Goal: Transaction & Acquisition: Purchase product/service

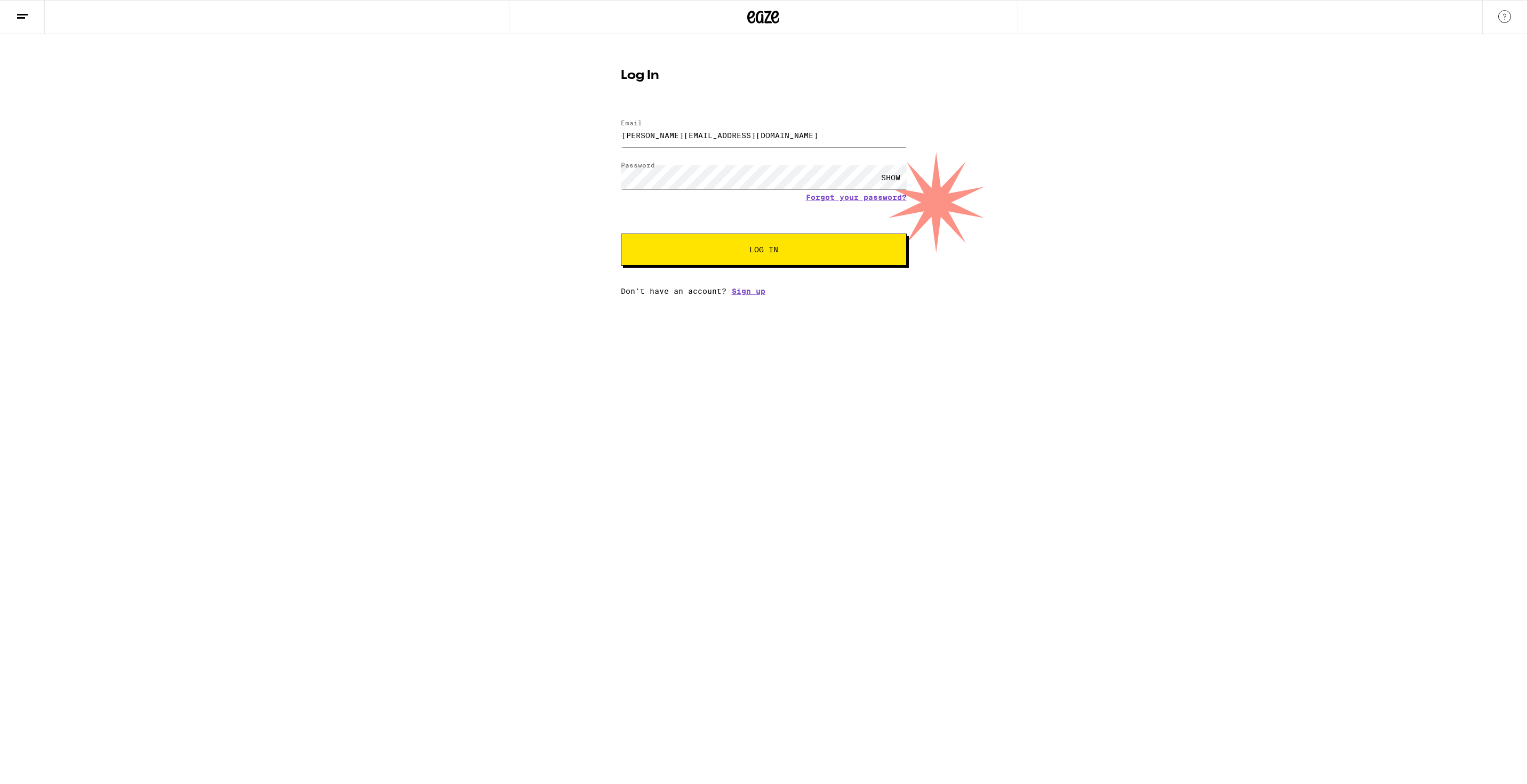
click at [761, 257] on button "Log In" at bounding box center [764, 249] width 286 height 32
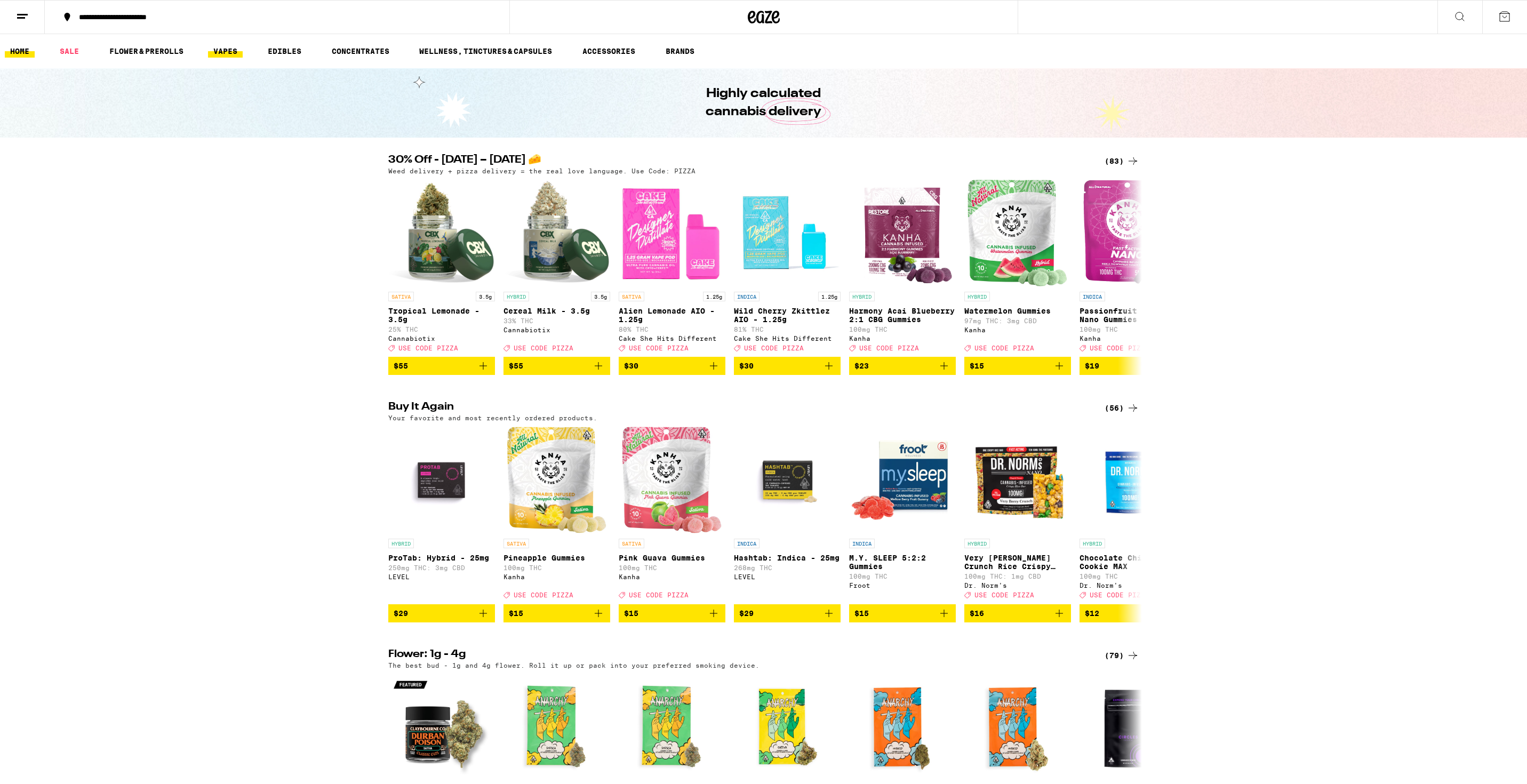
click at [232, 53] on link "VAPES" at bounding box center [225, 51] width 35 height 13
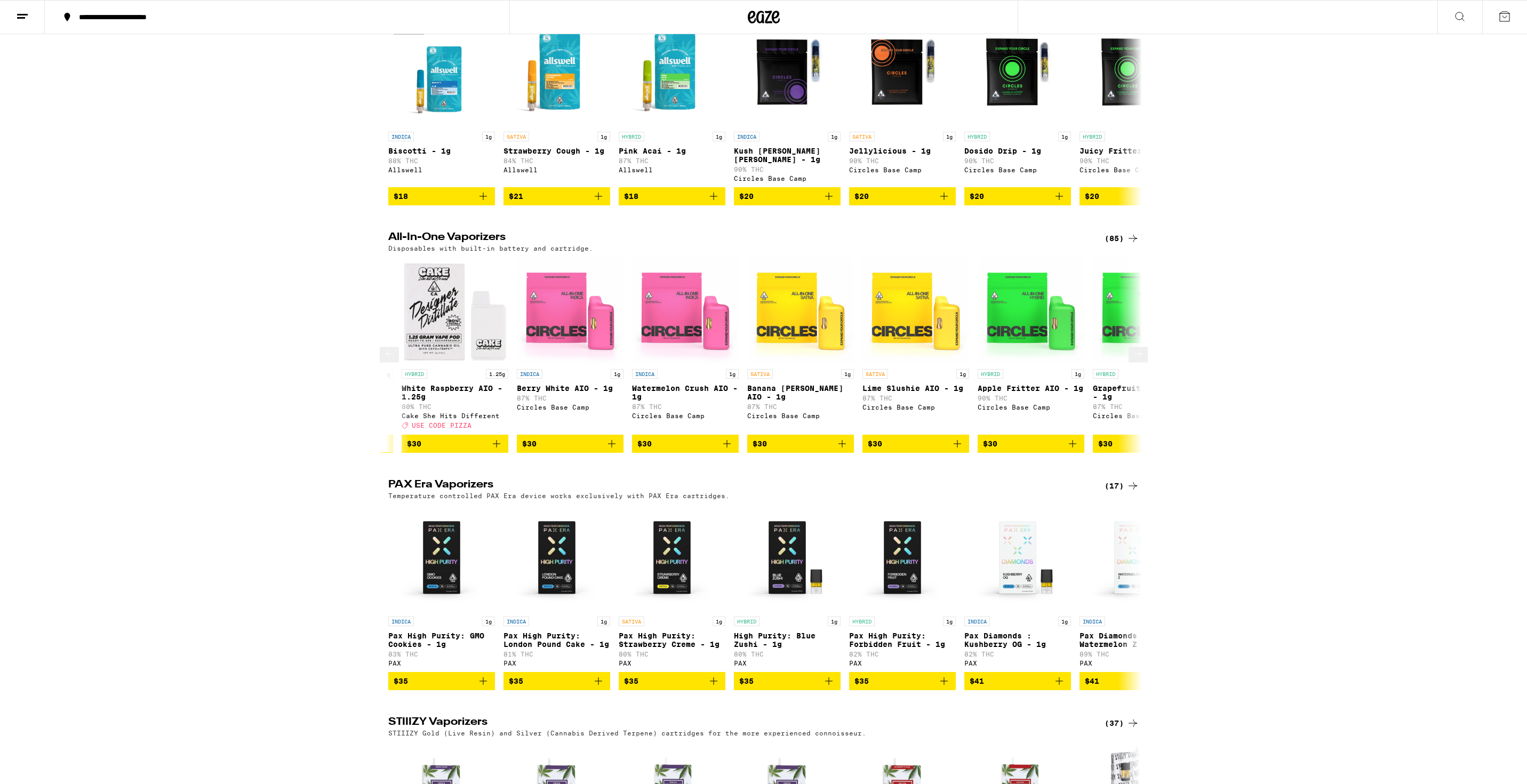
scroll to position [0, 2869]
click at [1136, 360] on icon at bounding box center [1138, 354] width 13 height 13
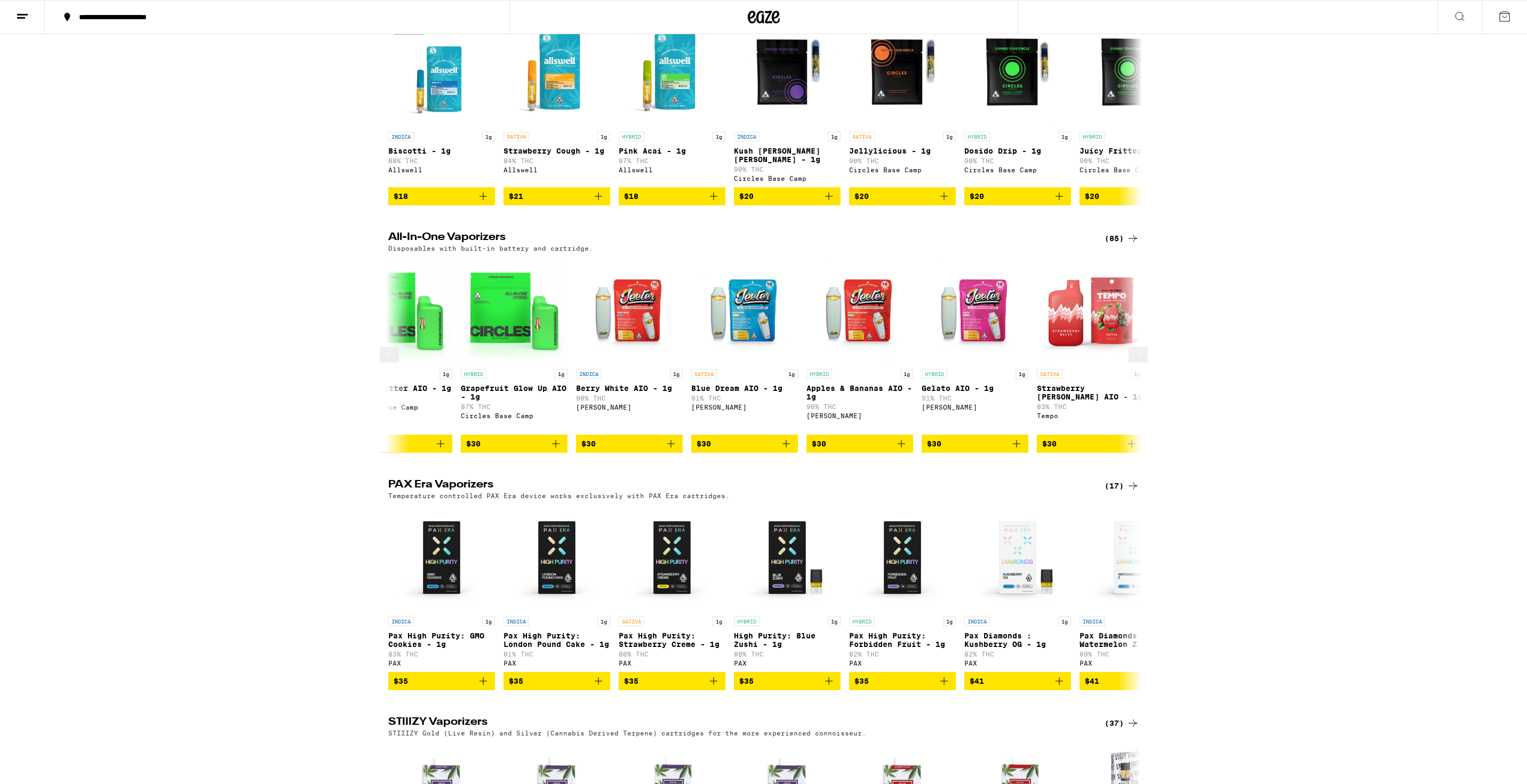
scroll to position [0, 3504]
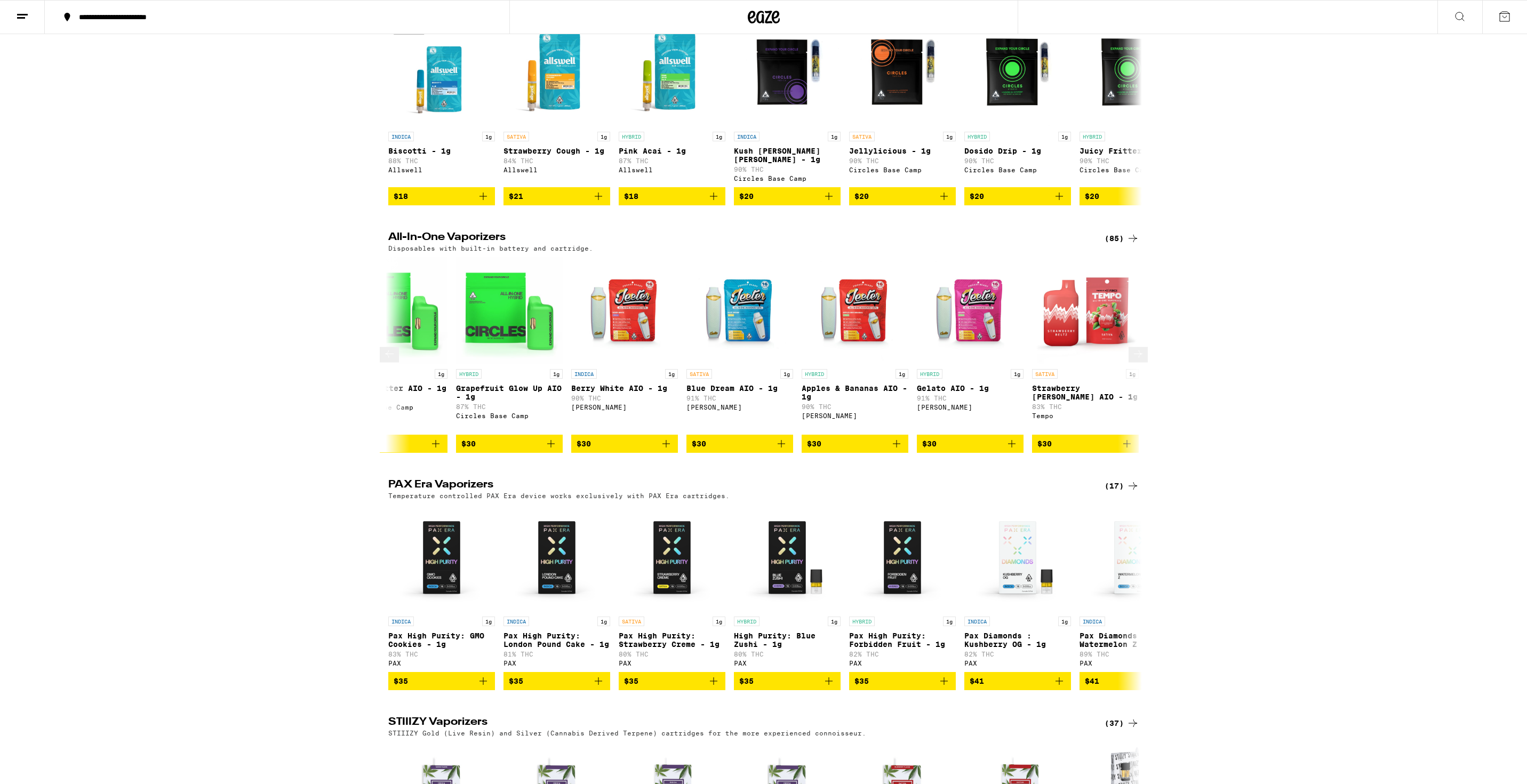
click at [1136, 360] on icon at bounding box center [1138, 354] width 13 height 13
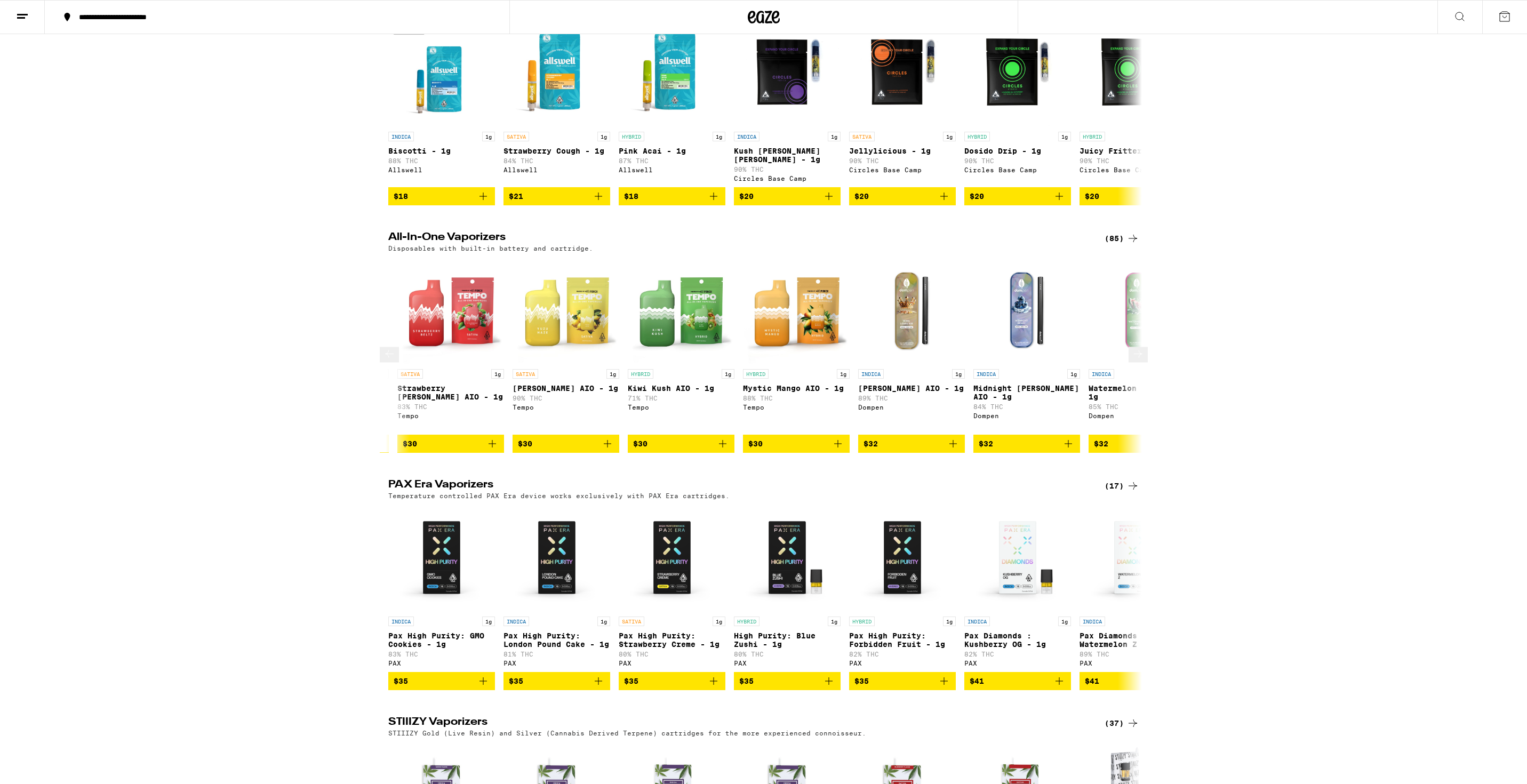
click at [1135, 360] on icon at bounding box center [1138, 354] width 13 height 13
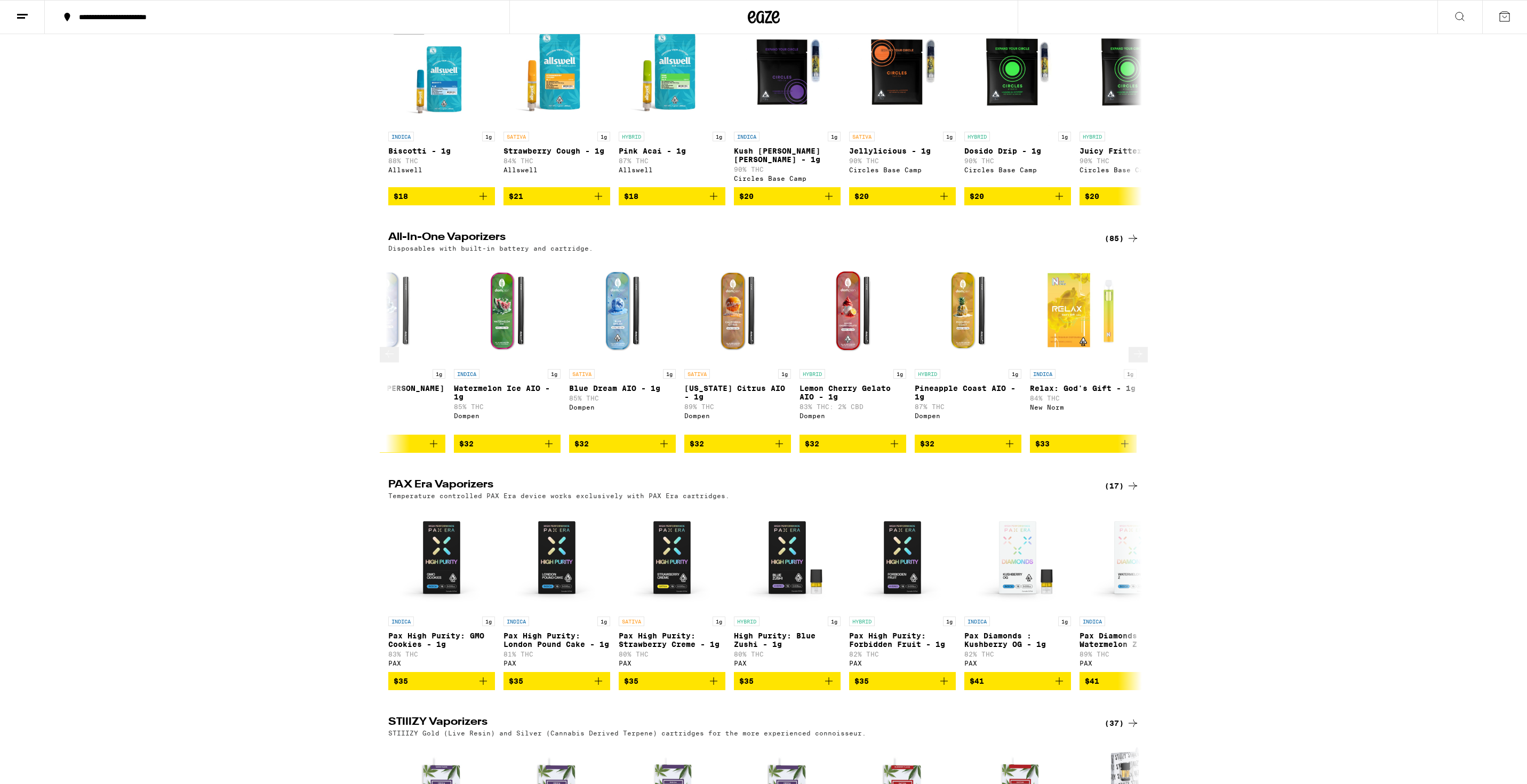
click at [1135, 360] on icon at bounding box center [1138, 354] width 13 height 13
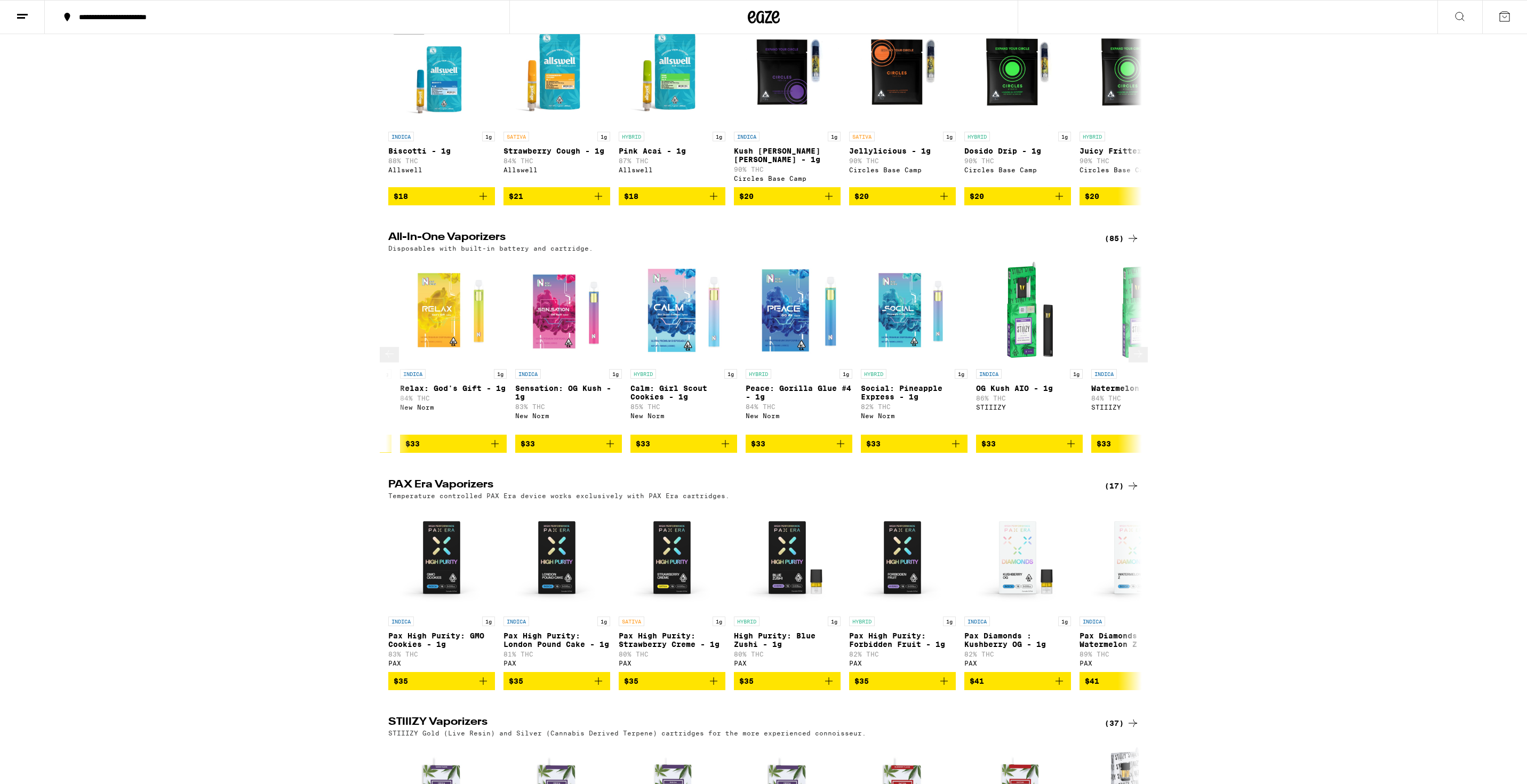
scroll to position [0, 5408]
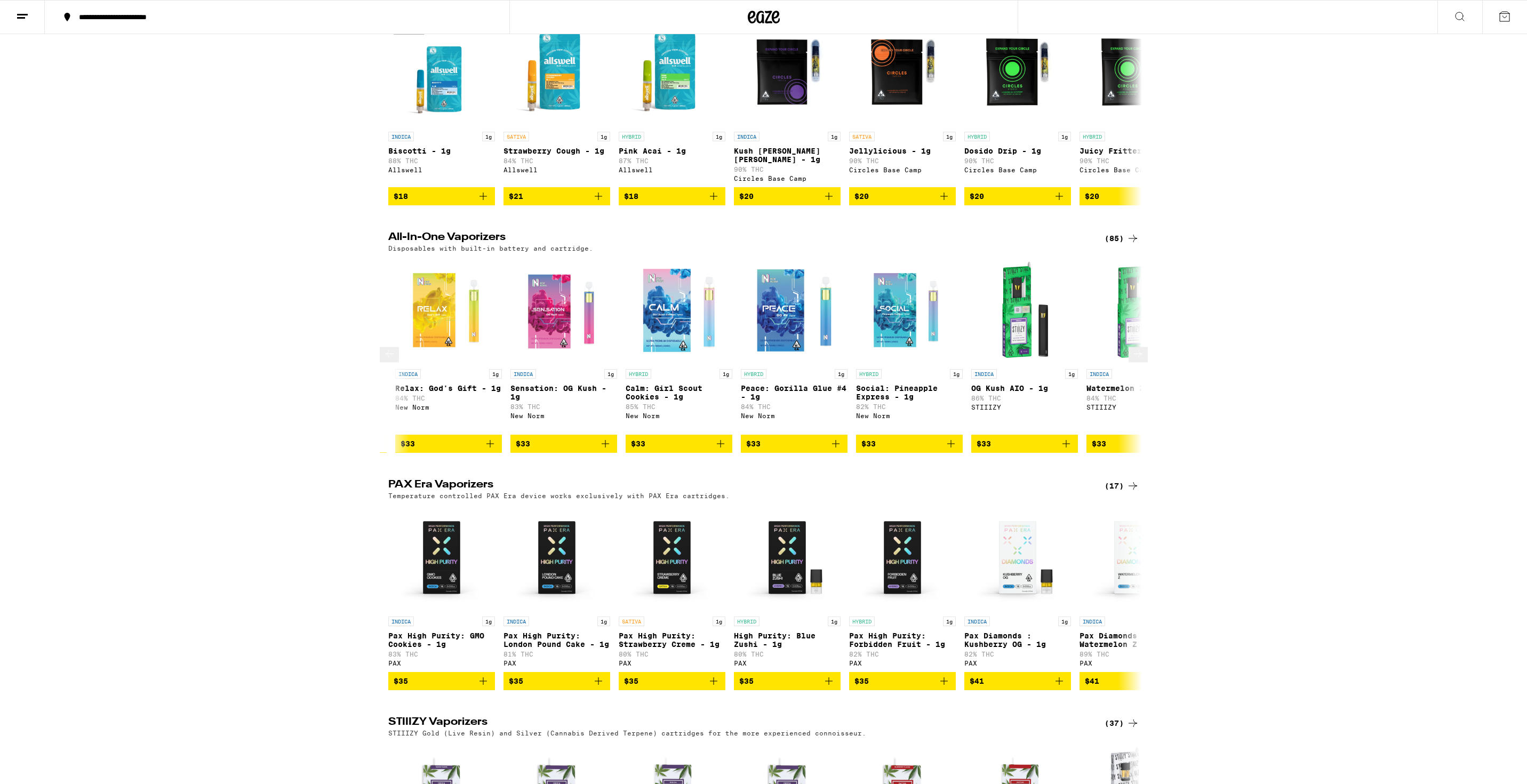
click at [718, 450] on icon "Add to bag" at bounding box center [721, 443] width 13 height 13
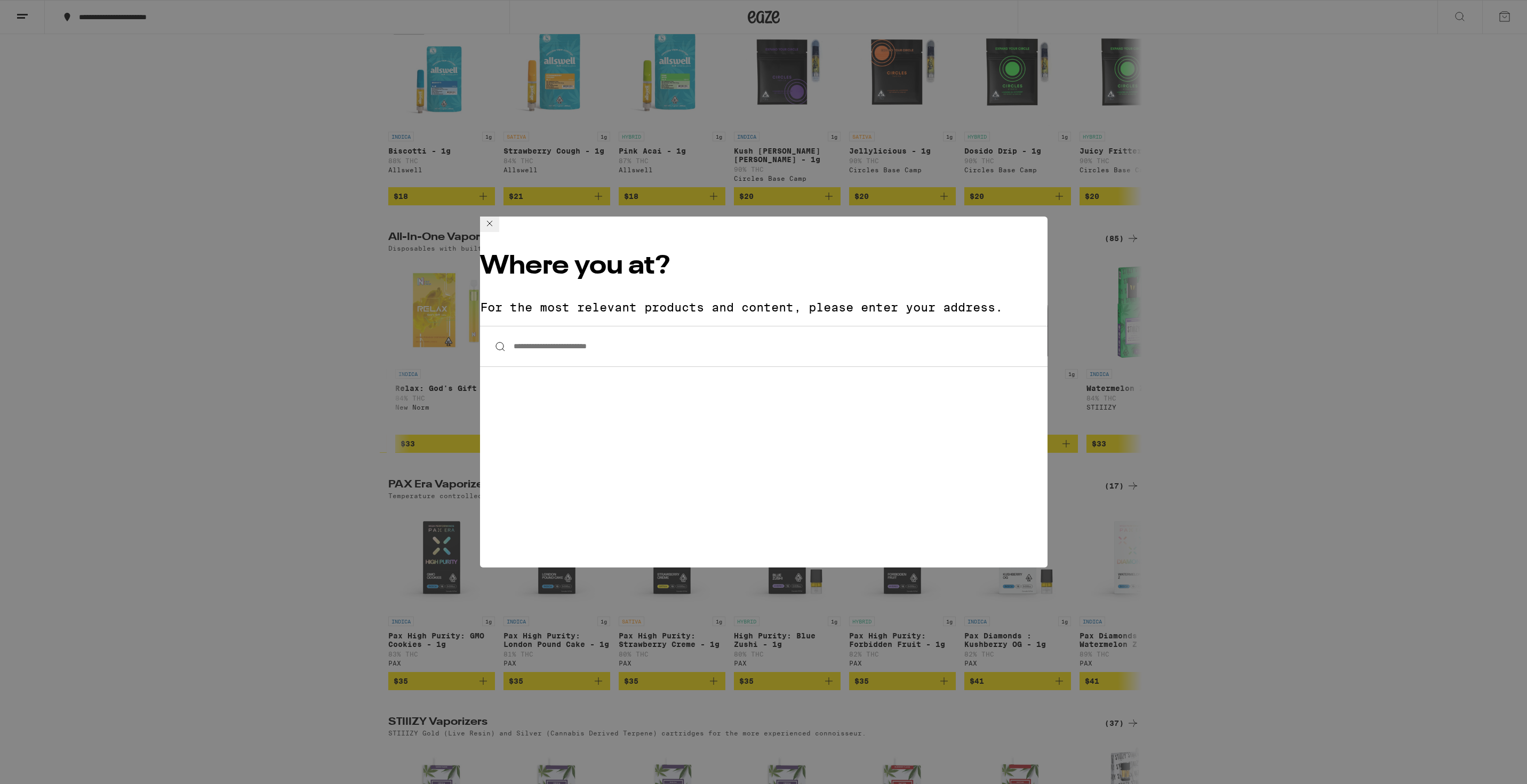
click at [496, 230] on icon at bounding box center [490, 223] width 13 height 13
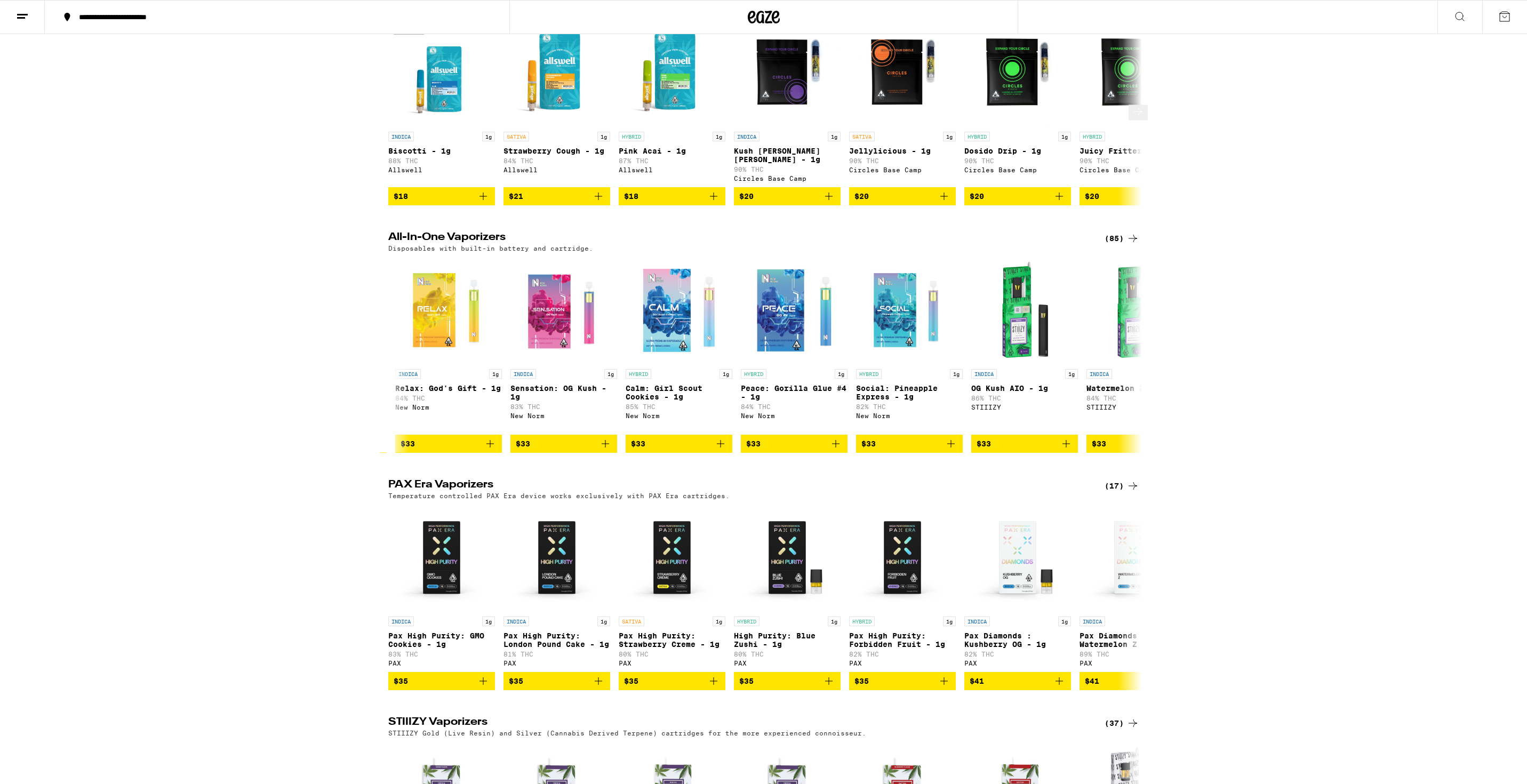
scroll to position [0, 0]
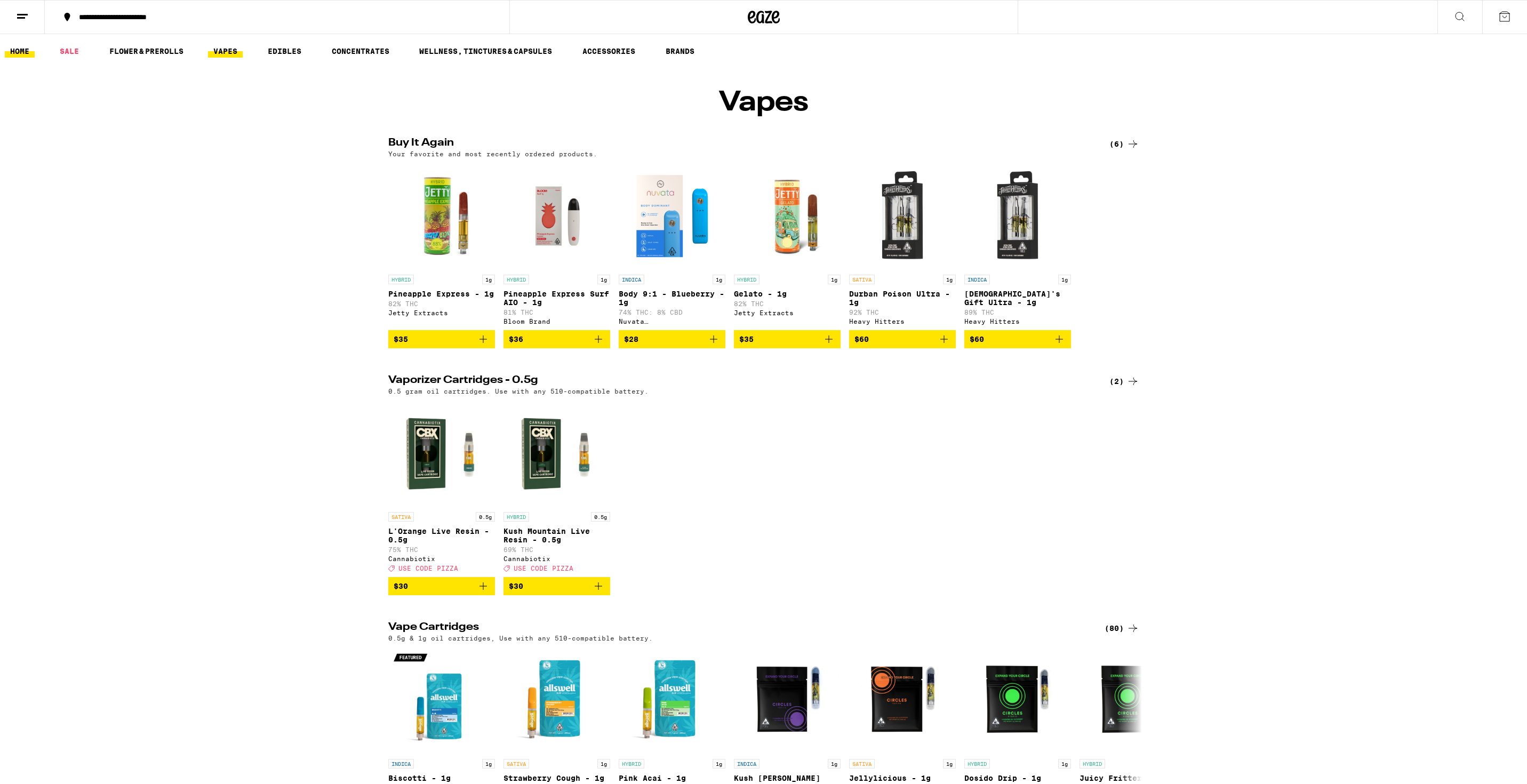
click at [21, 52] on link "HOME" at bounding box center [20, 51] width 30 height 13
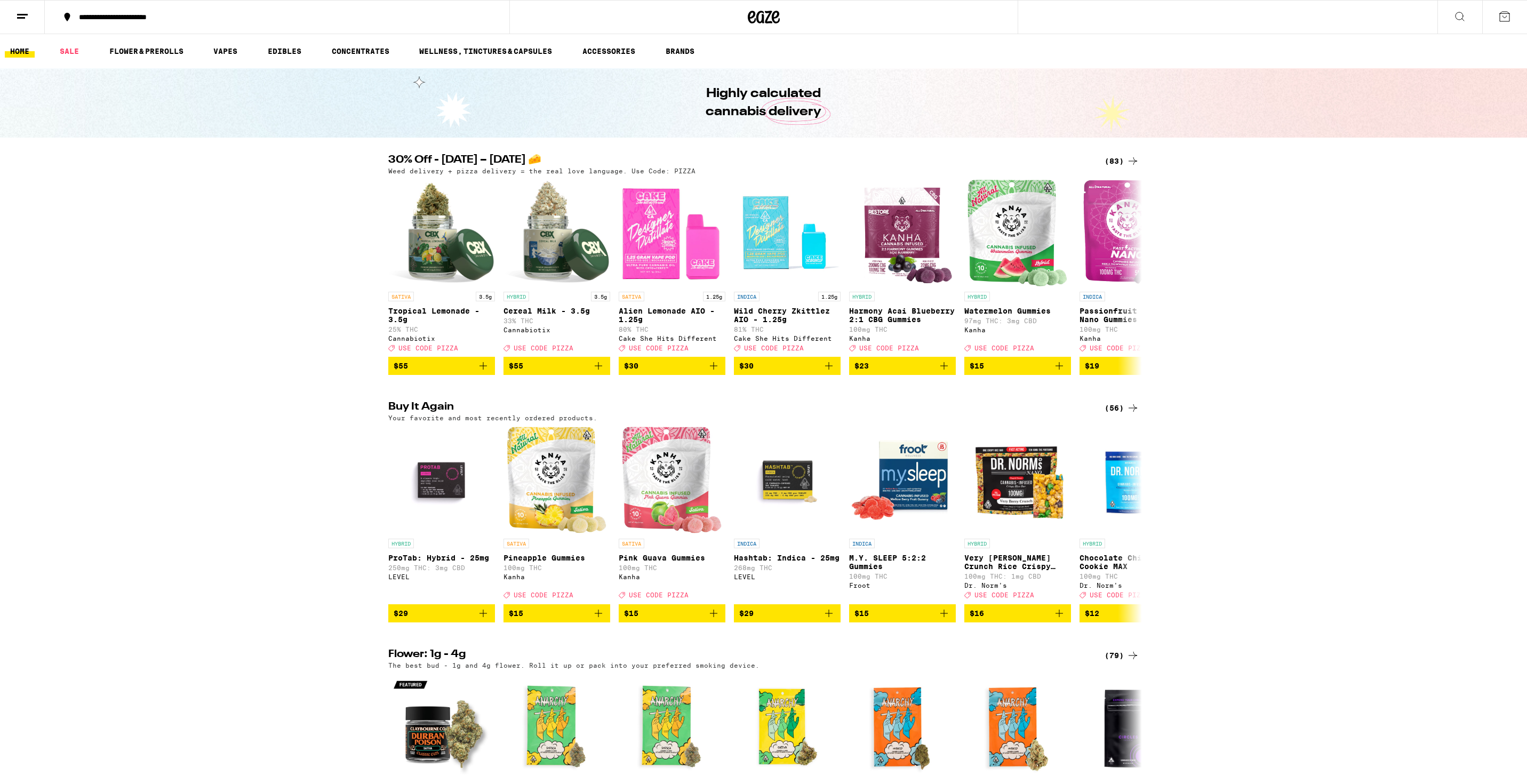
click at [159, 10] on button "**********" at bounding box center [277, 17] width 464 height 32
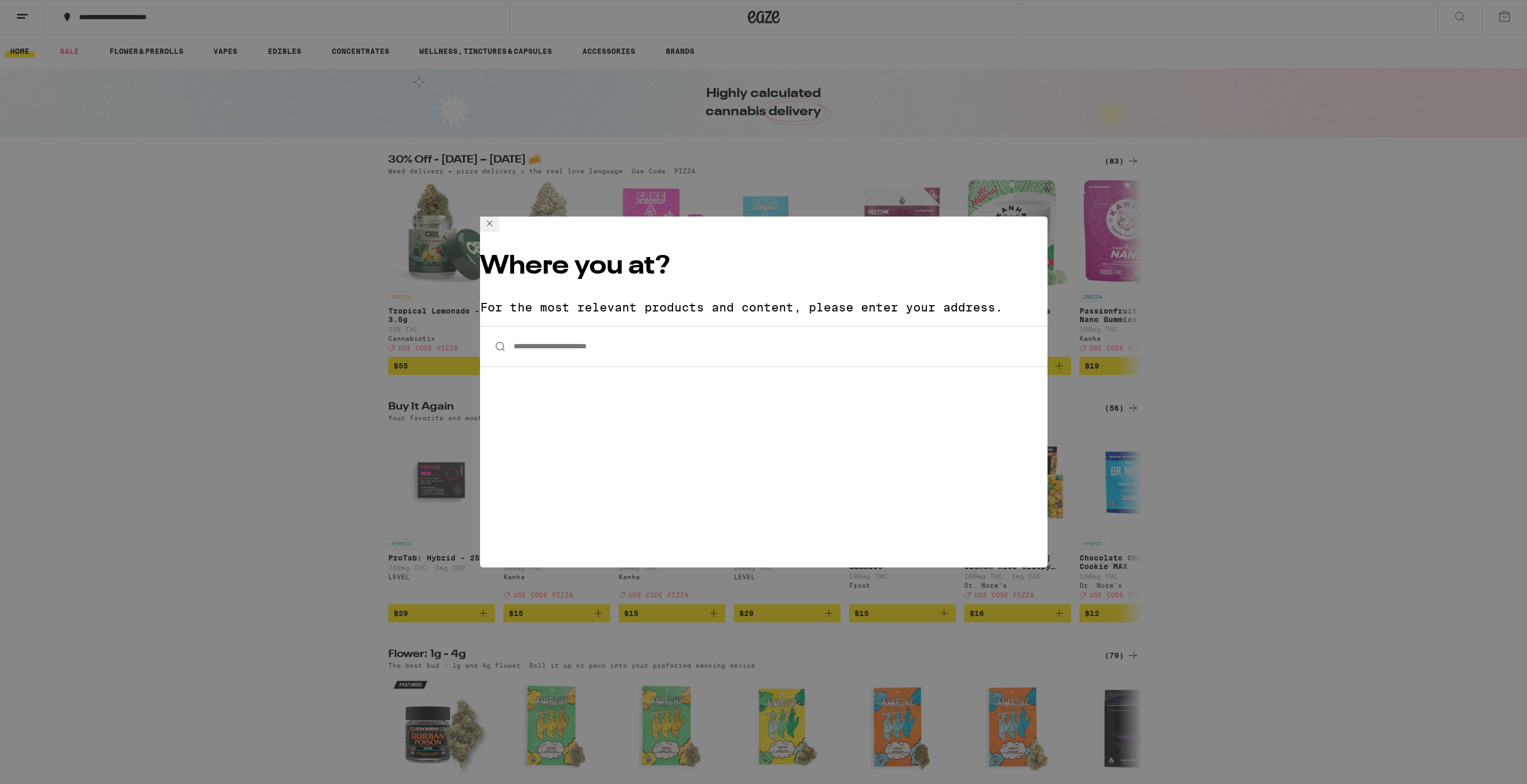
click at [519, 326] on input "**********" at bounding box center [764, 346] width 567 height 41
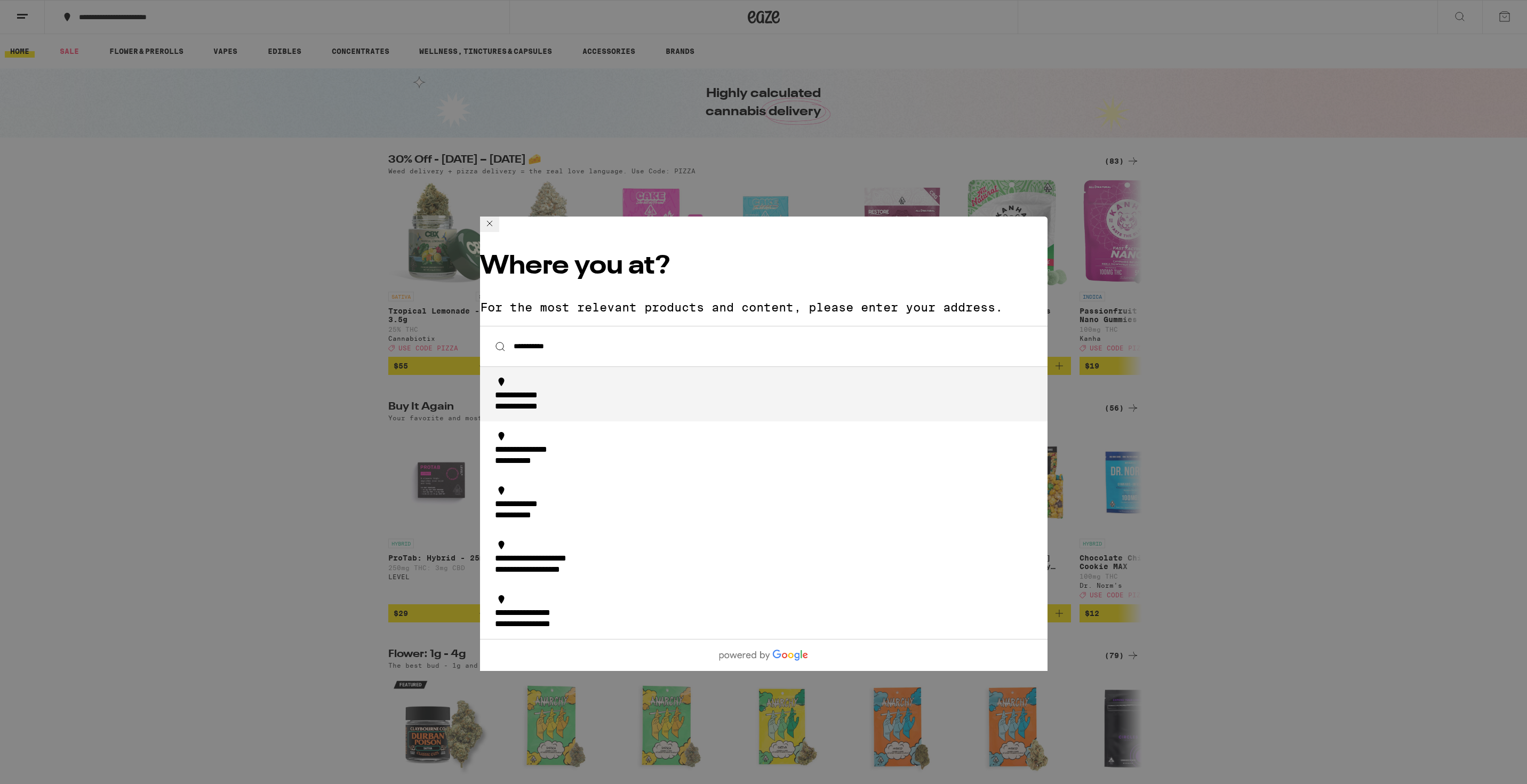
click at [534, 367] on li "**********" at bounding box center [764, 394] width 567 height 55
type input "**********"
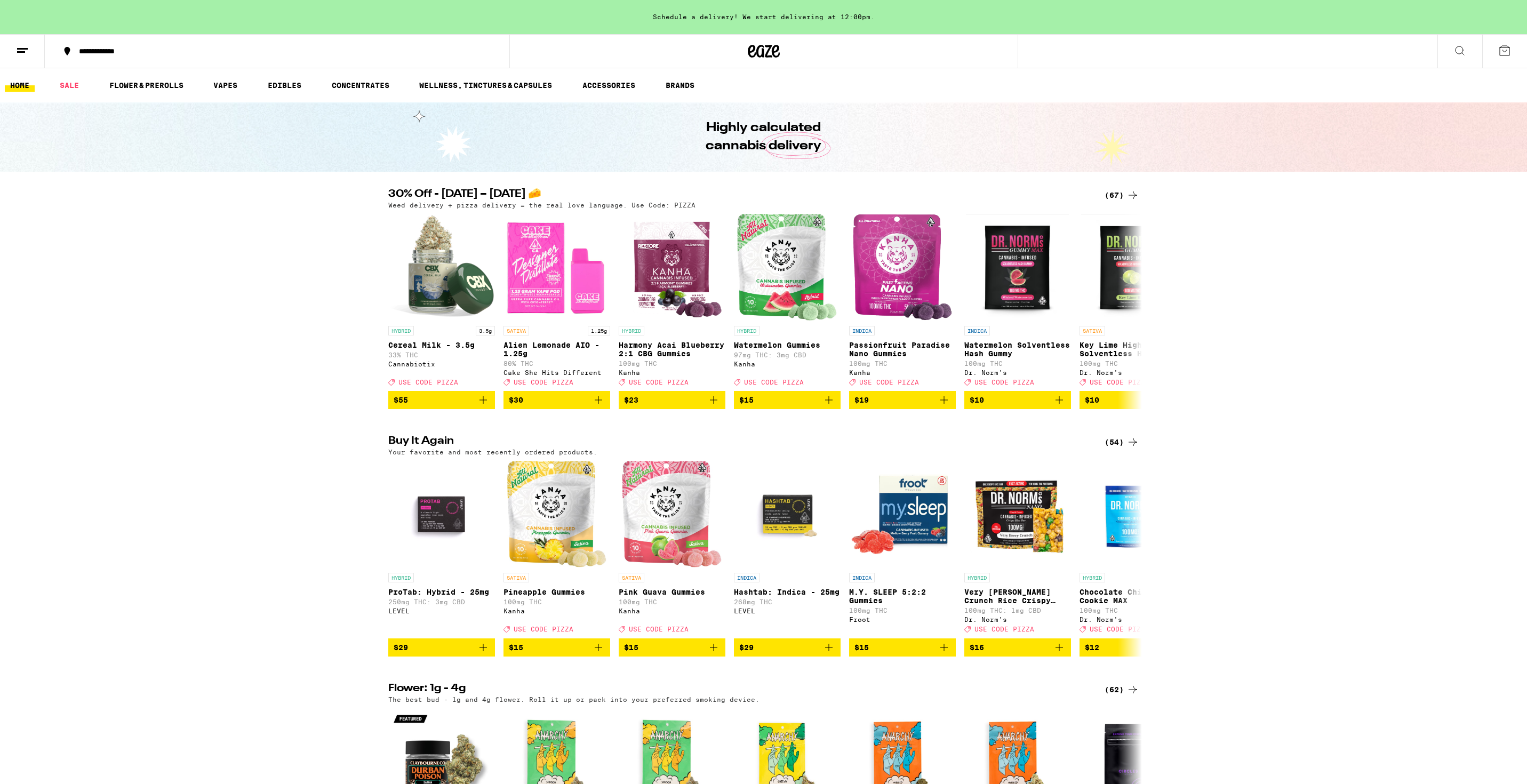
click at [161, 49] on div "**********" at bounding box center [283, 51] width 420 height 7
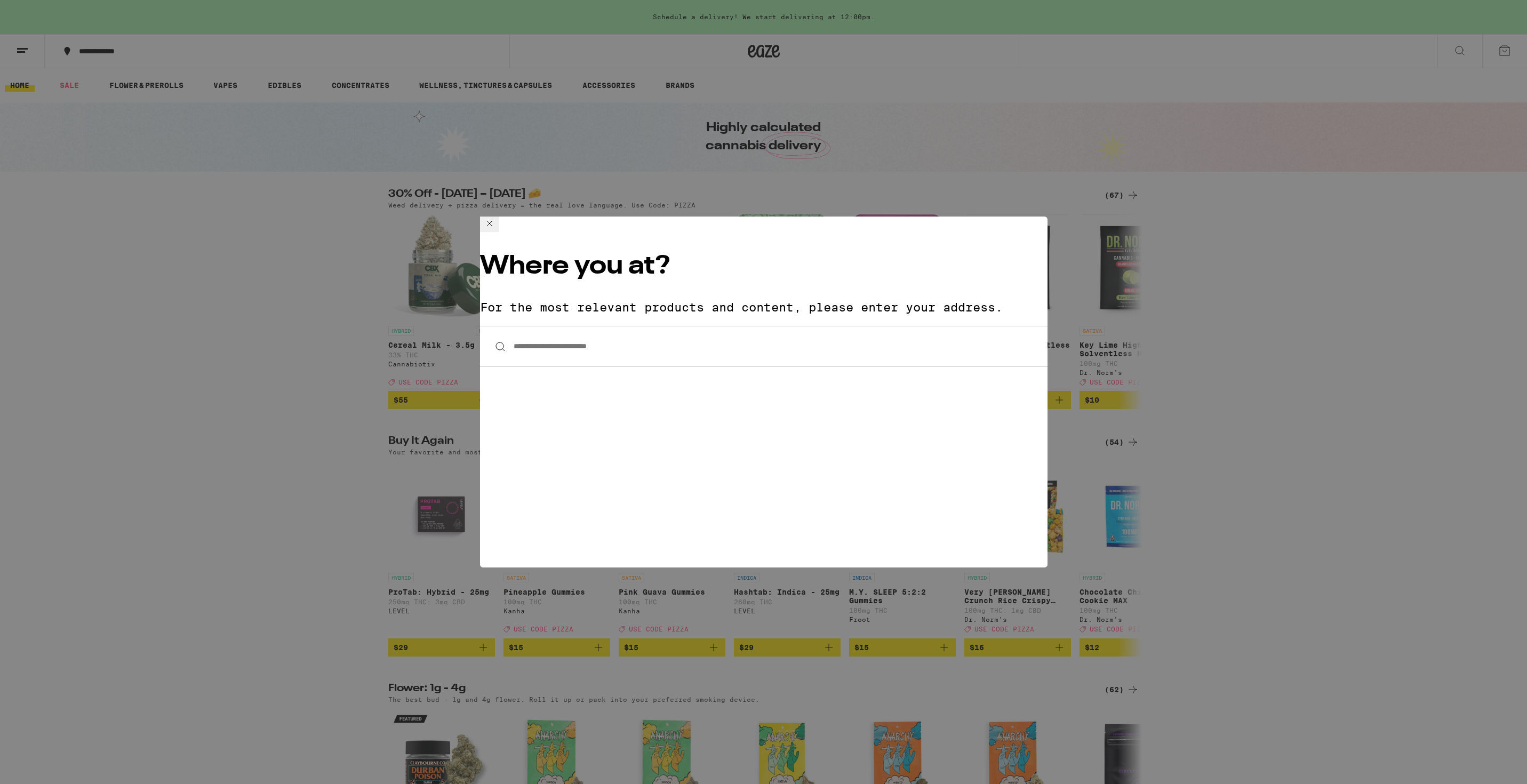
click at [547, 326] on input "**********" at bounding box center [764, 346] width 567 height 41
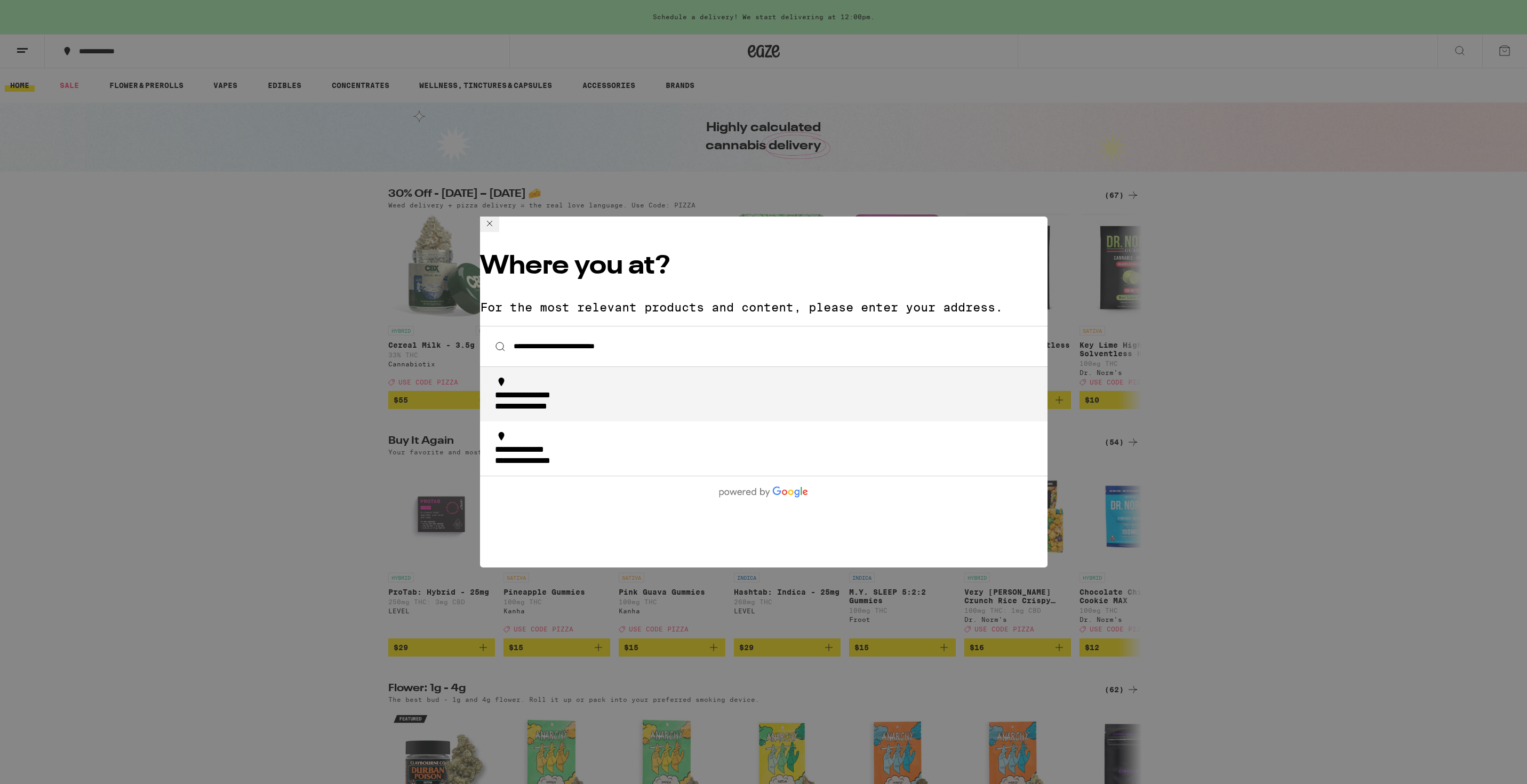
click at [582, 390] on div "**********" at bounding box center [542, 396] width 94 height 11
type input "**********"
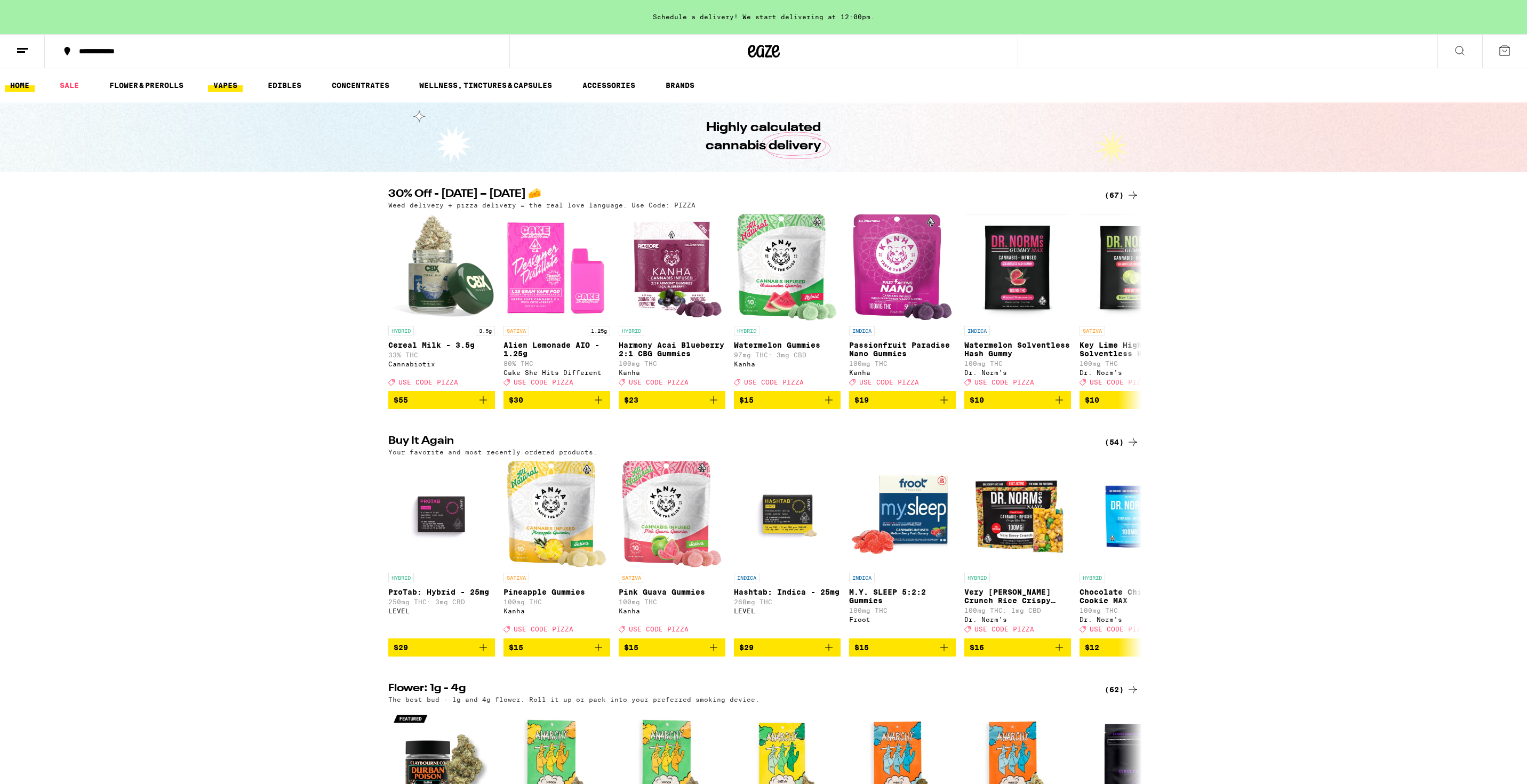
click at [230, 83] on link "VAPES" at bounding box center [225, 85] width 35 height 13
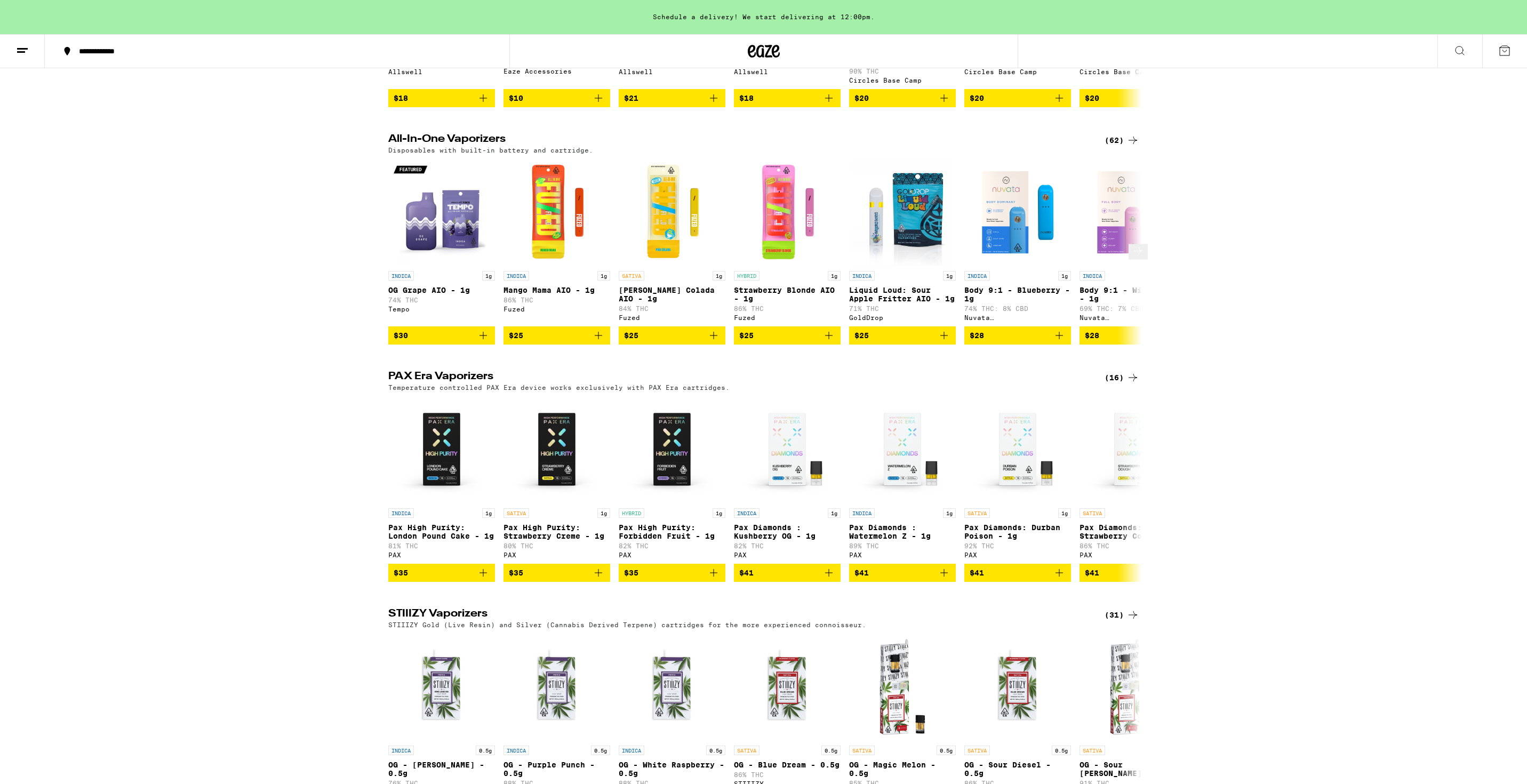
scroll to position [513, 0]
click at [1135, 257] on icon at bounding box center [1138, 251] width 13 height 13
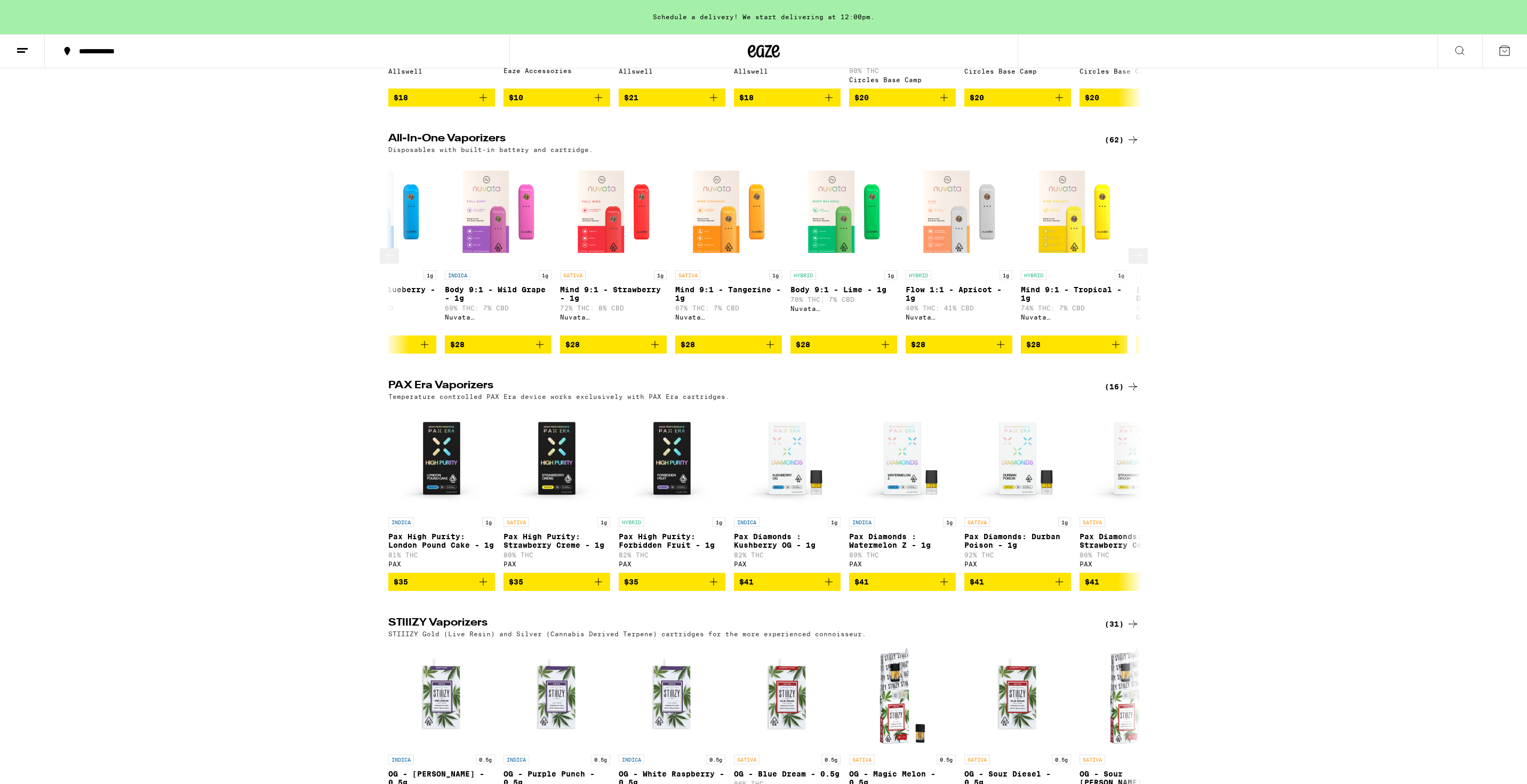
click at [1135, 264] on button at bounding box center [1138, 256] width 19 height 15
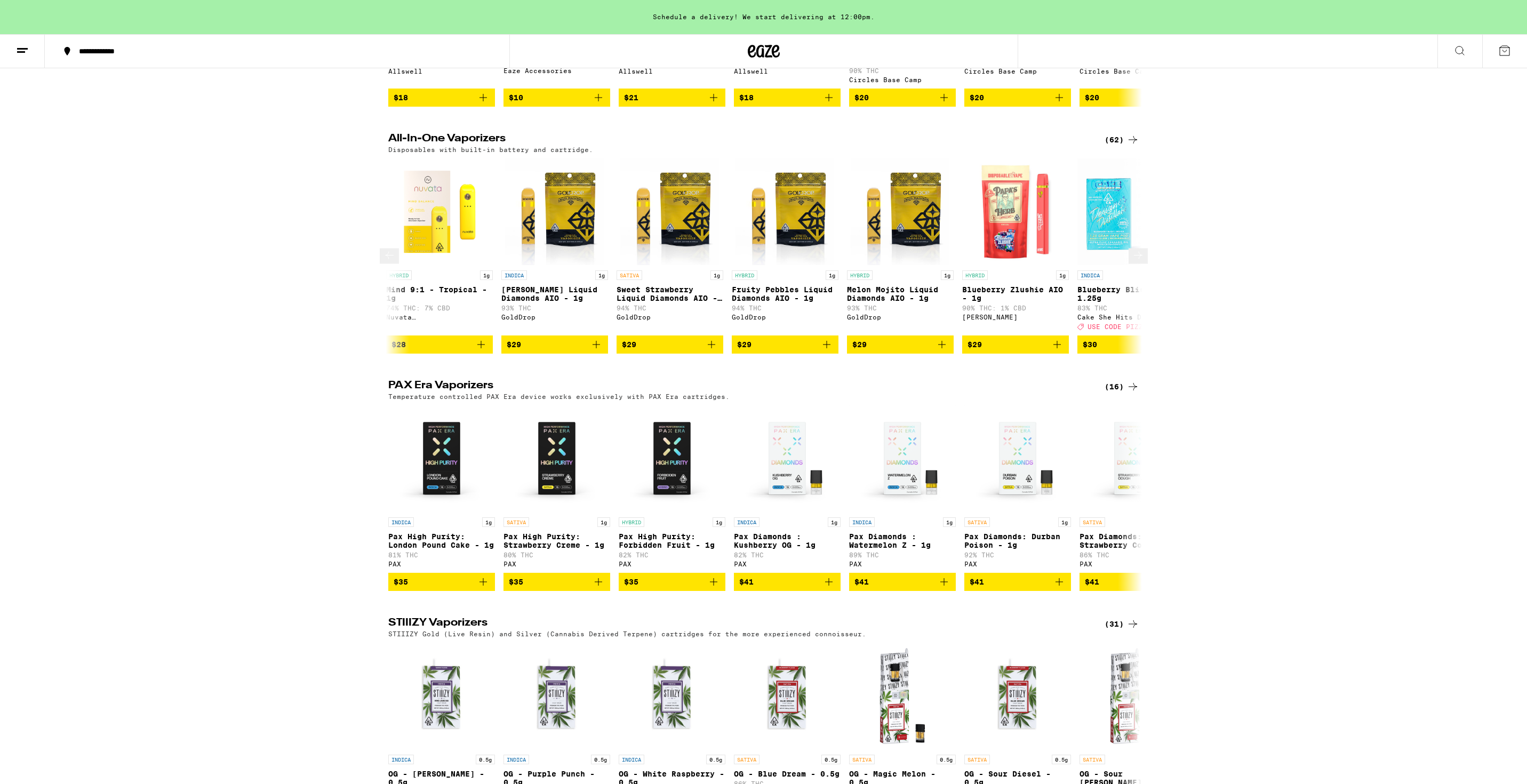
click at [1135, 264] on button at bounding box center [1138, 256] width 19 height 15
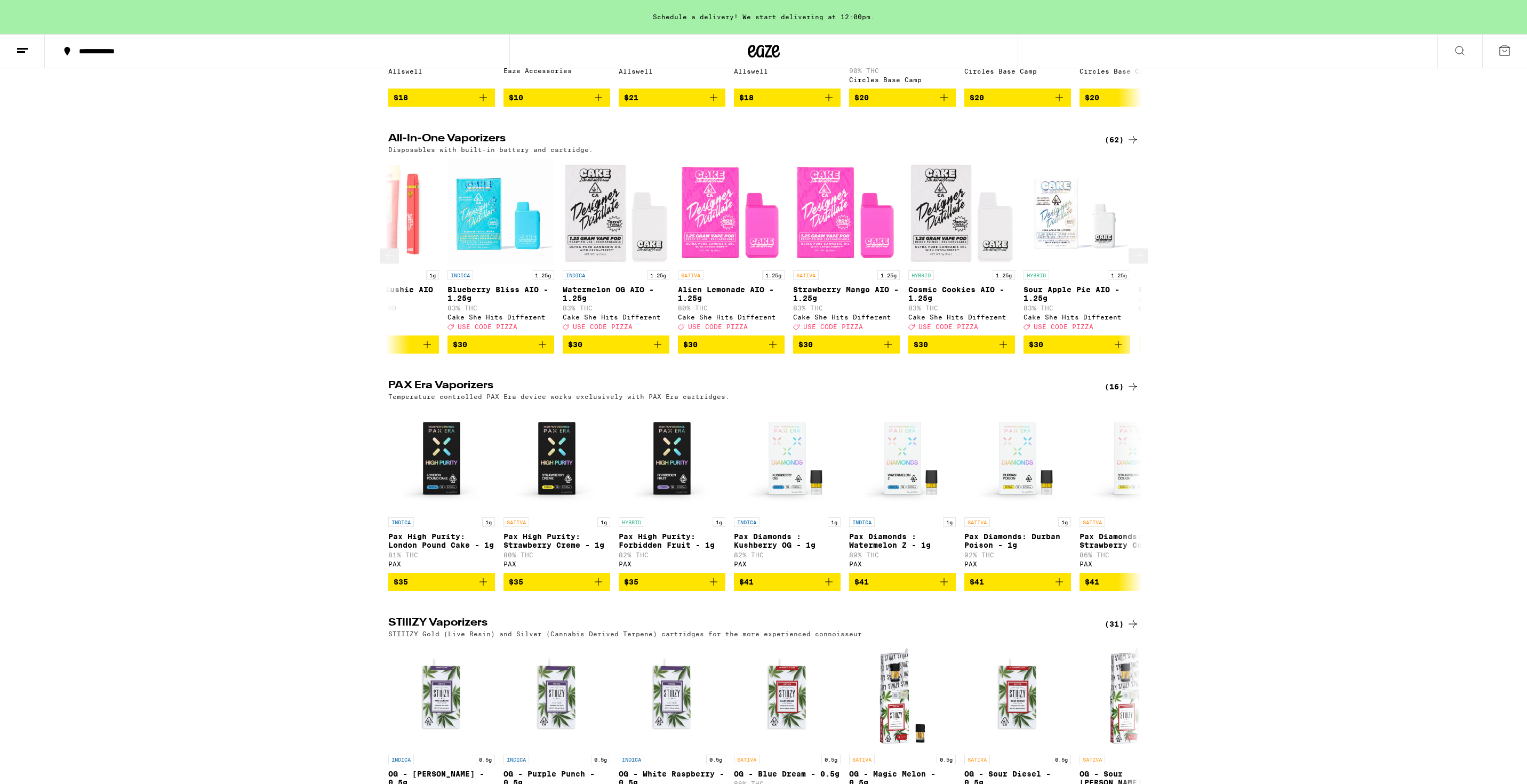
scroll to position [0, 1904]
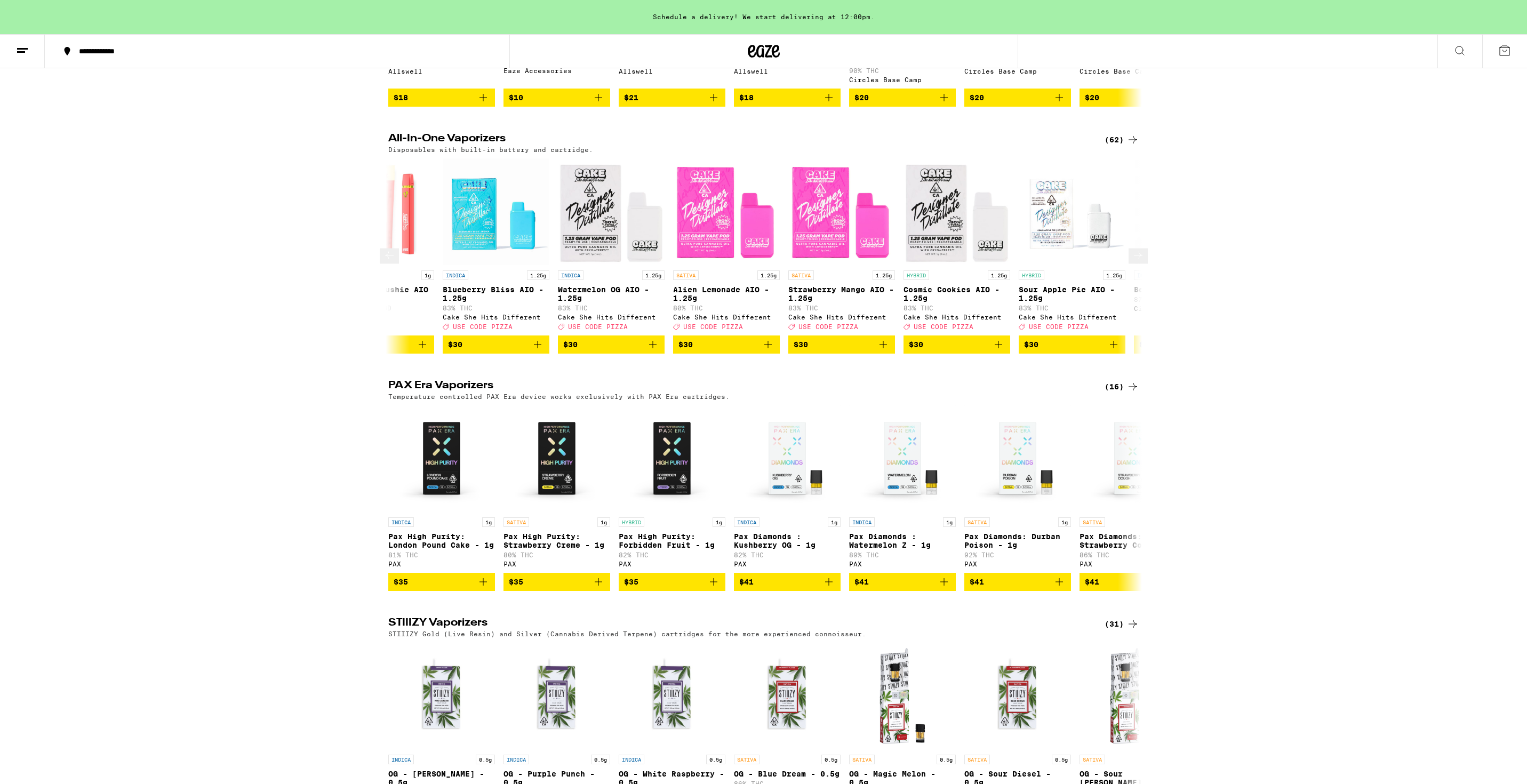
click at [1135, 264] on button at bounding box center [1138, 256] width 19 height 15
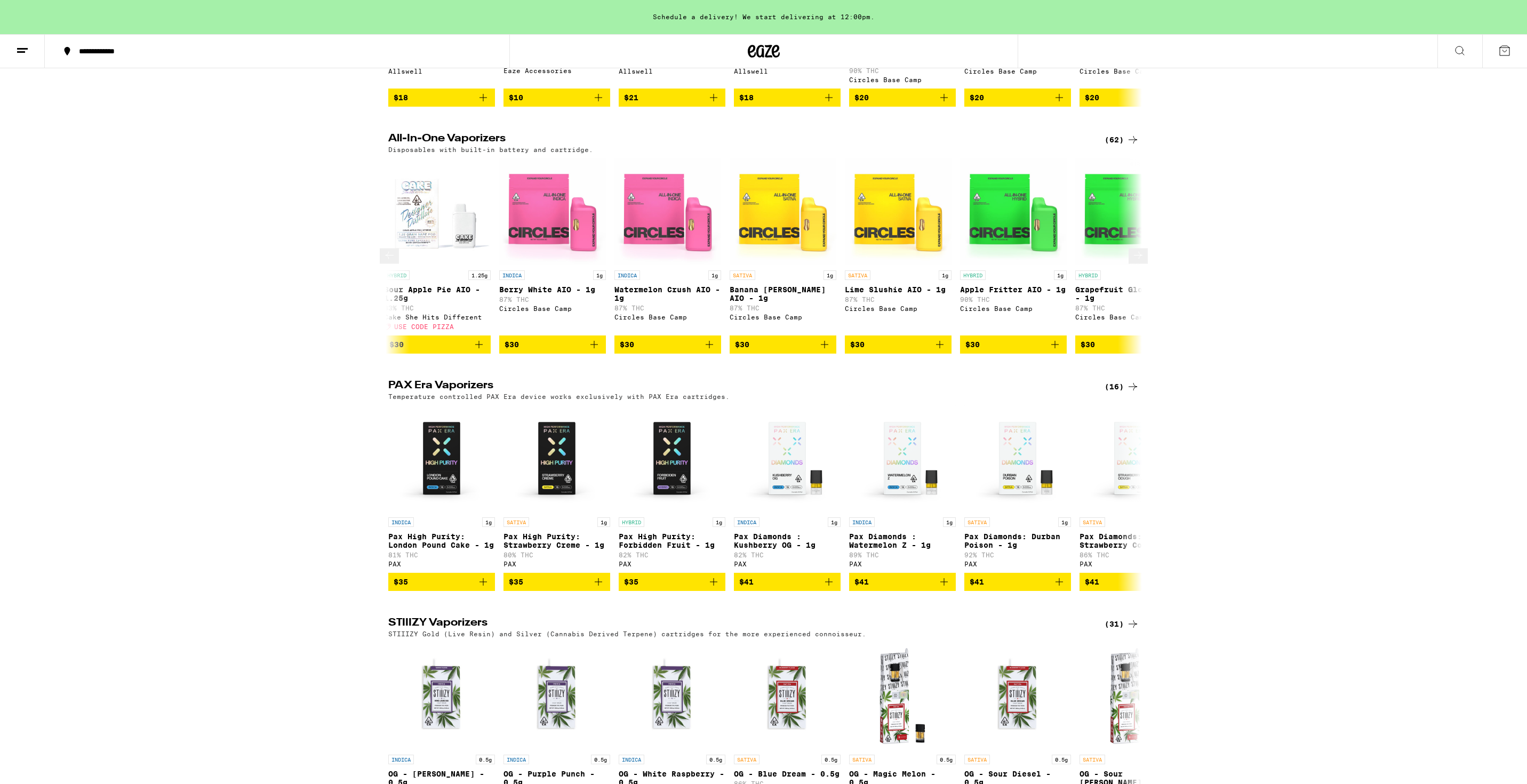
click at [1135, 264] on button at bounding box center [1138, 256] width 19 height 15
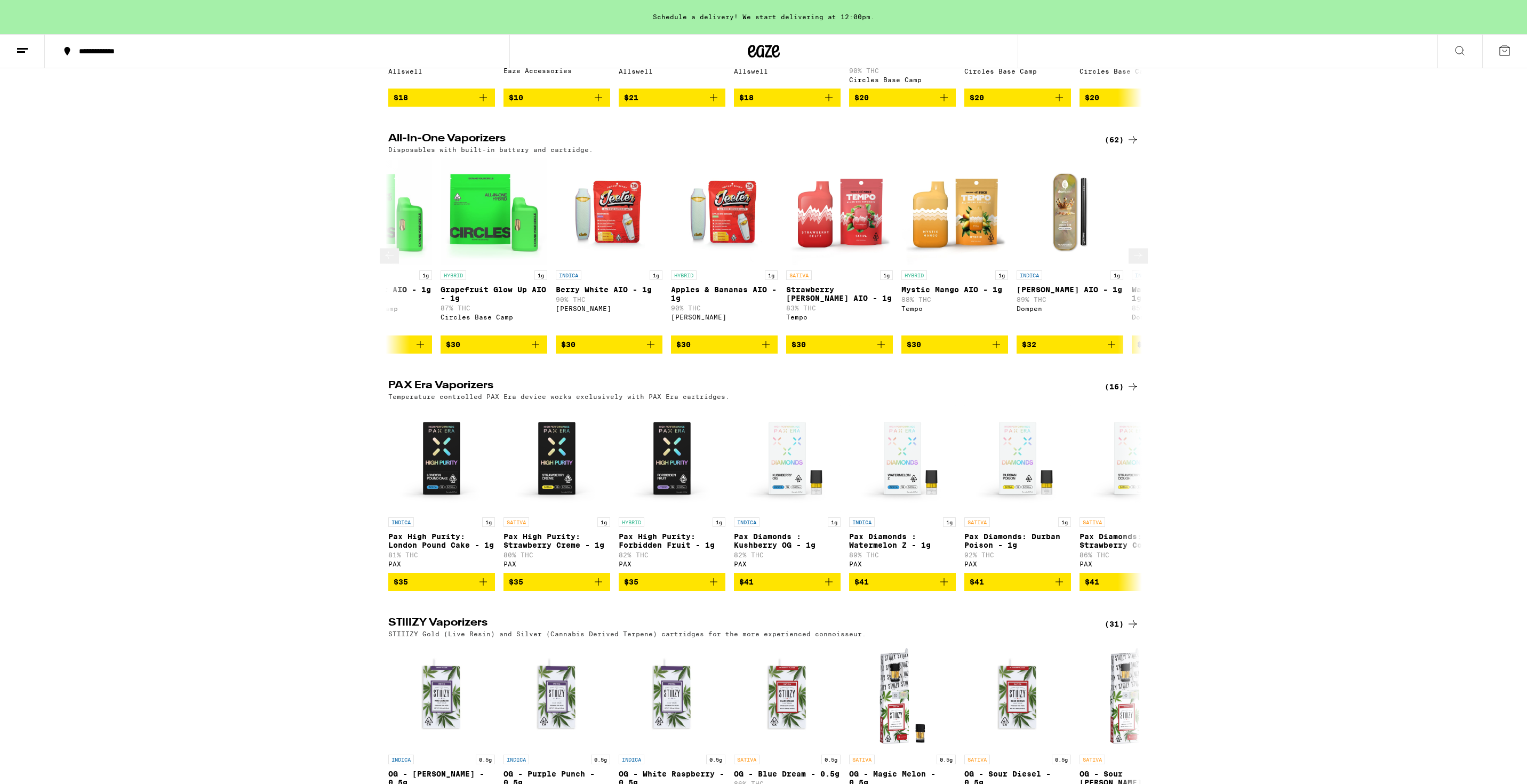
click at [1135, 264] on button at bounding box center [1138, 256] width 19 height 15
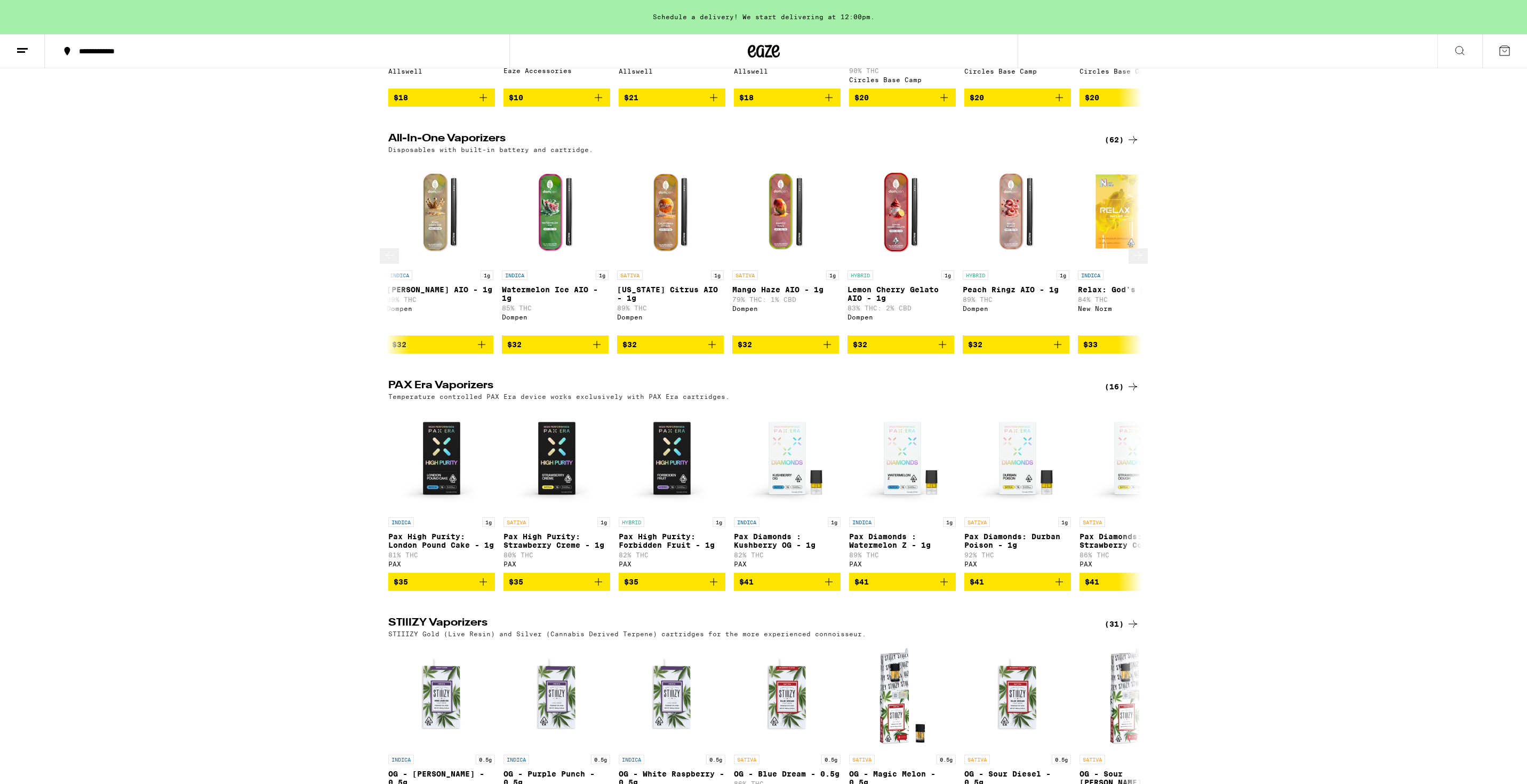
click at [1135, 264] on button at bounding box center [1138, 256] width 19 height 15
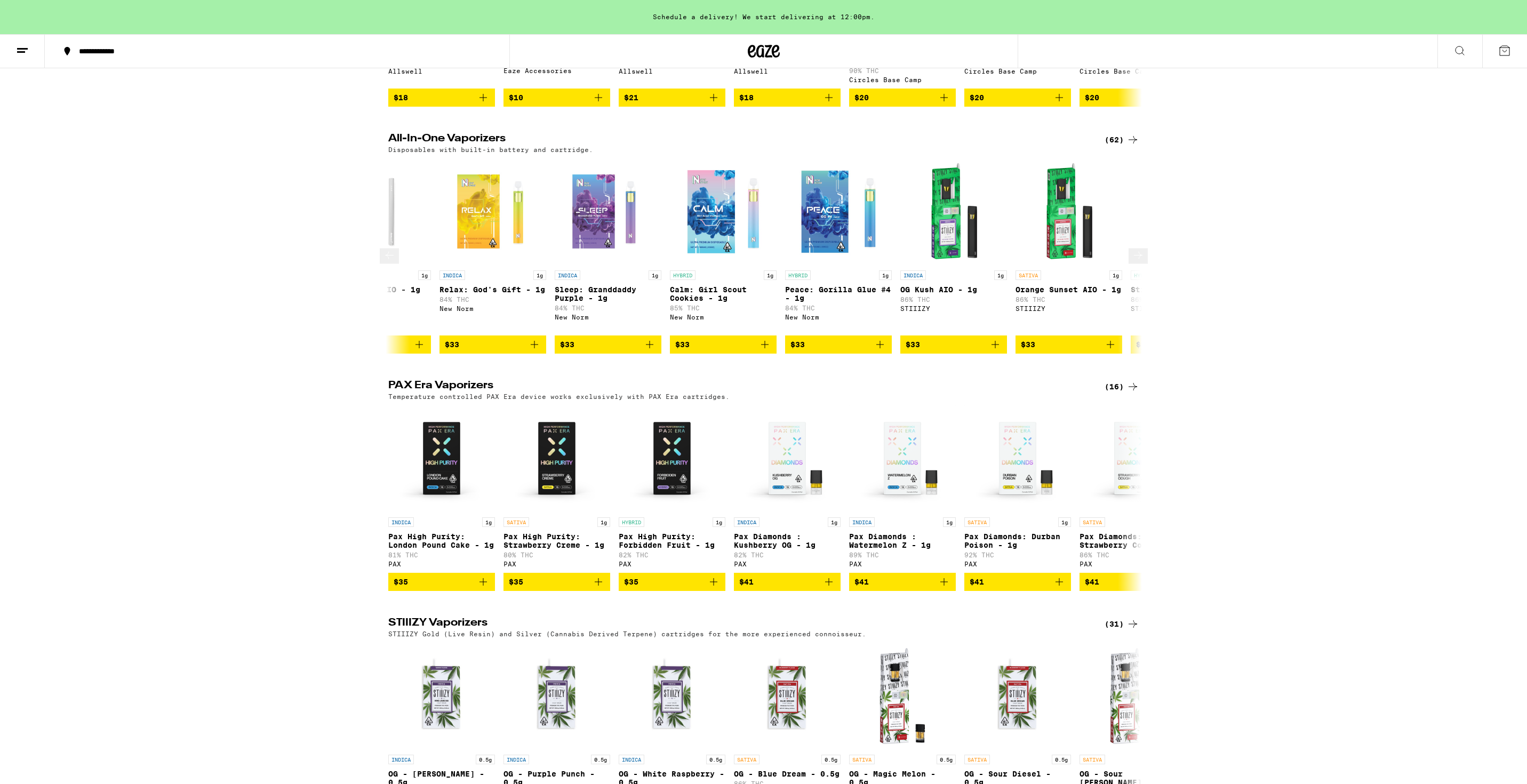
scroll to position [0, 4443]
click at [476, 351] on span "$33" at bounding box center [491, 344] width 96 height 13
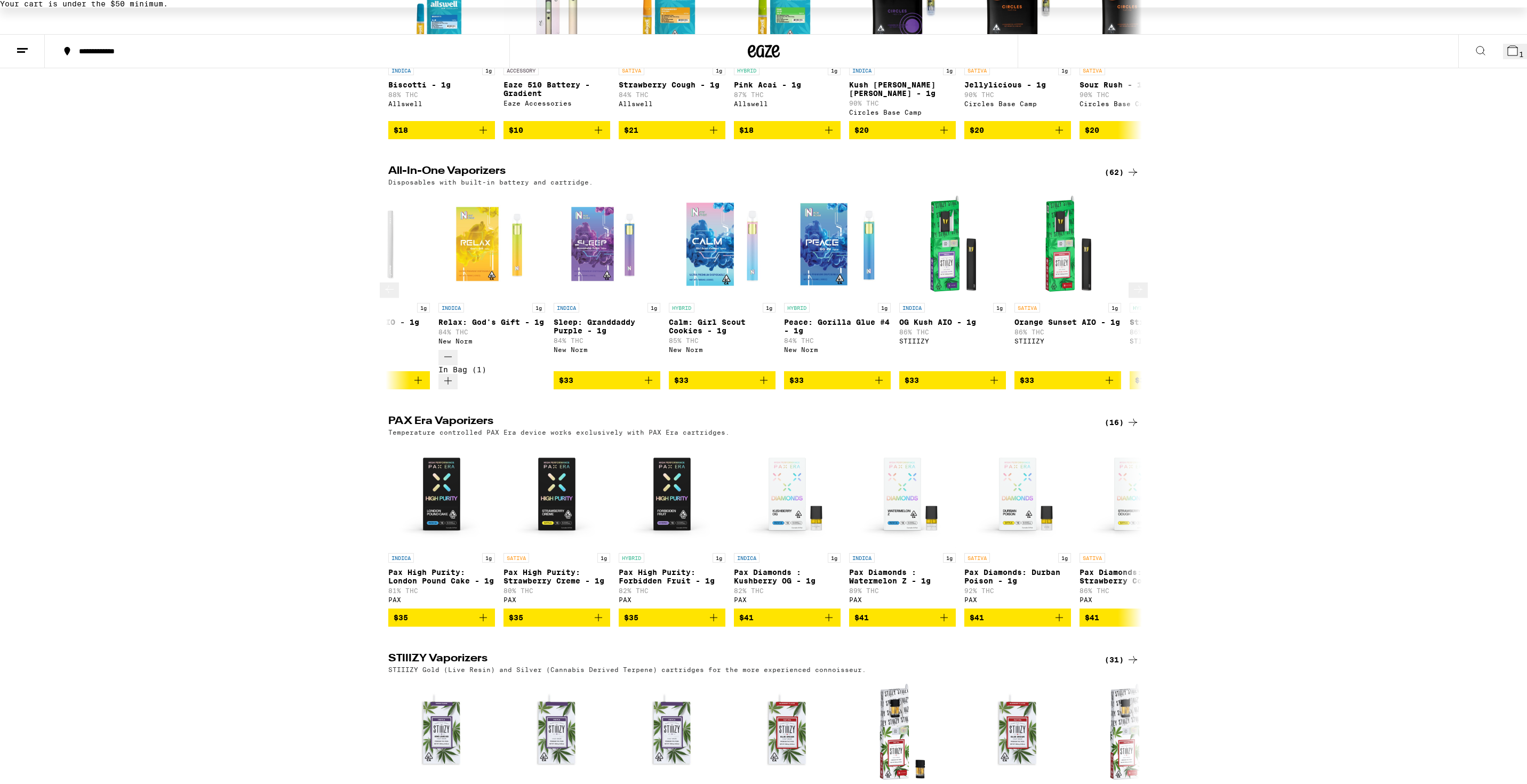
click at [727, 374] on span "$33" at bounding box center [722, 380] width 96 height 13
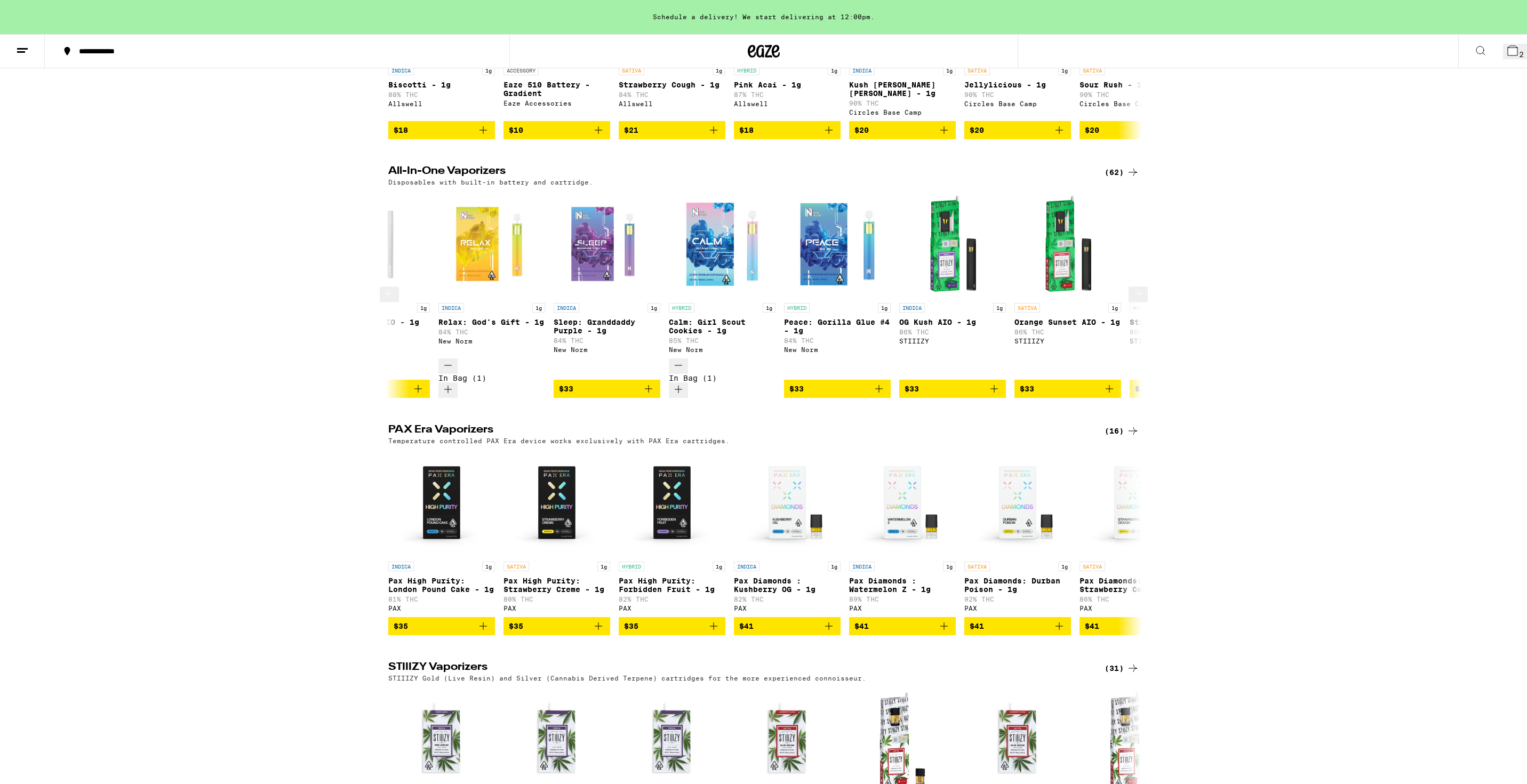
scroll to position [0, 0]
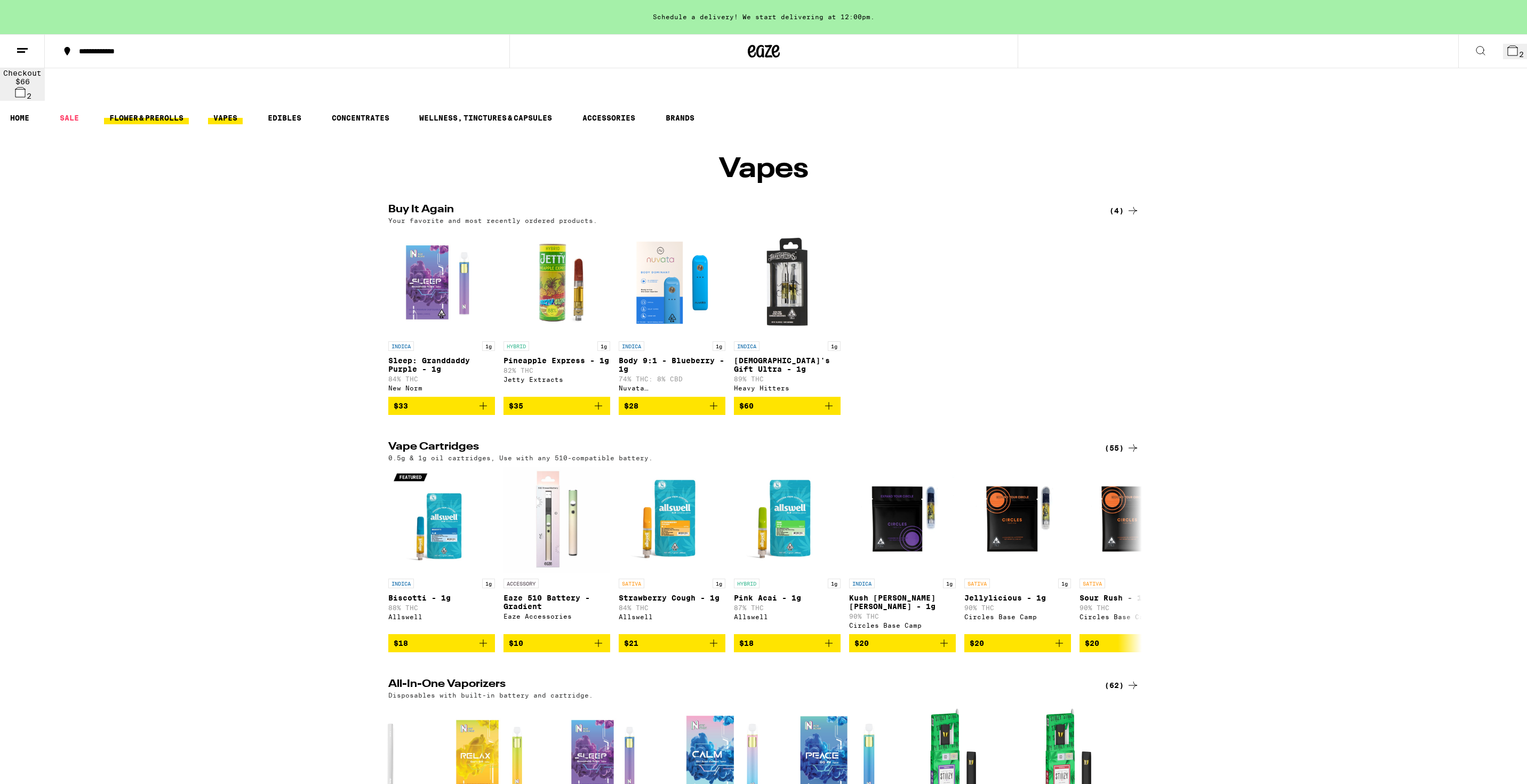
click at [140, 111] on link "FLOWER & PREROLLS" at bounding box center [146, 118] width 85 height 13
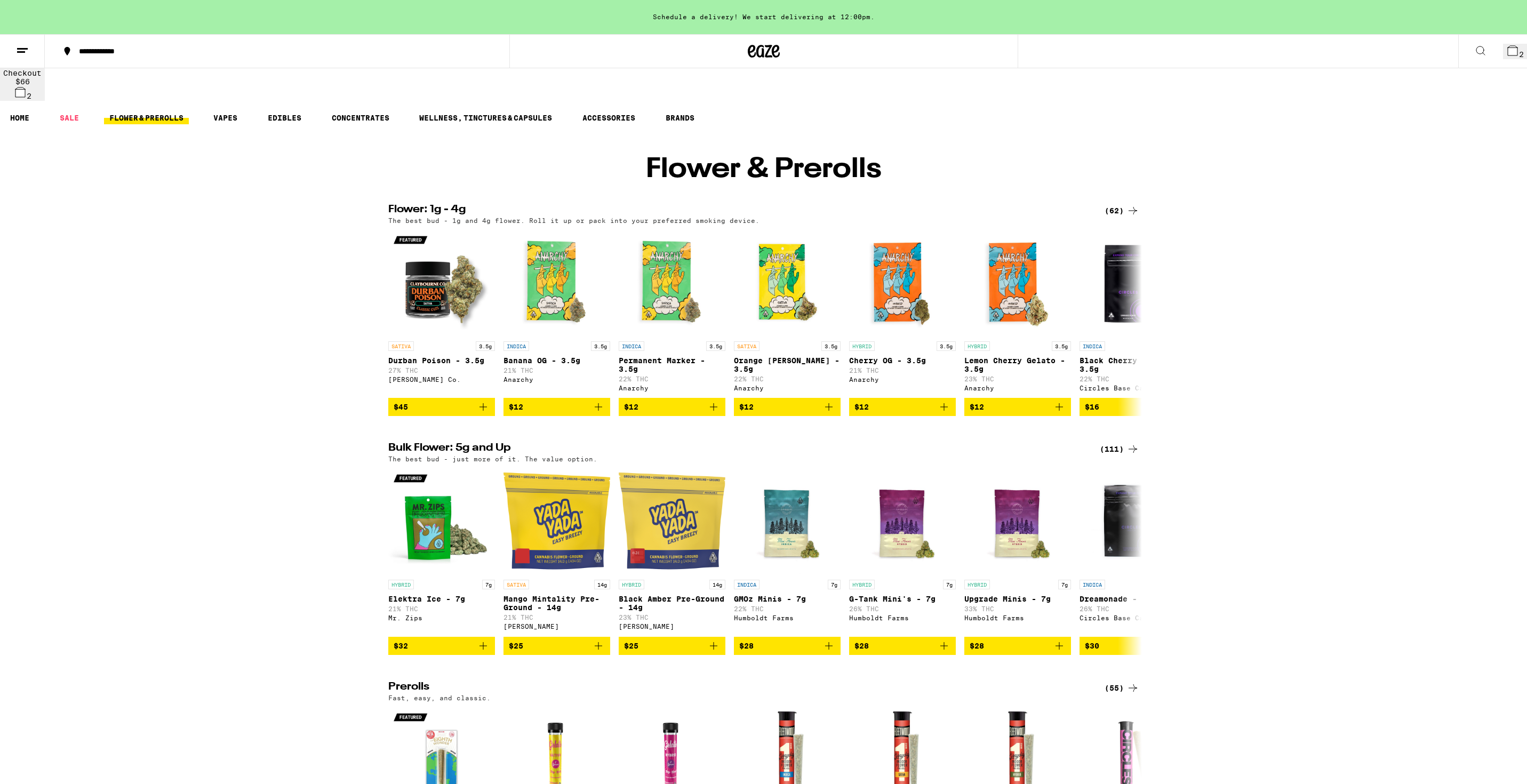
click at [148, 111] on link "FLOWER & PREROLLS" at bounding box center [146, 118] width 85 height 13
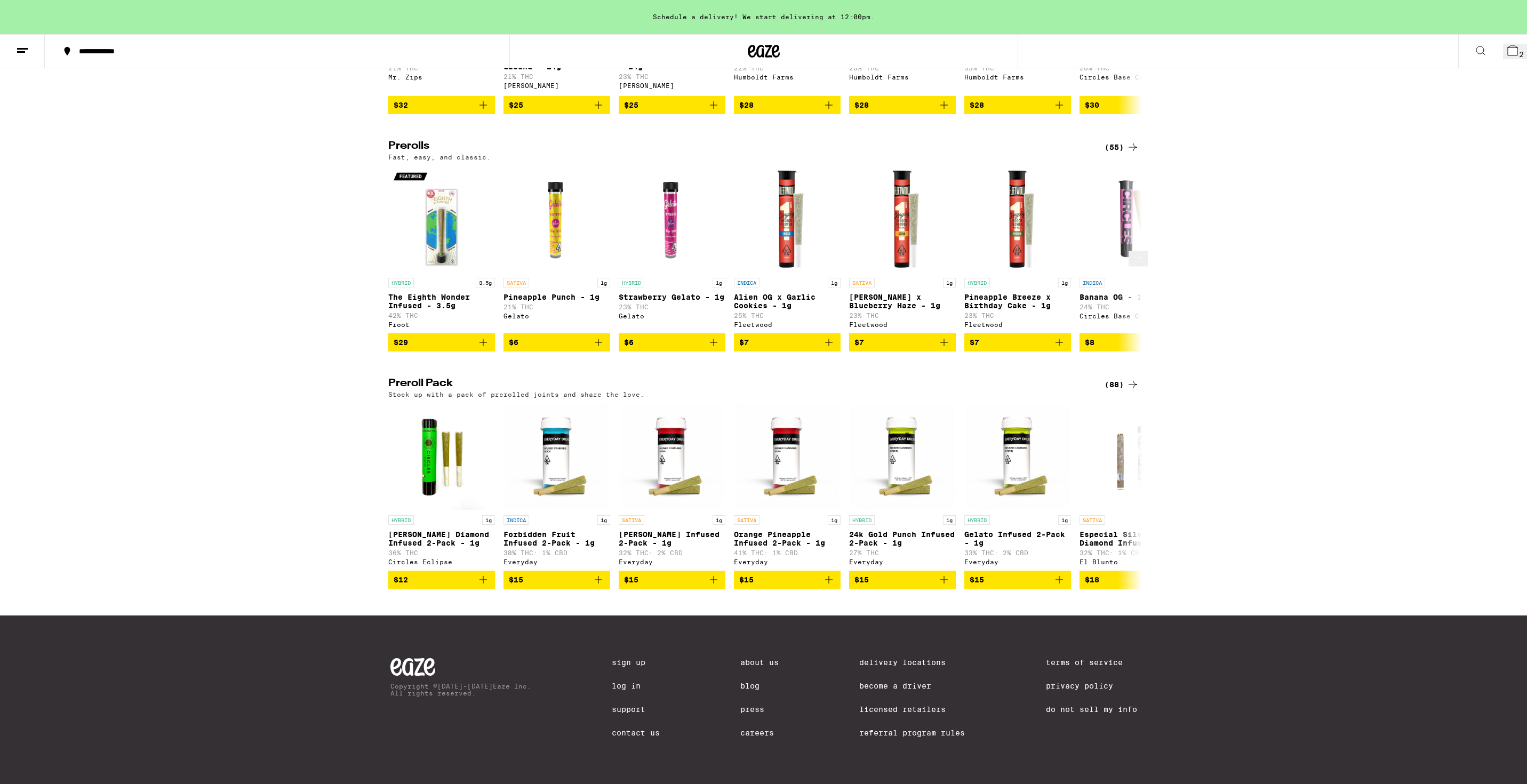
scroll to position [550, 0]
click at [1134, 488] on button at bounding box center [1138, 495] width 19 height 15
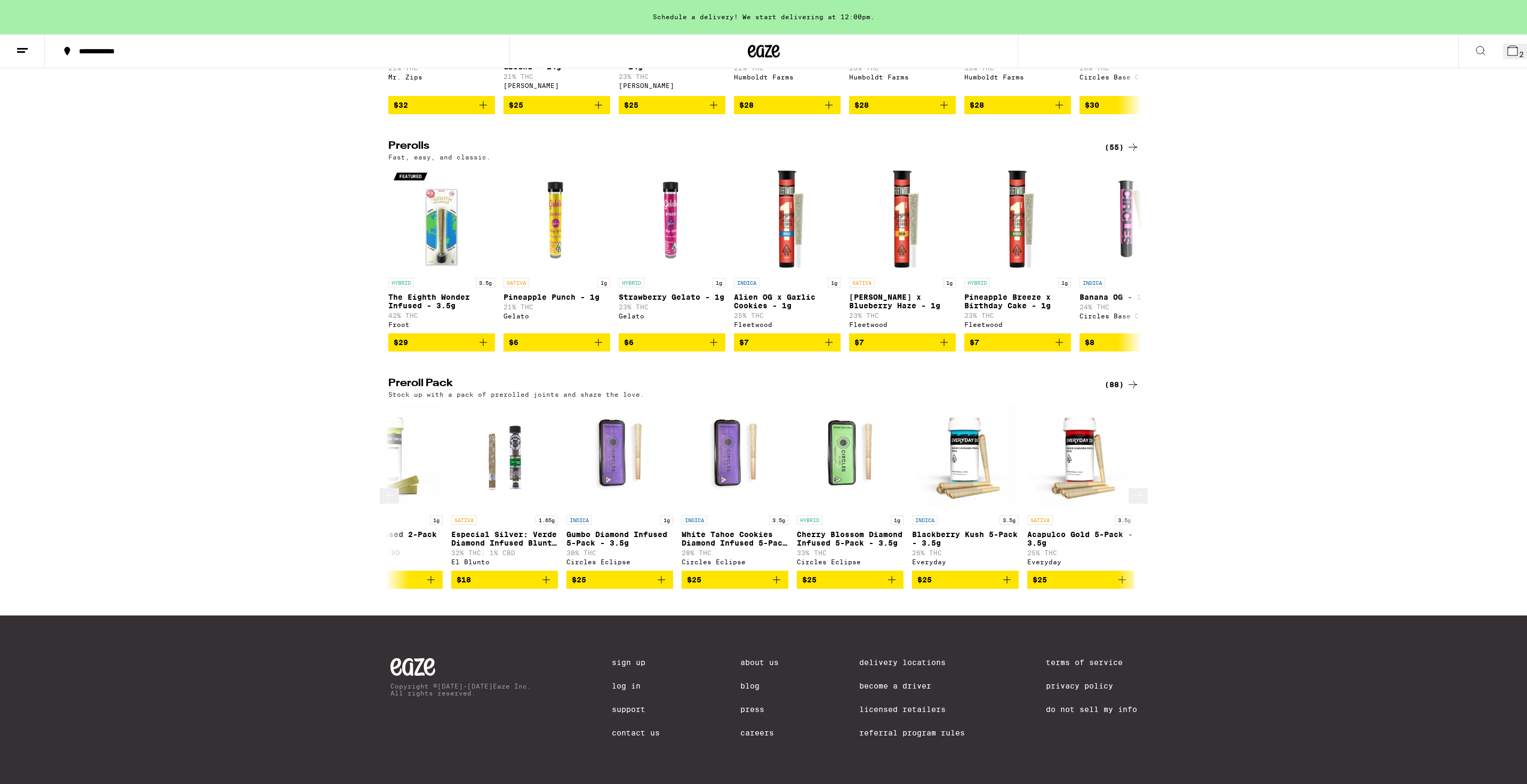
scroll to position [0, 635]
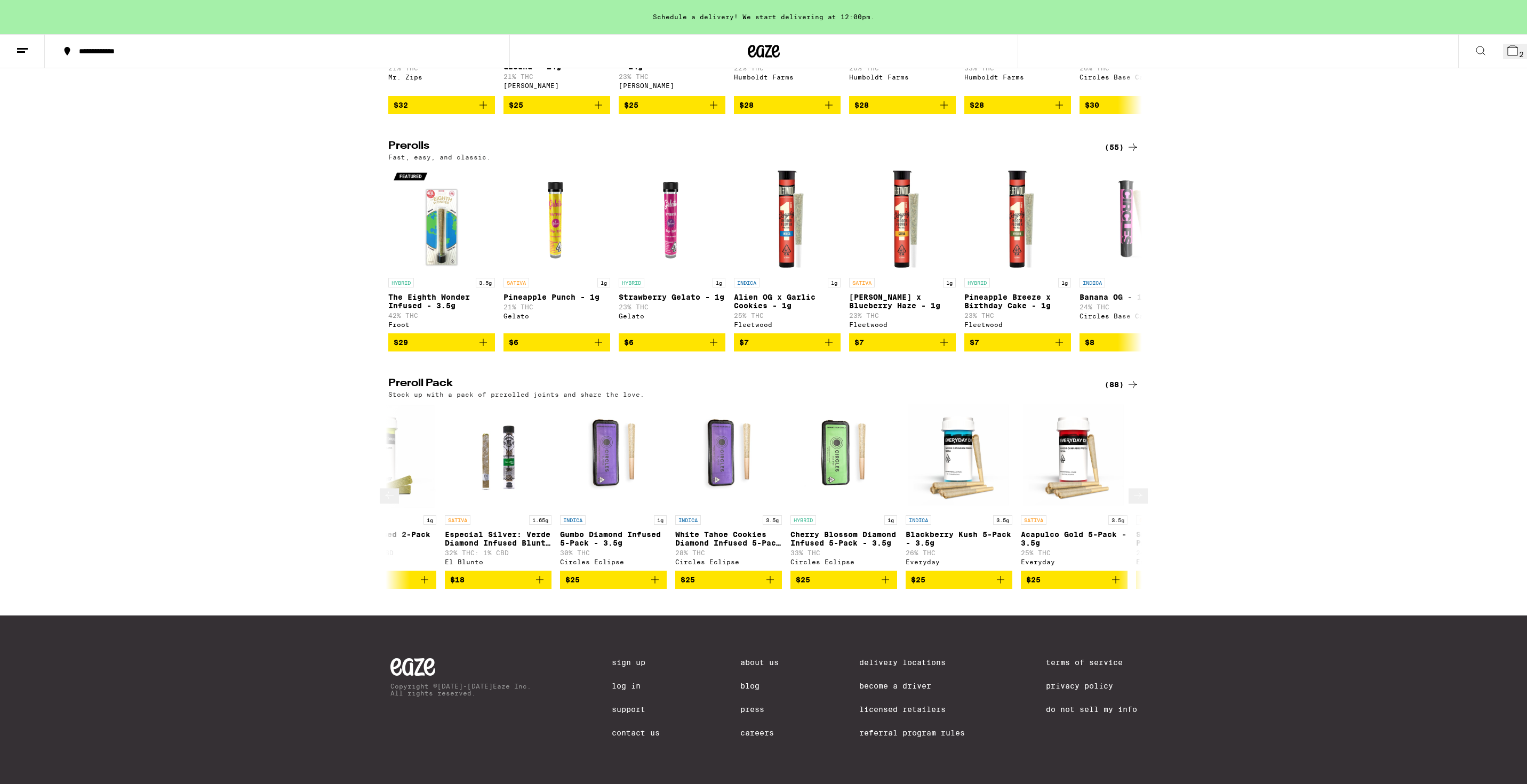
click at [1134, 488] on icon at bounding box center [1138, 494] width 13 height 13
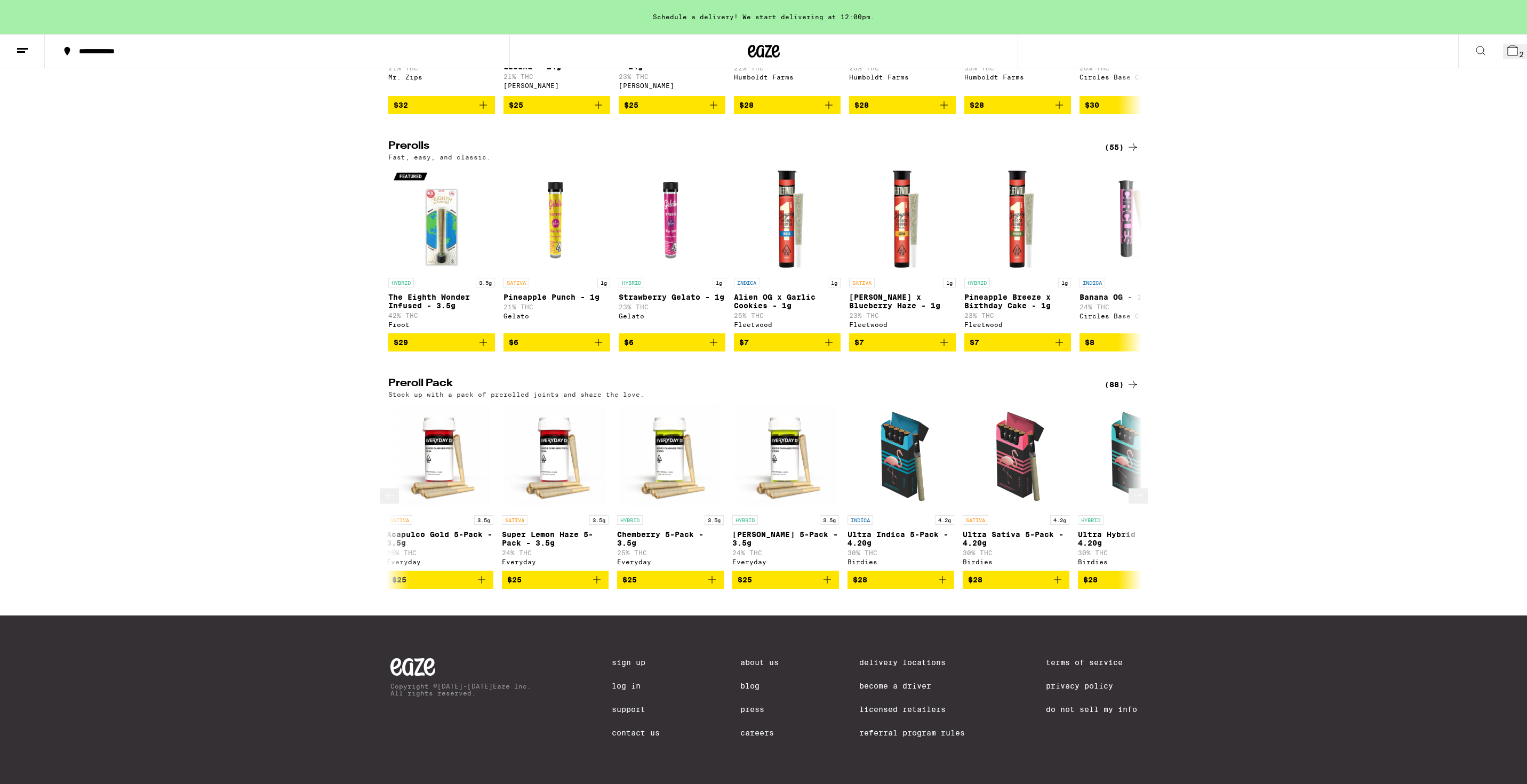
scroll to position [0, 1270]
click at [1131, 378] on icon at bounding box center [1132, 384] width 13 height 13
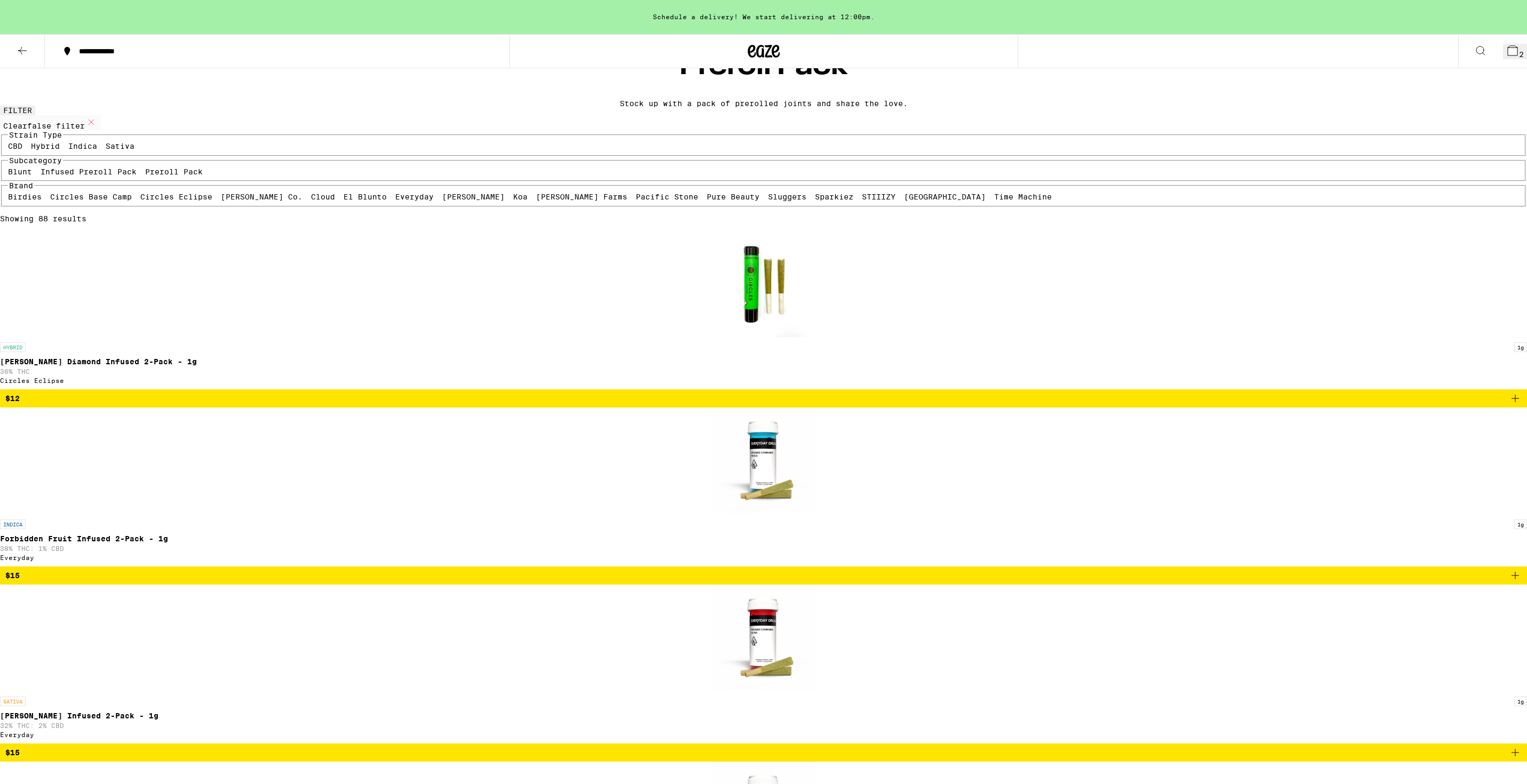
scroll to position [33, 0]
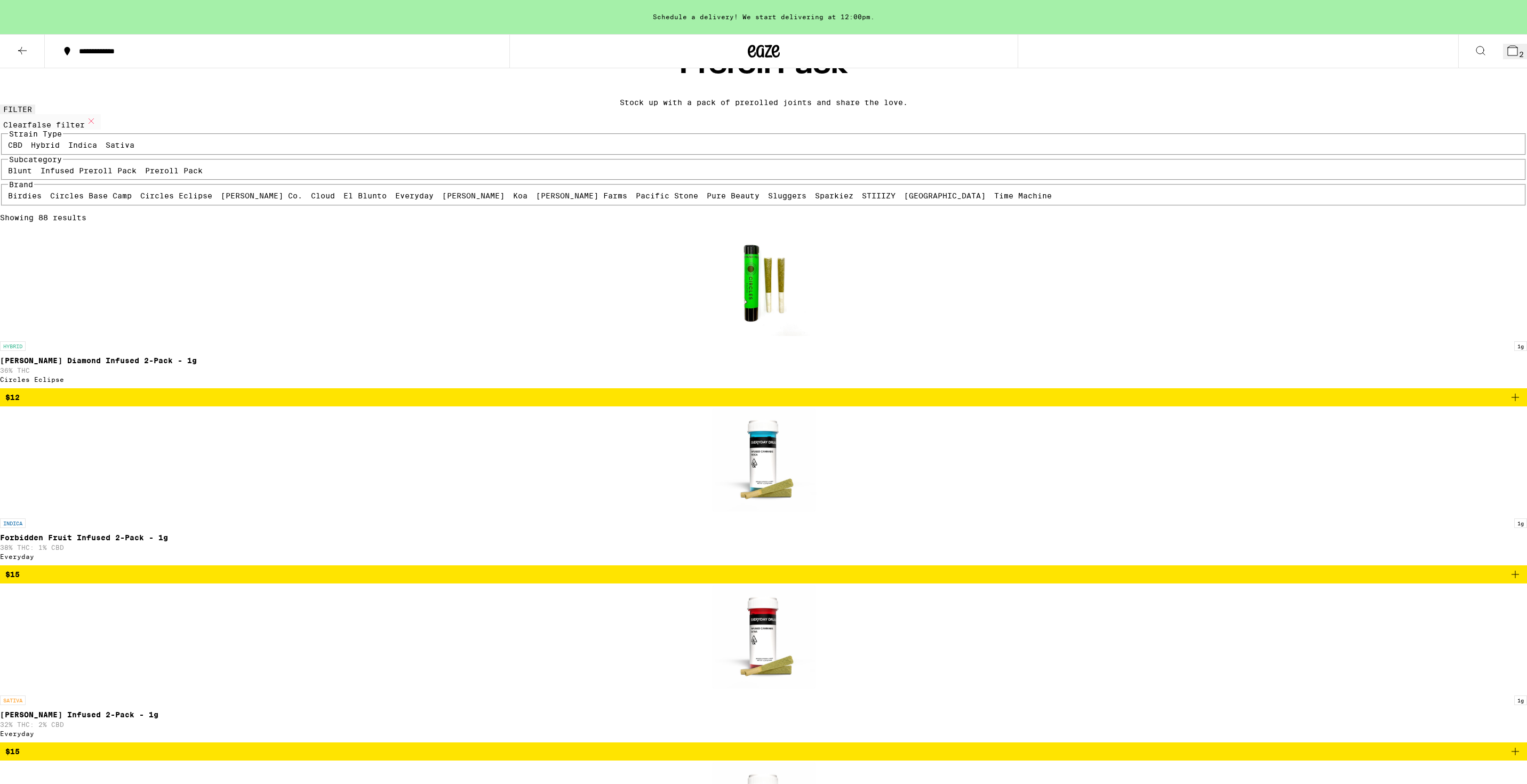
click at [203, 175] on label "Preroll Pack" at bounding box center [174, 171] width 58 height 9
click at [148, 168] on input "Preroll Pack" at bounding box center [147, 168] width 1 height 1
checkbox input "true"
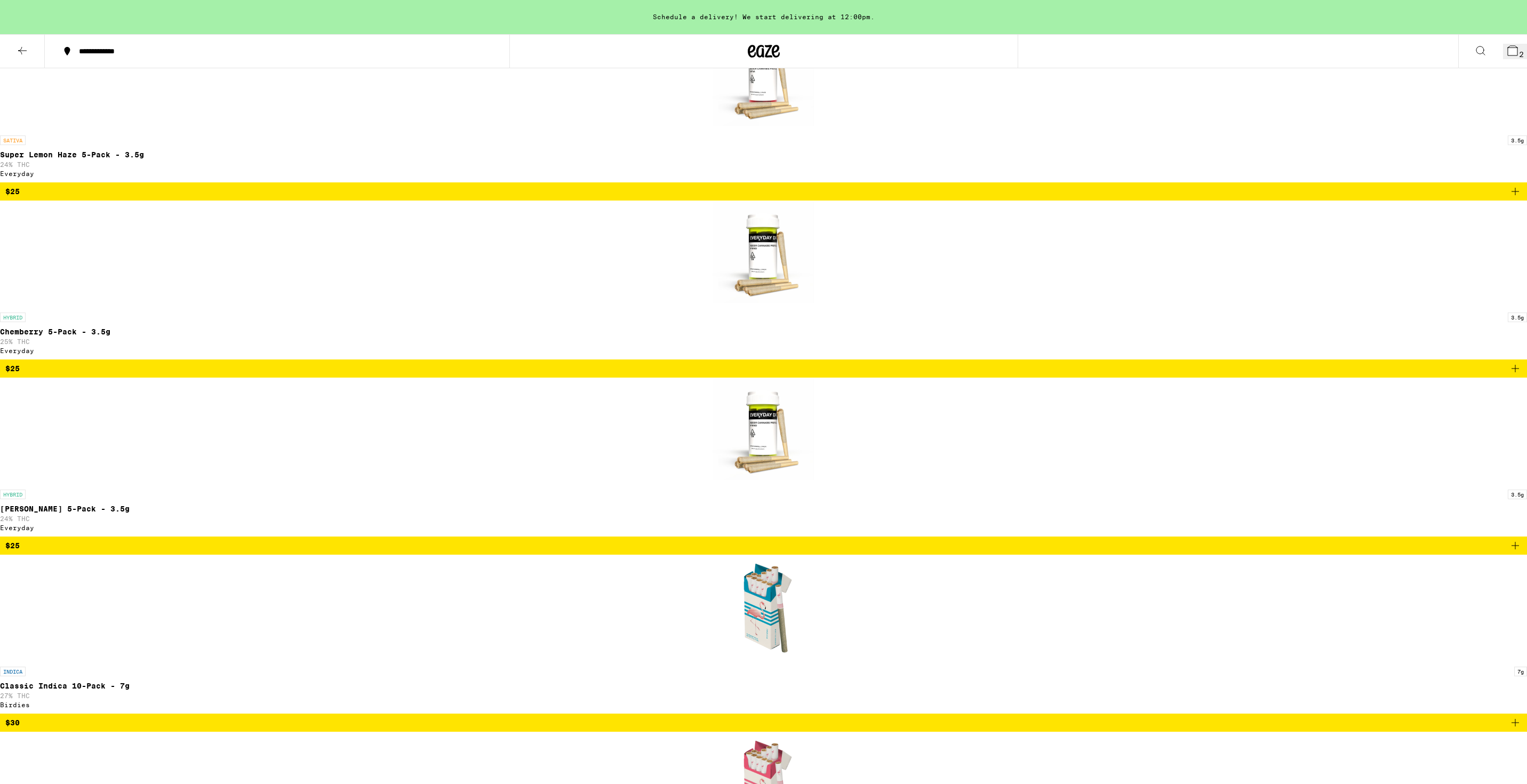
scroll to position [600, 0]
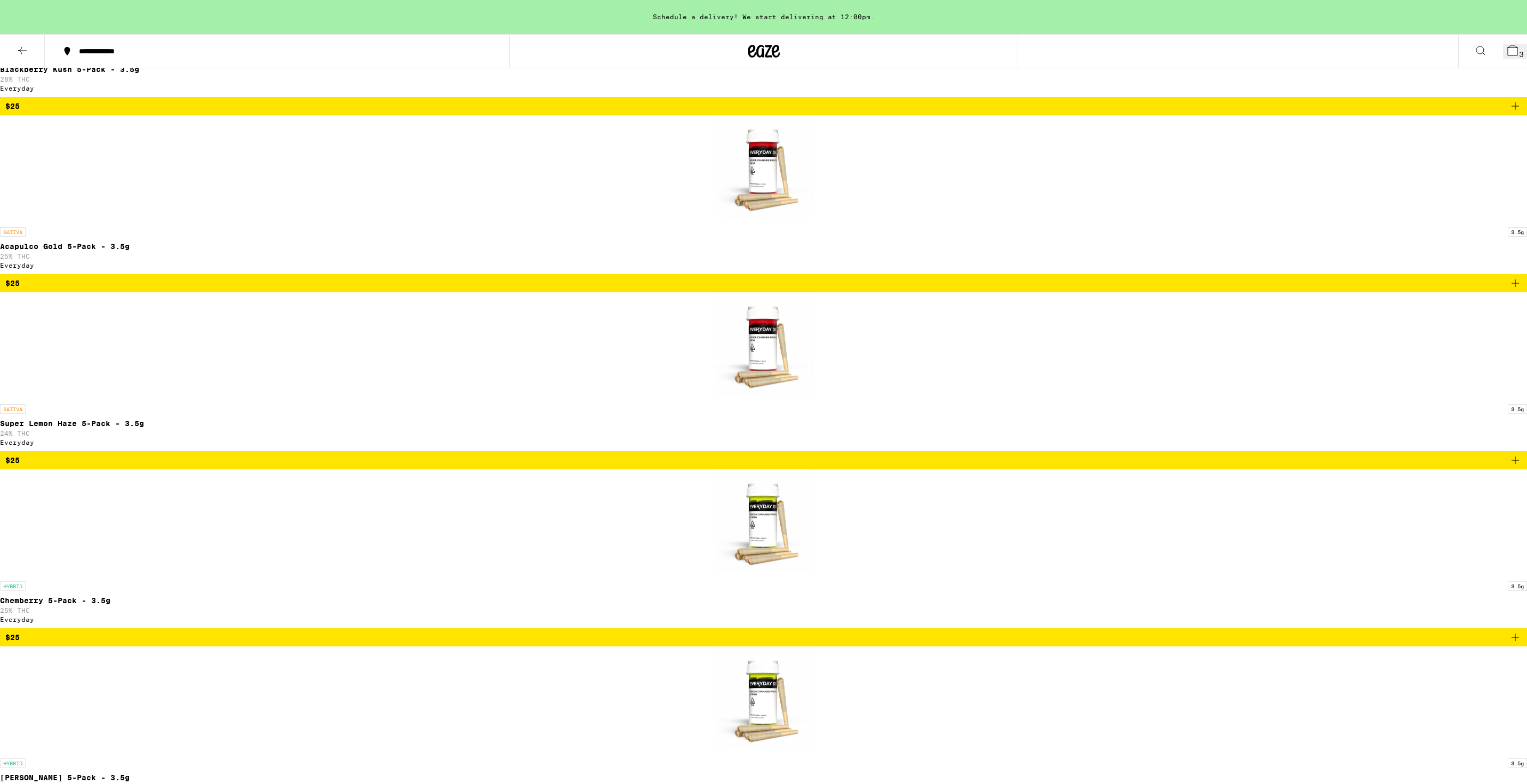
scroll to position [327, 0]
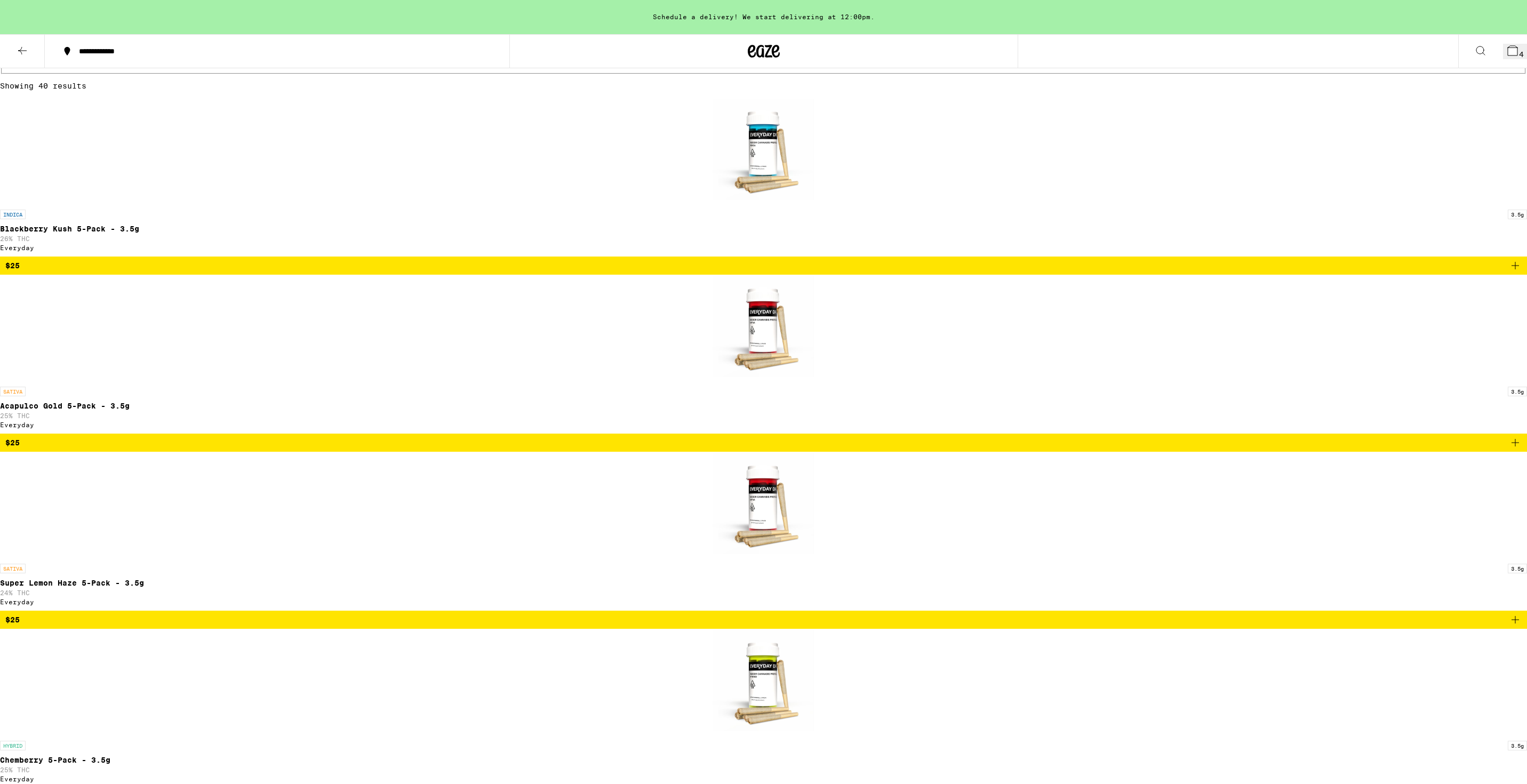
scroll to position [0, 0]
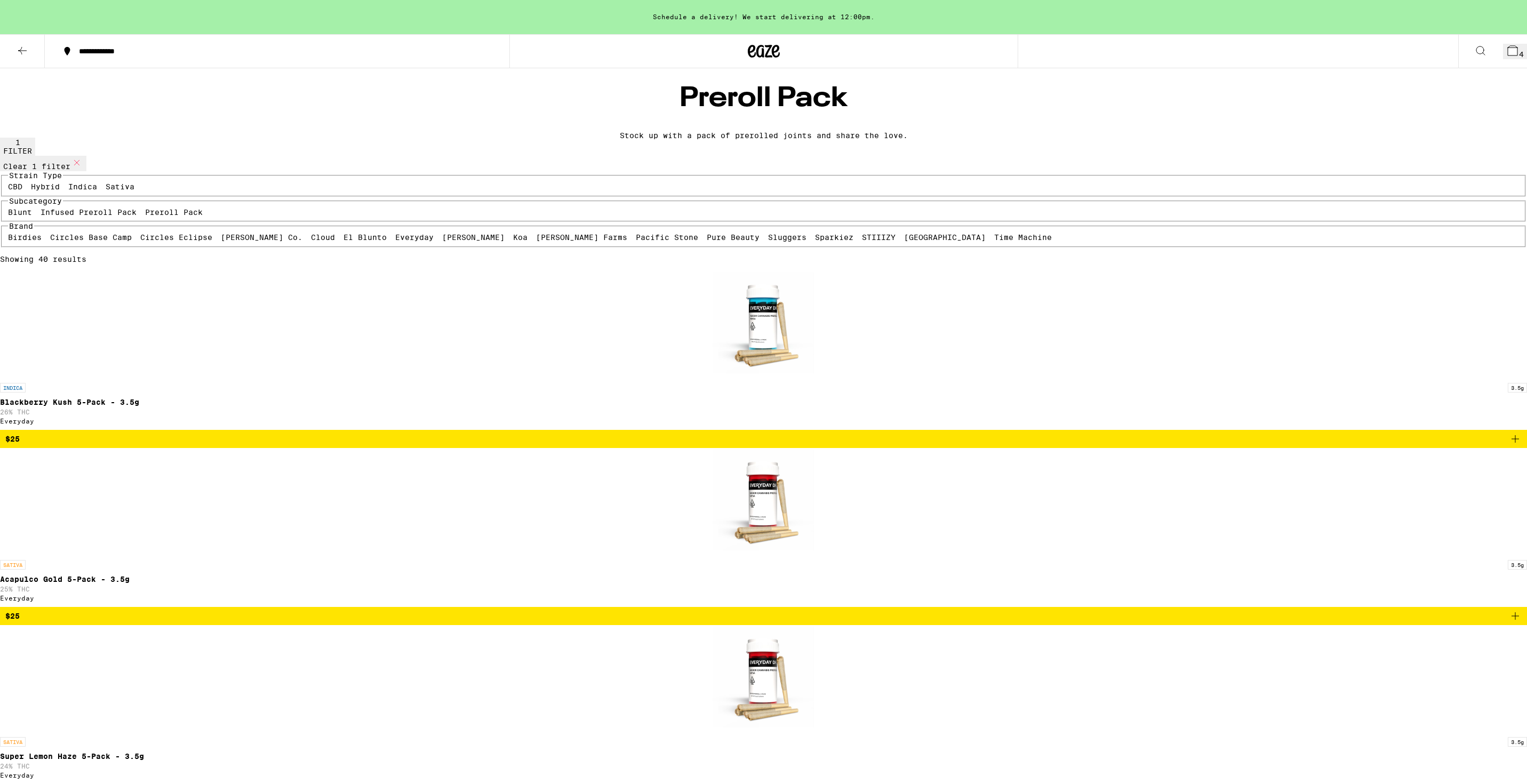
click at [27, 45] on icon at bounding box center [22, 50] width 13 height 13
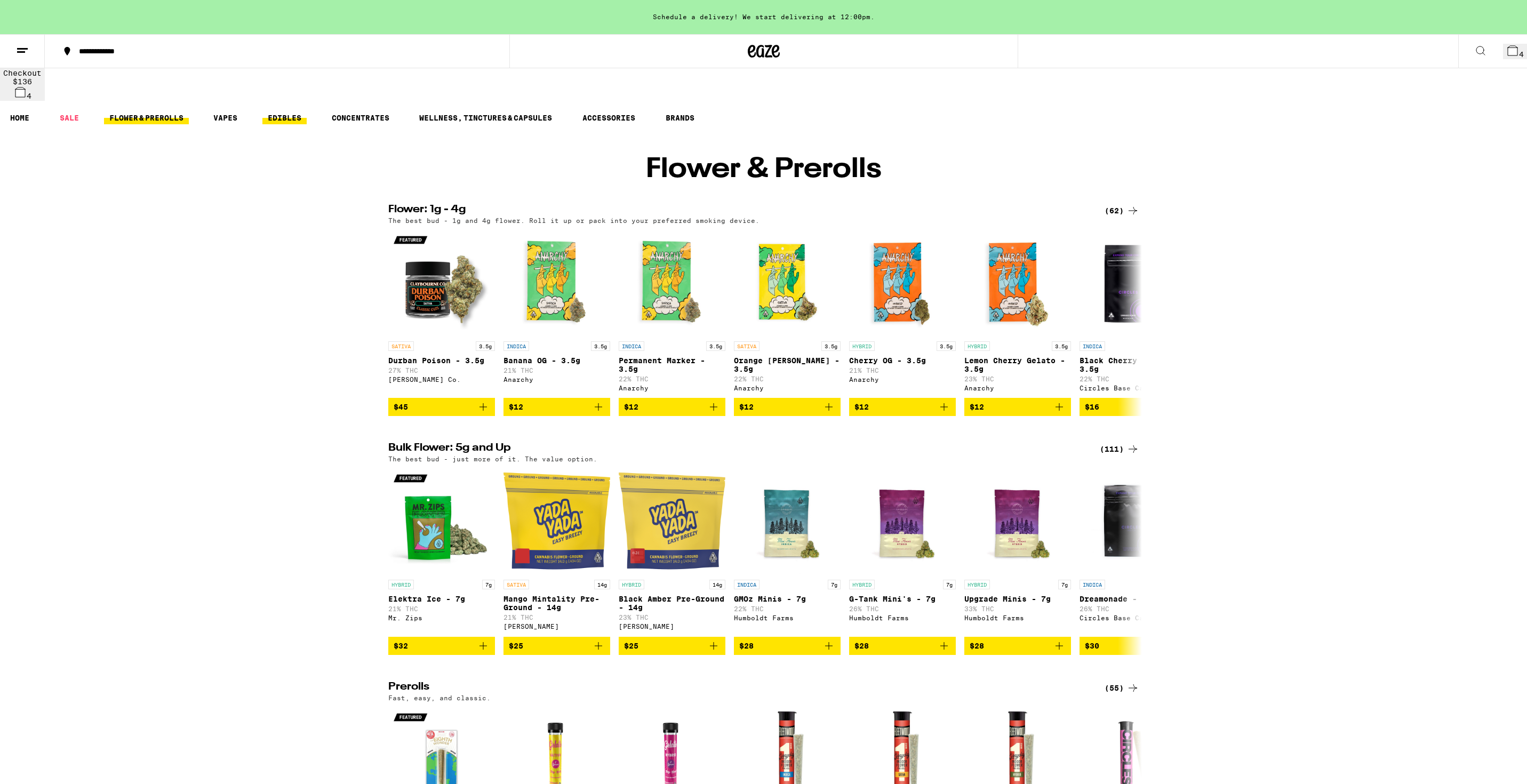
click at [268, 111] on link "EDIBLES" at bounding box center [284, 118] width 44 height 13
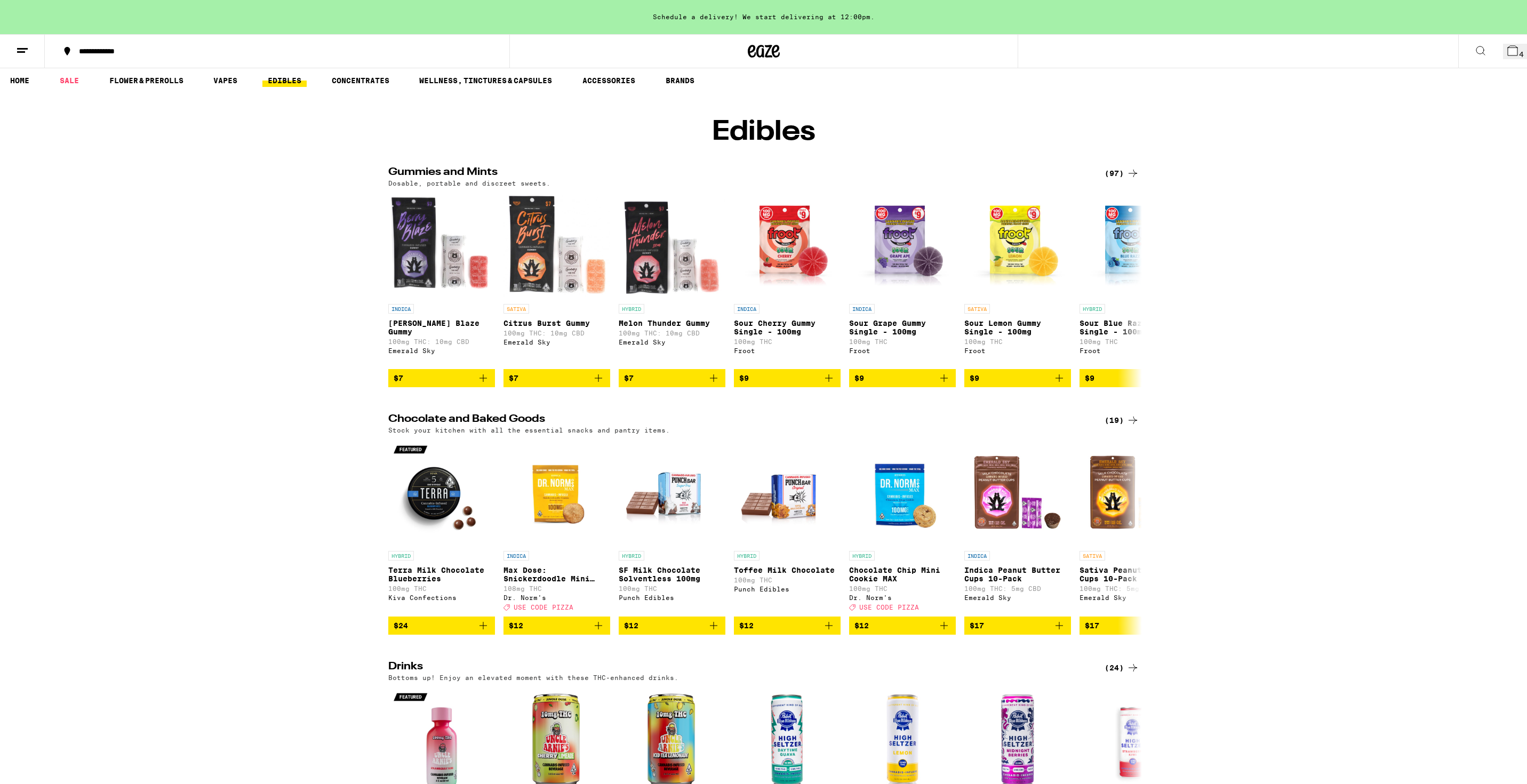
scroll to position [49, 0]
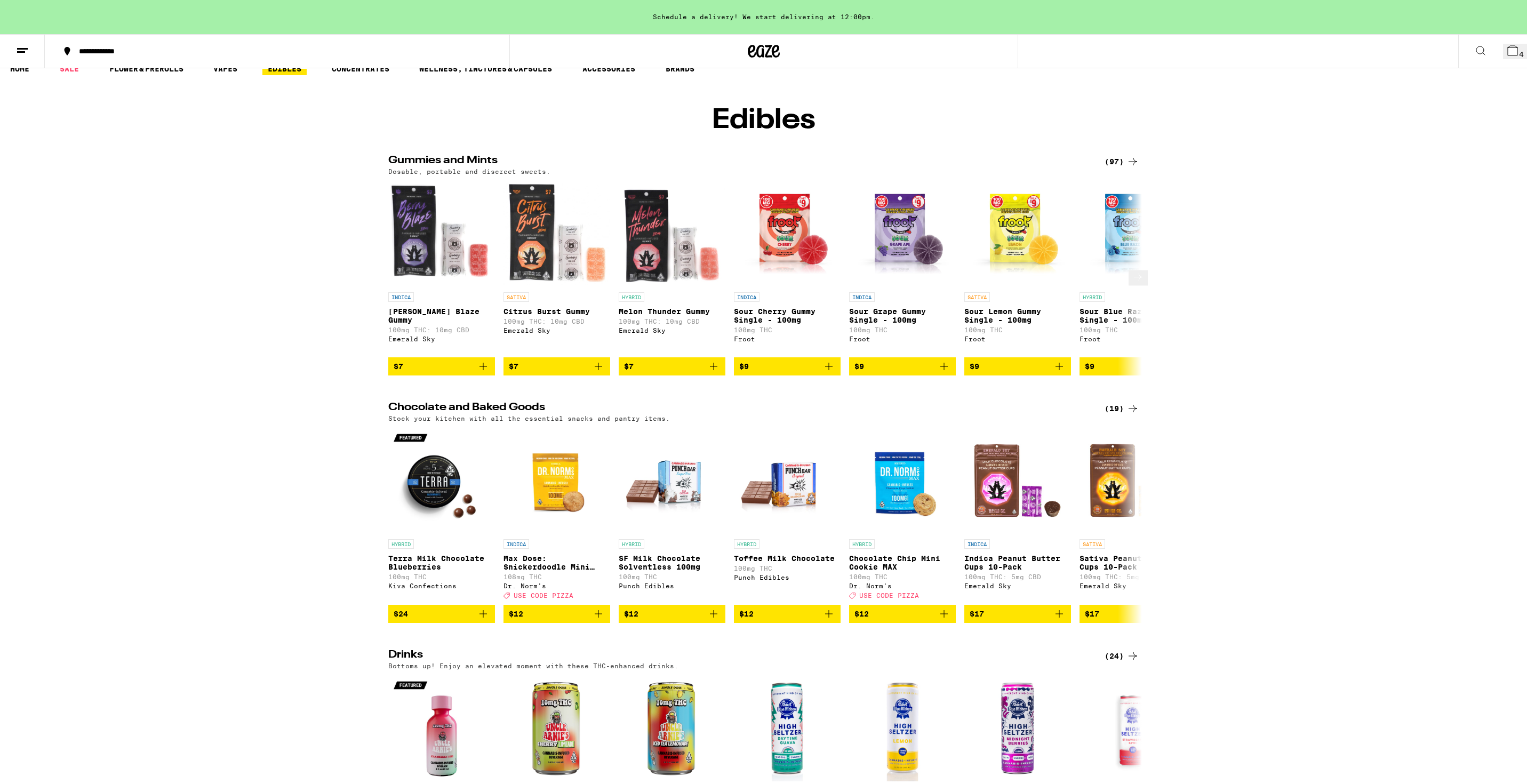
click at [1133, 271] on icon at bounding box center [1138, 277] width 13 height 13
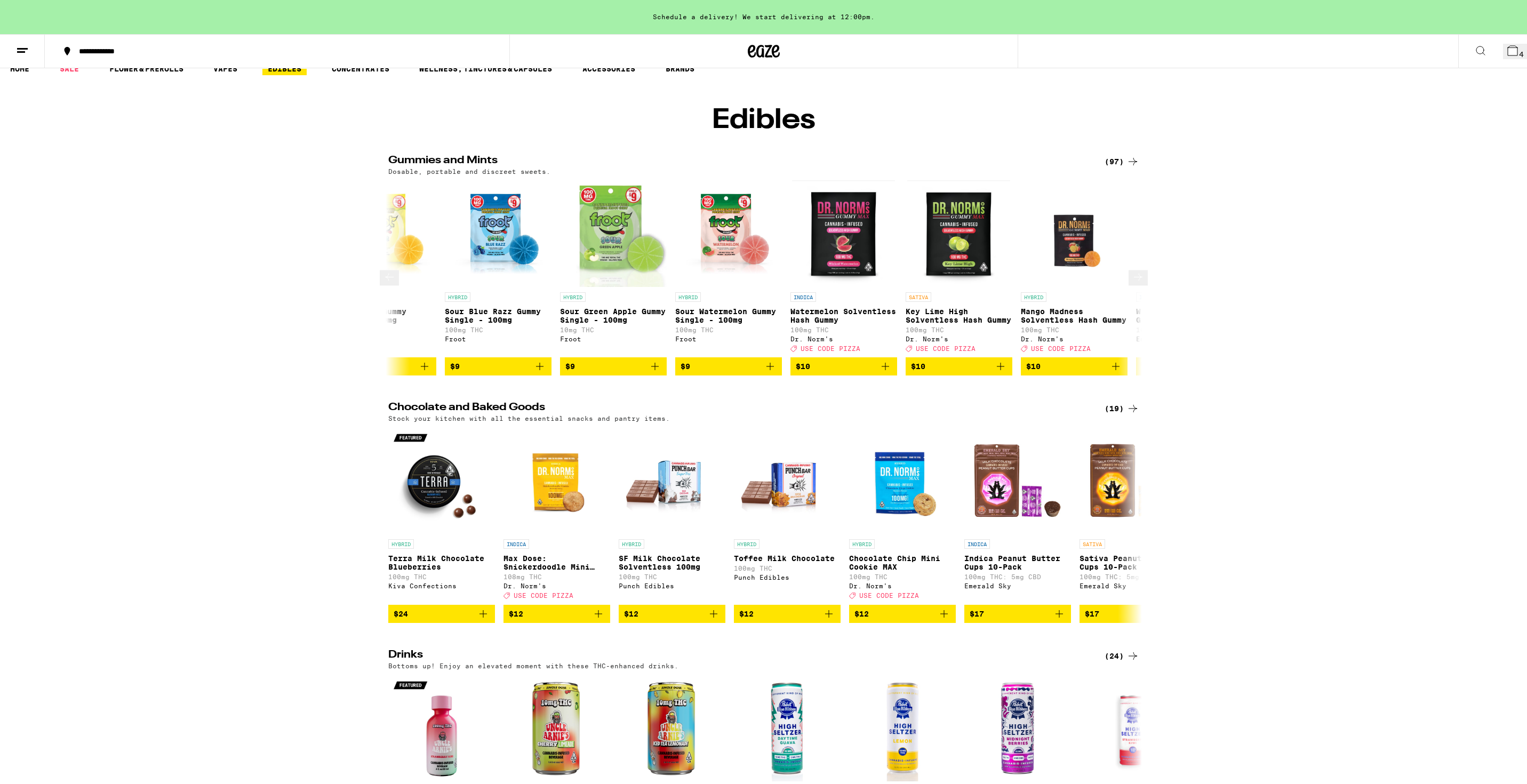
scroll to position [51, 0]
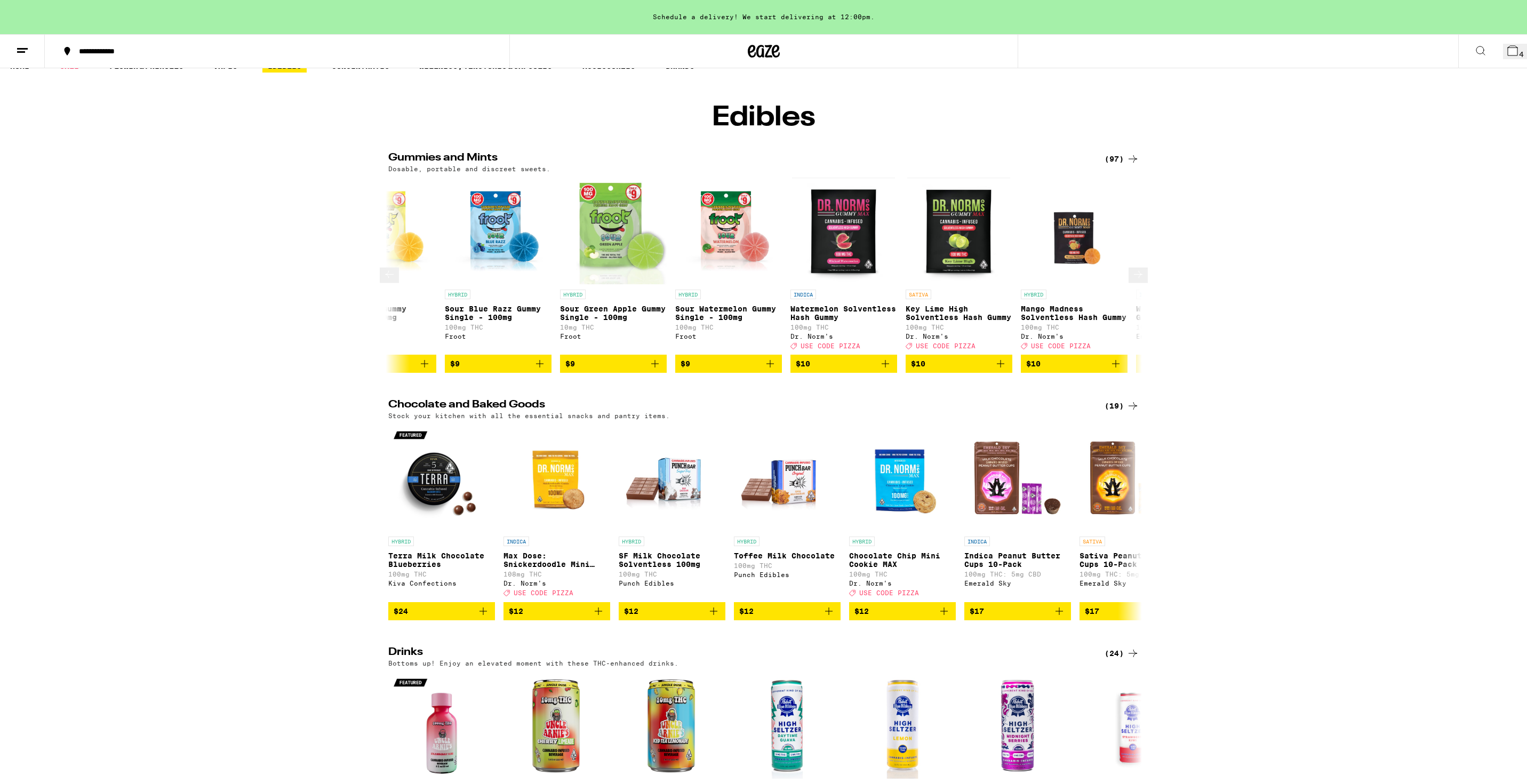
click at [1137, 268] on icon at bounding box center [1138, 274] width 13 height 13
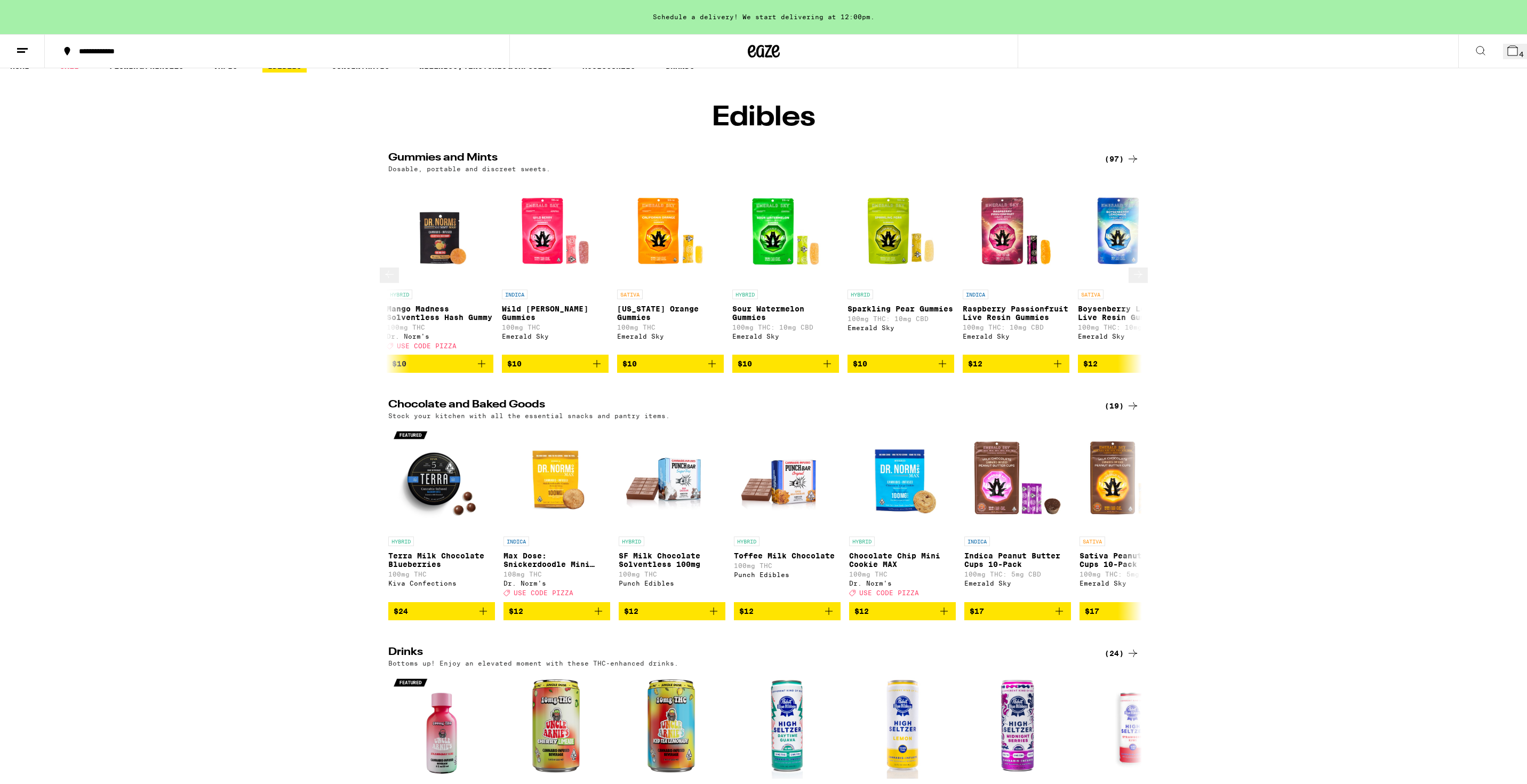
scroll to position [0, 1270]
click at [1138, 268] on icon at bounding box center [1138, 274] width 13 height 13
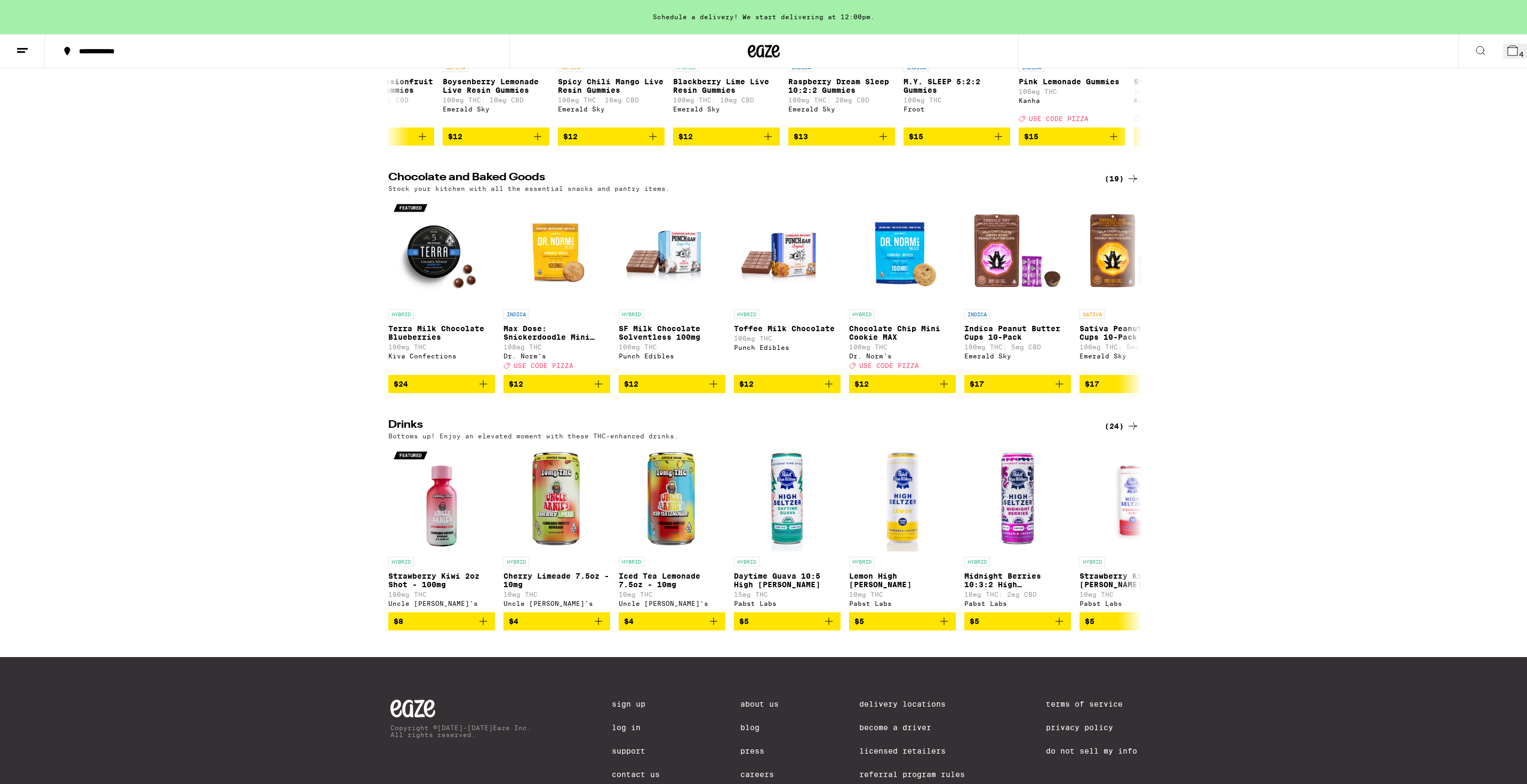
scroll to position [278, 0]
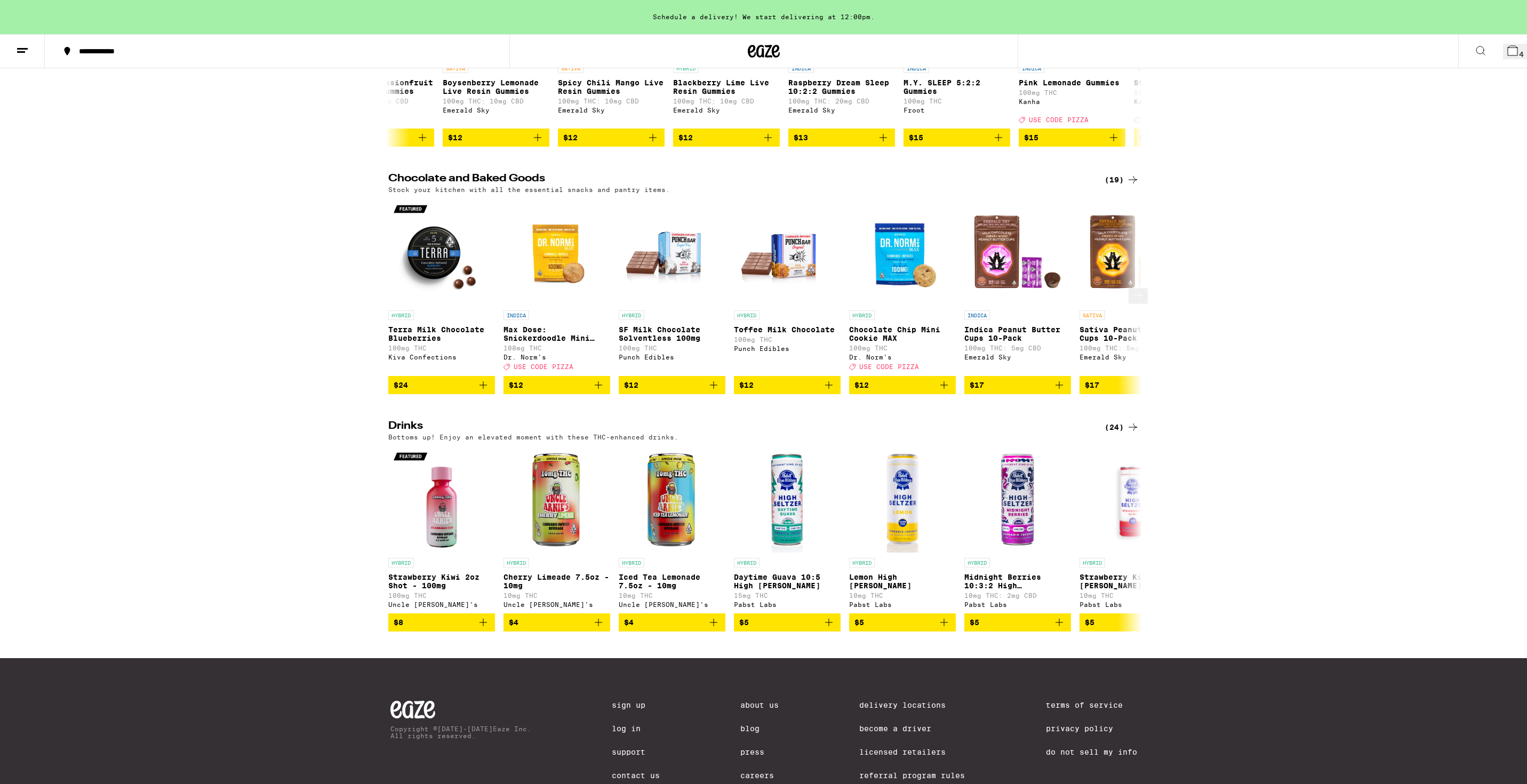
click at [1135, 289] on icon at bounding box center [1138, 295] width 13 height 13
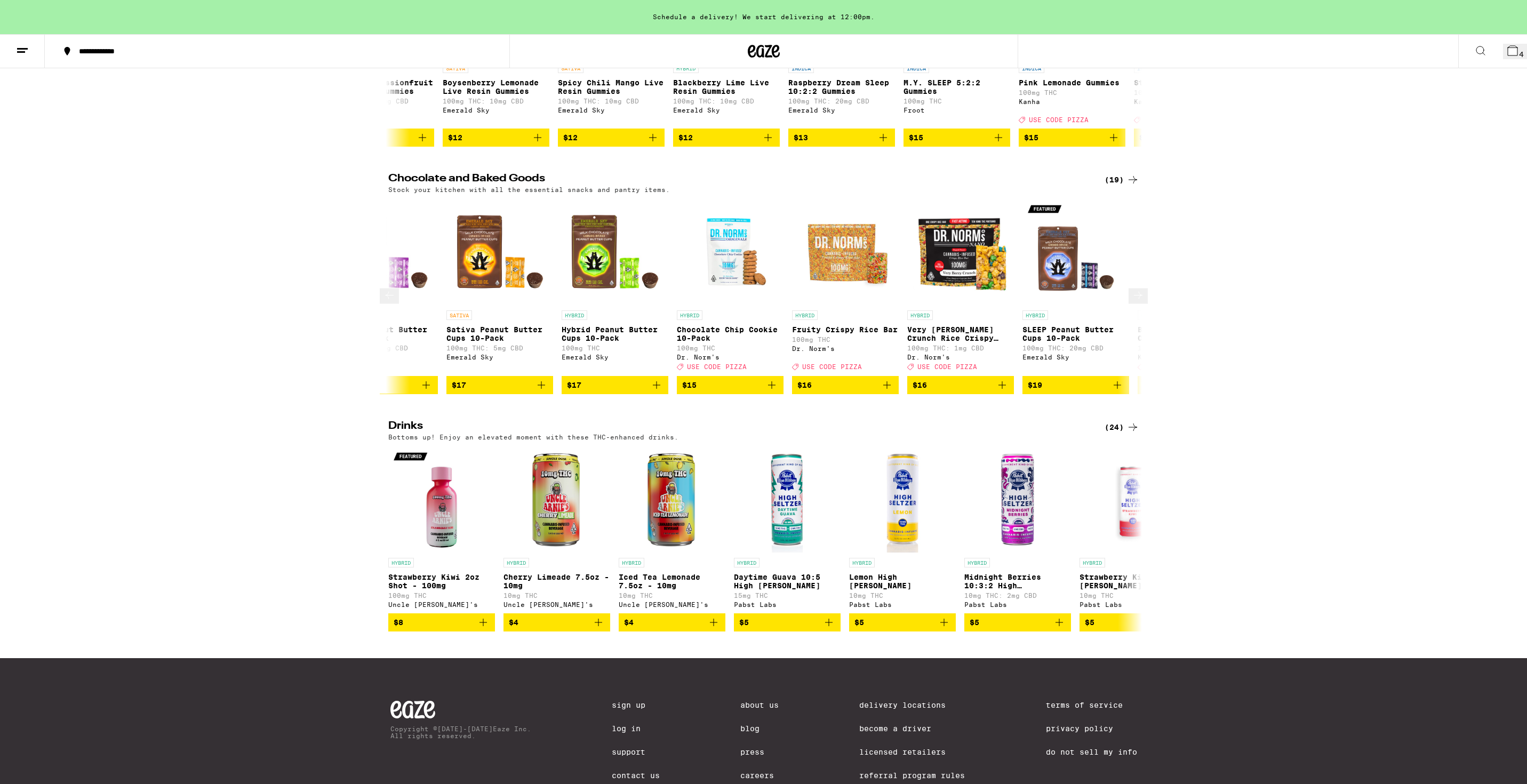
scroll to position [0, 635]
click at [961, 382] on span "$16" at bounding box center [959, 385] width 96 height 13
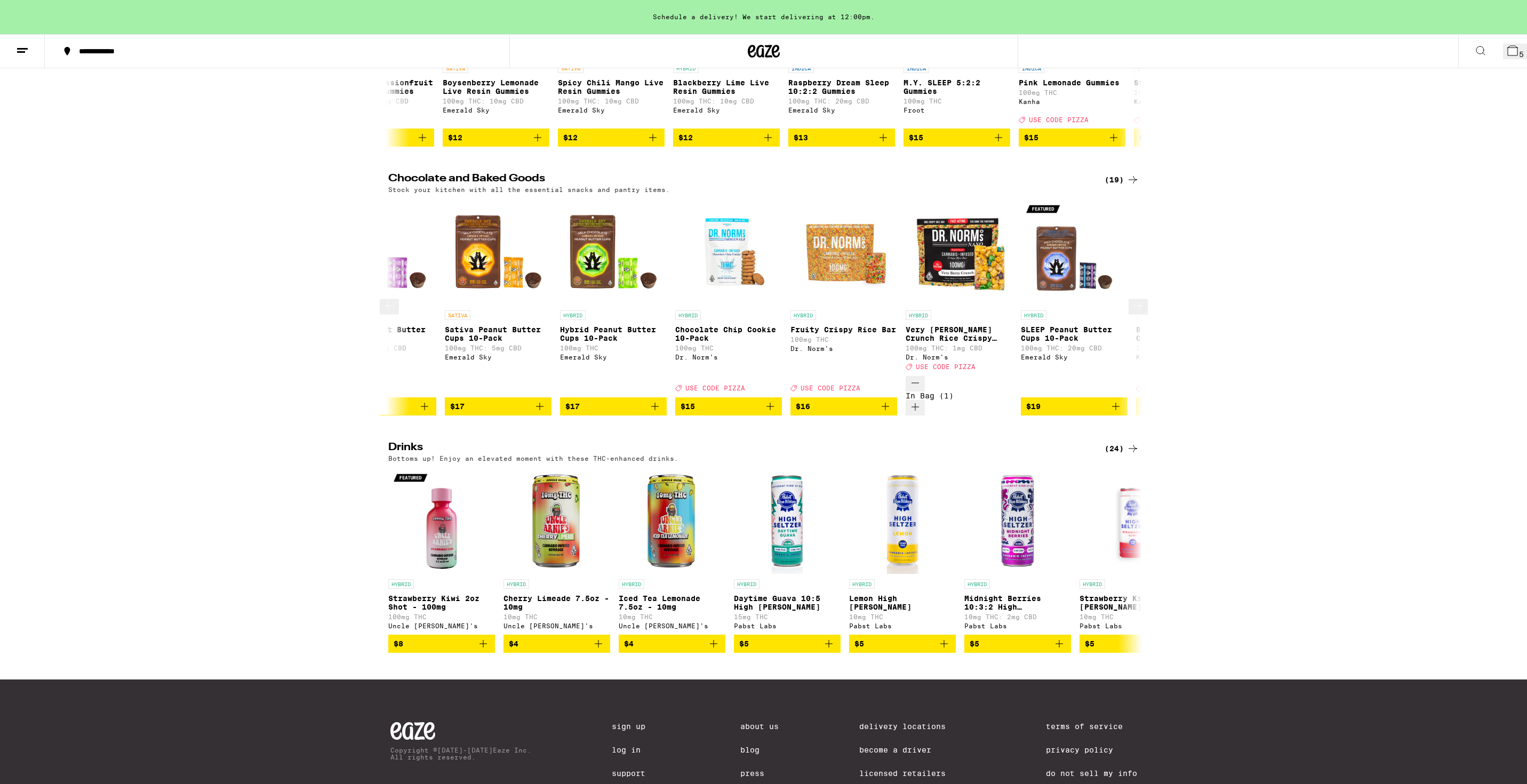
click at [1137, 300] on icon at bounding box center [1138, 306] width 13 height 13
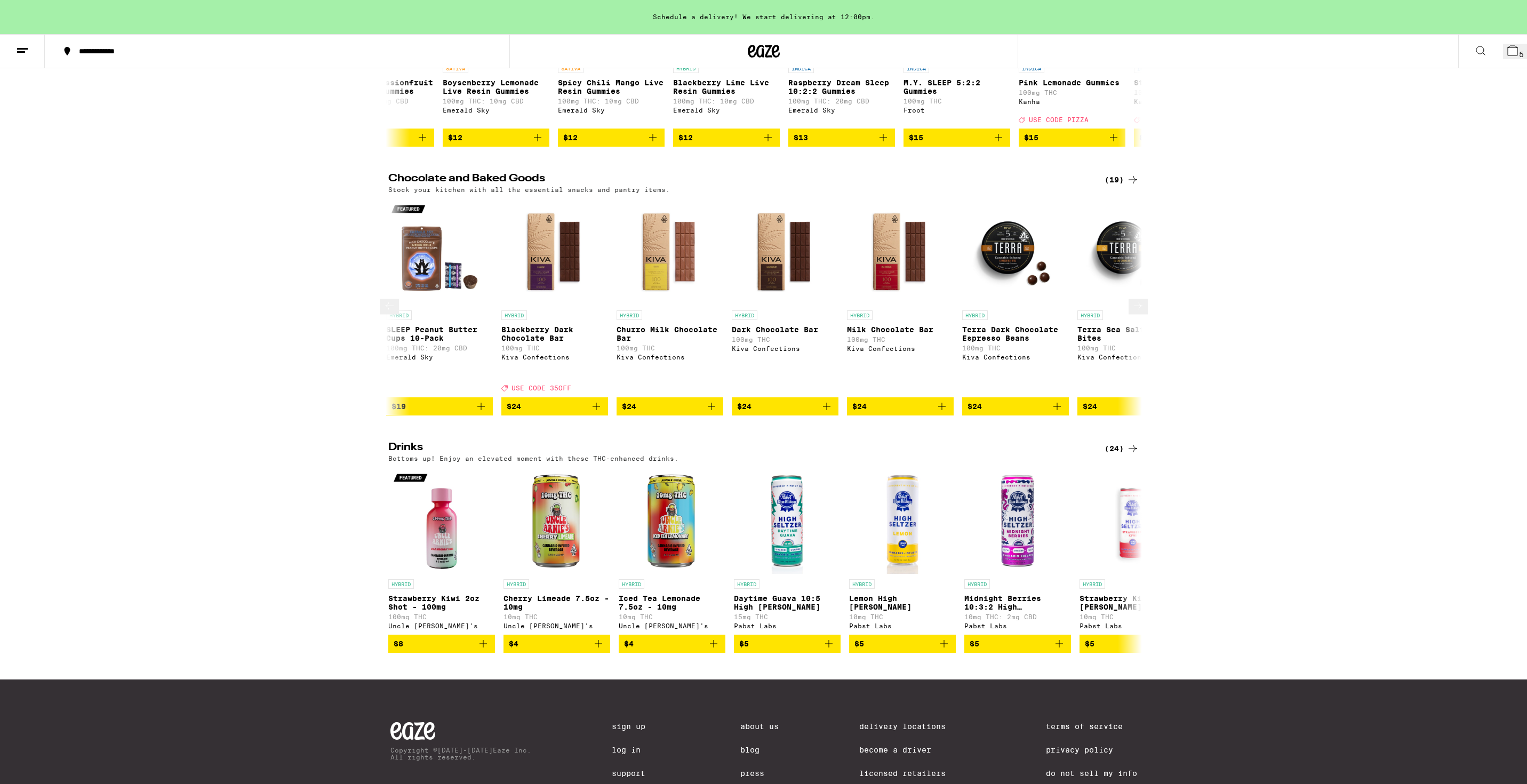
click at [1137, 300] on icon at bounding box center [1138, 306] width 13 height 13
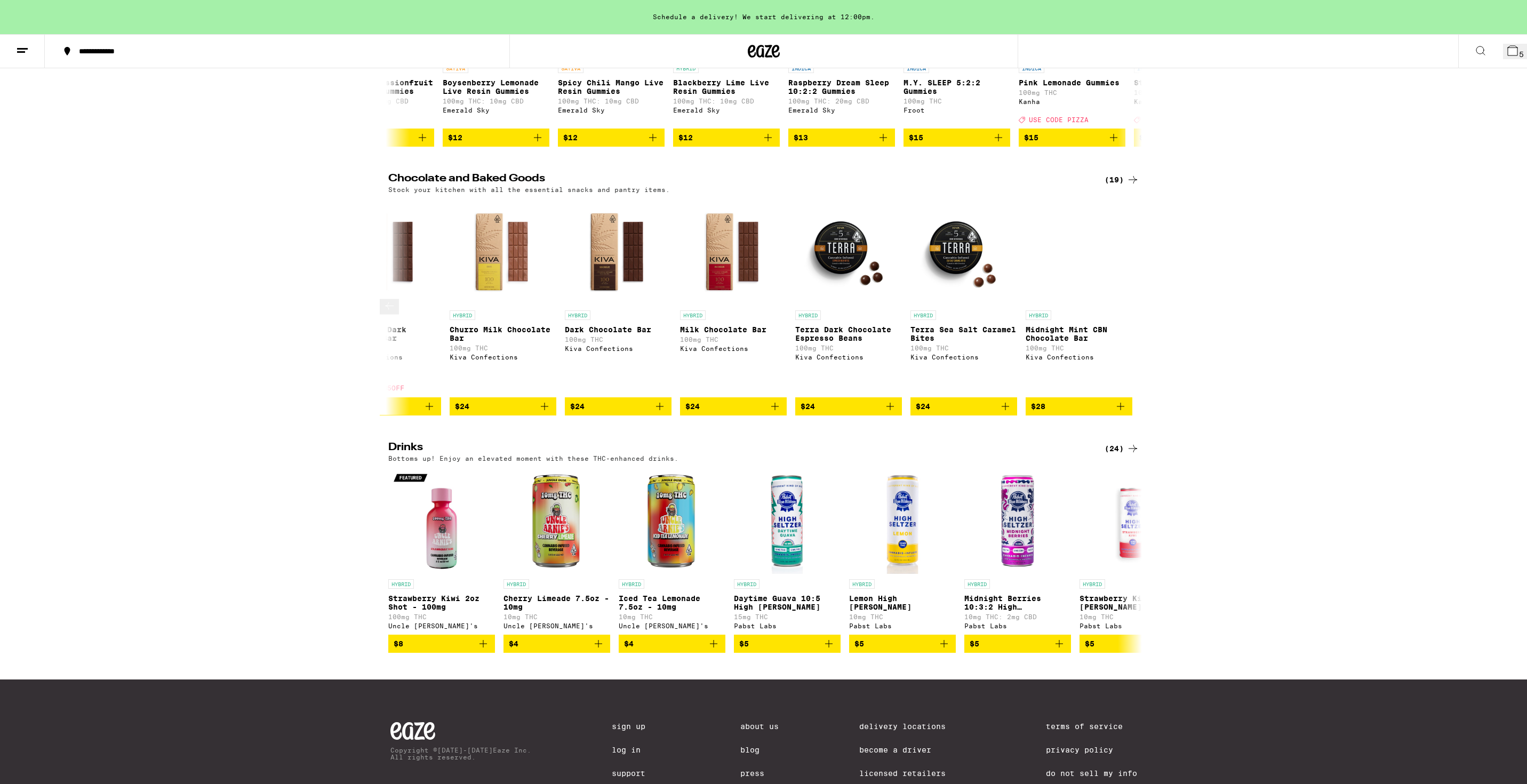
scroll to position [0, 1438]
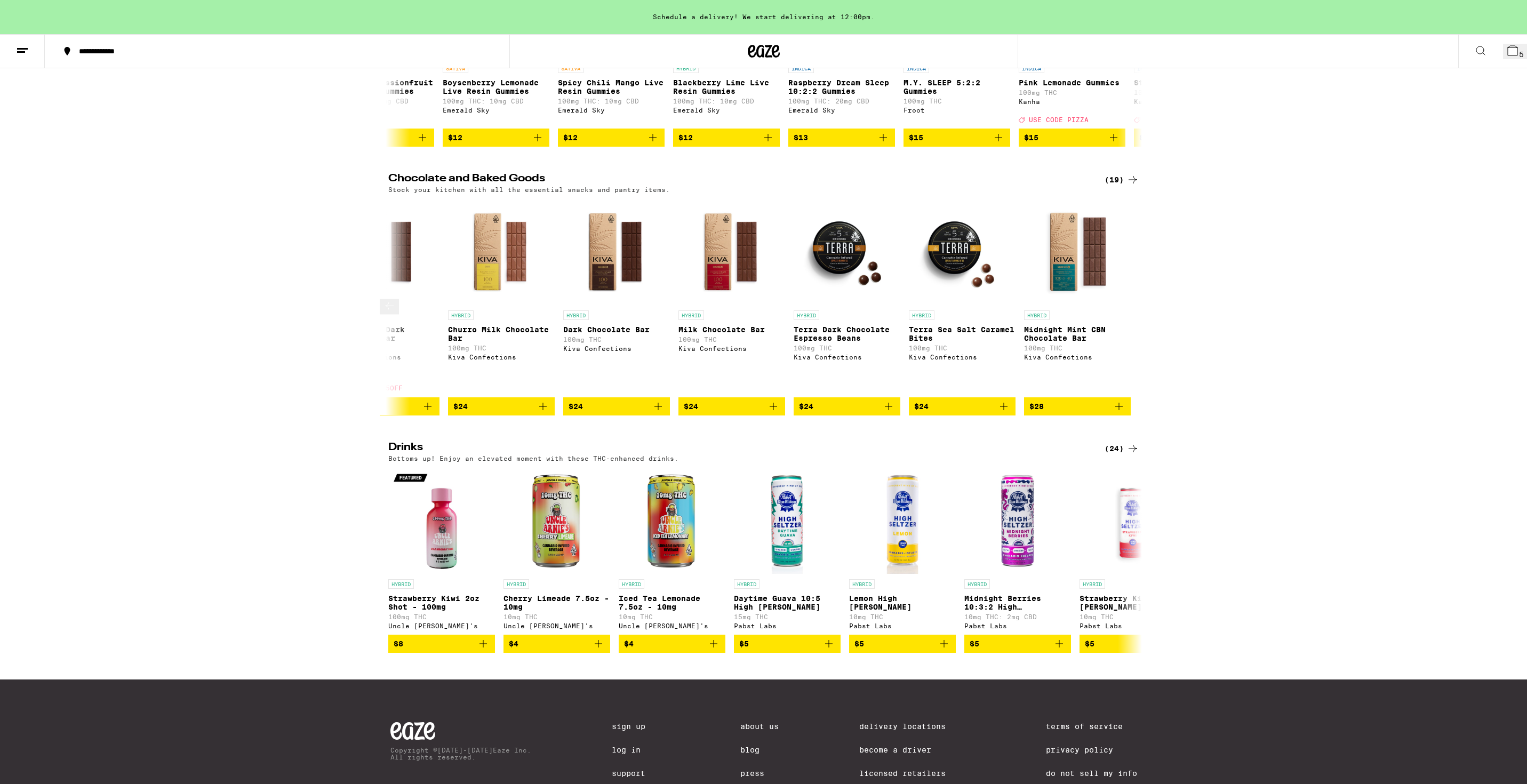
click at [1137, 292] on div at bounding box center [1132, 306] width 30 height 30
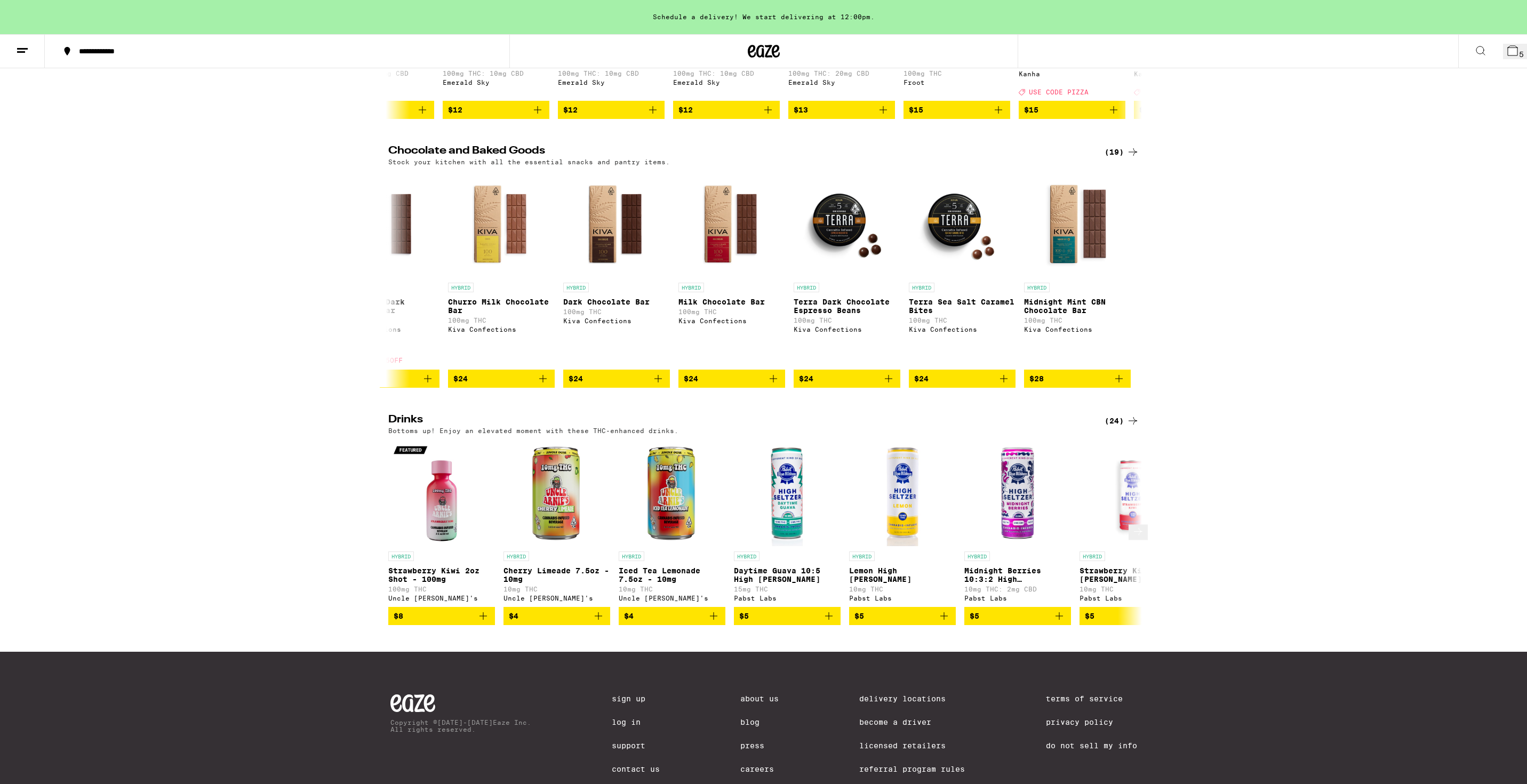
scroll to position [0, 0]
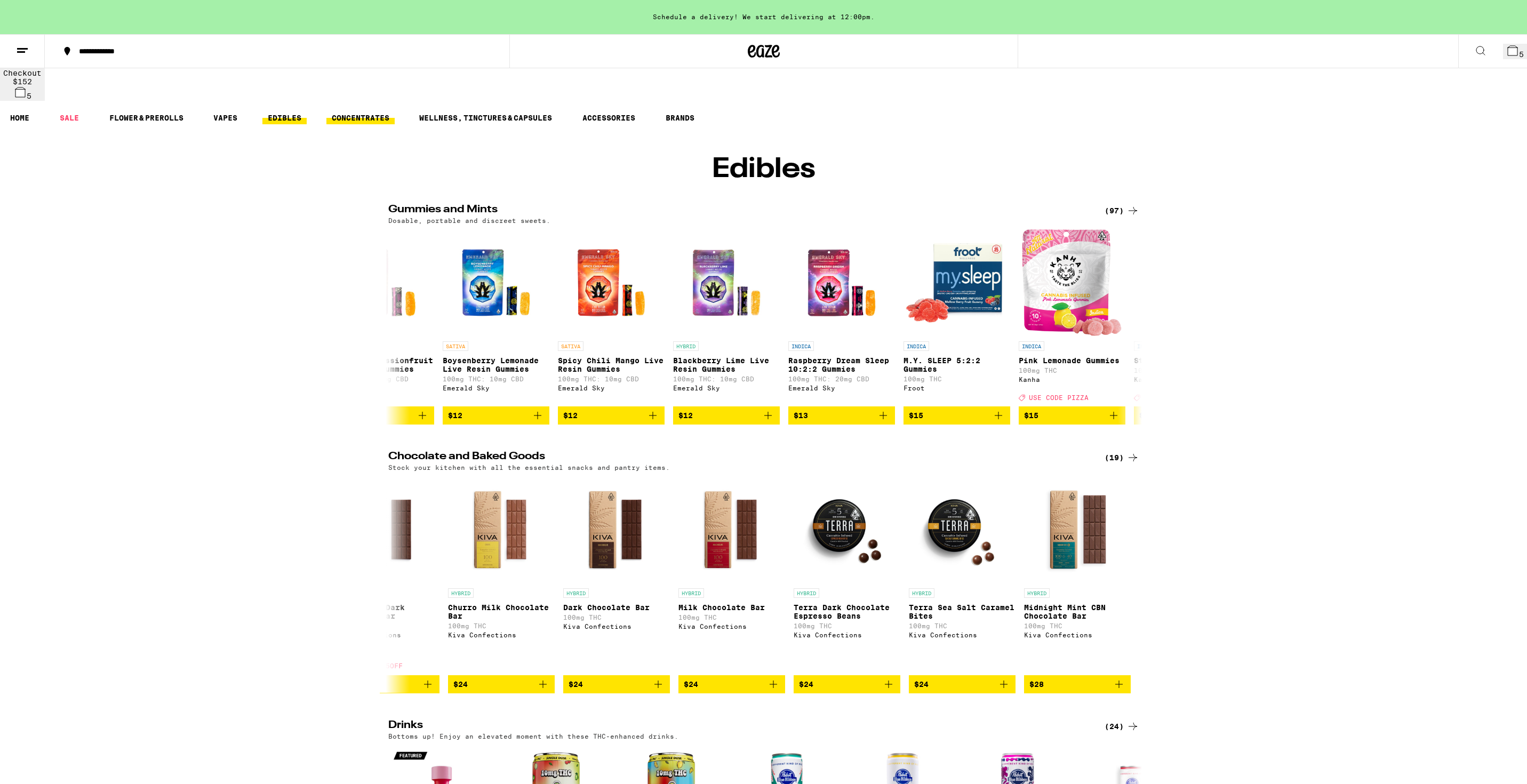
drag, startPoint x: 338, startPoint y: 74, endPoint x: 356, endPoint y: 84, distance: 20.6
click at [338, 101] on ul "HOME SALE FLOWER & PREROLLS VAPES EDIBLES CONCENTRATES WELLNESS, TINCTURES & CA…" at bounding box center [764, 118] width 1527 height 34
click at [492, 101] on ul "HOME SALE FLOWER & PREROLLS VAPES EDIBLES CONCENTRATES WELLNESS, TINCTURES & CA…" at bounding box center [764, 118] width 1527 height 34
click at [493, 111] on link "WELLNESS, TINCTURES & CAPSULES" at bounding box center [485, 118] width 143 height 13
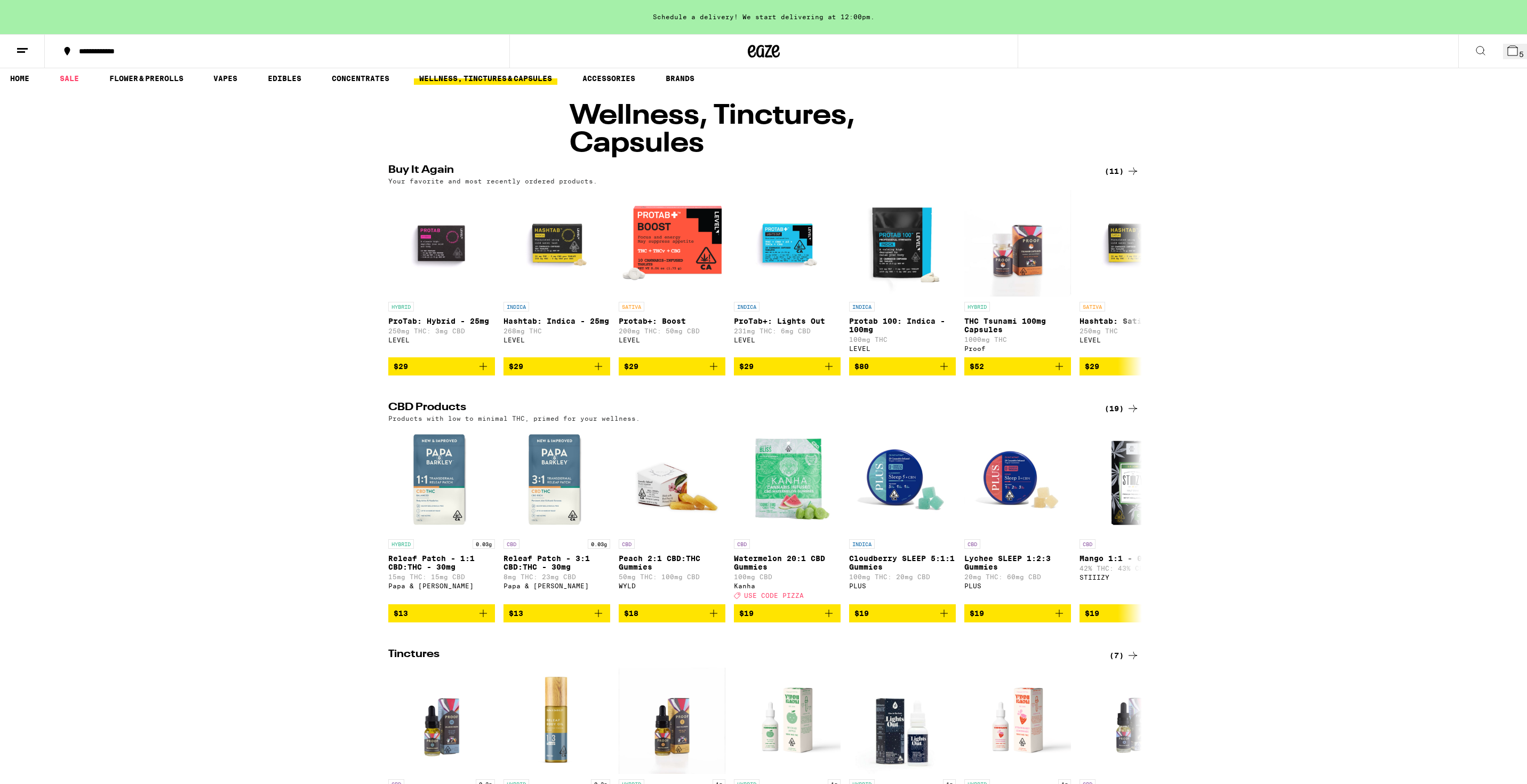
scroll to position [32, 0]
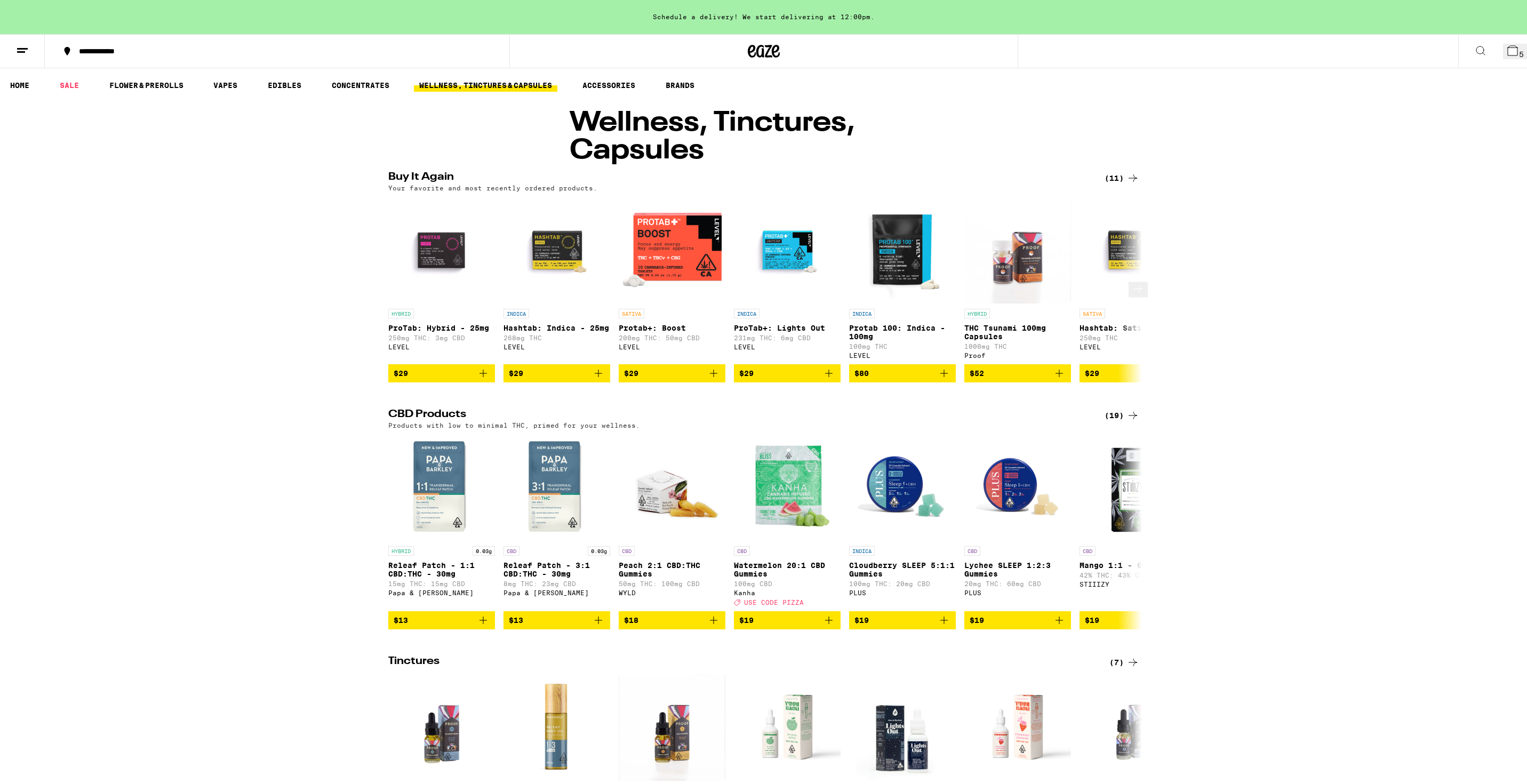
click at [670, 367] on span "$29" at bounding box center [672, 373] width 96 height 13
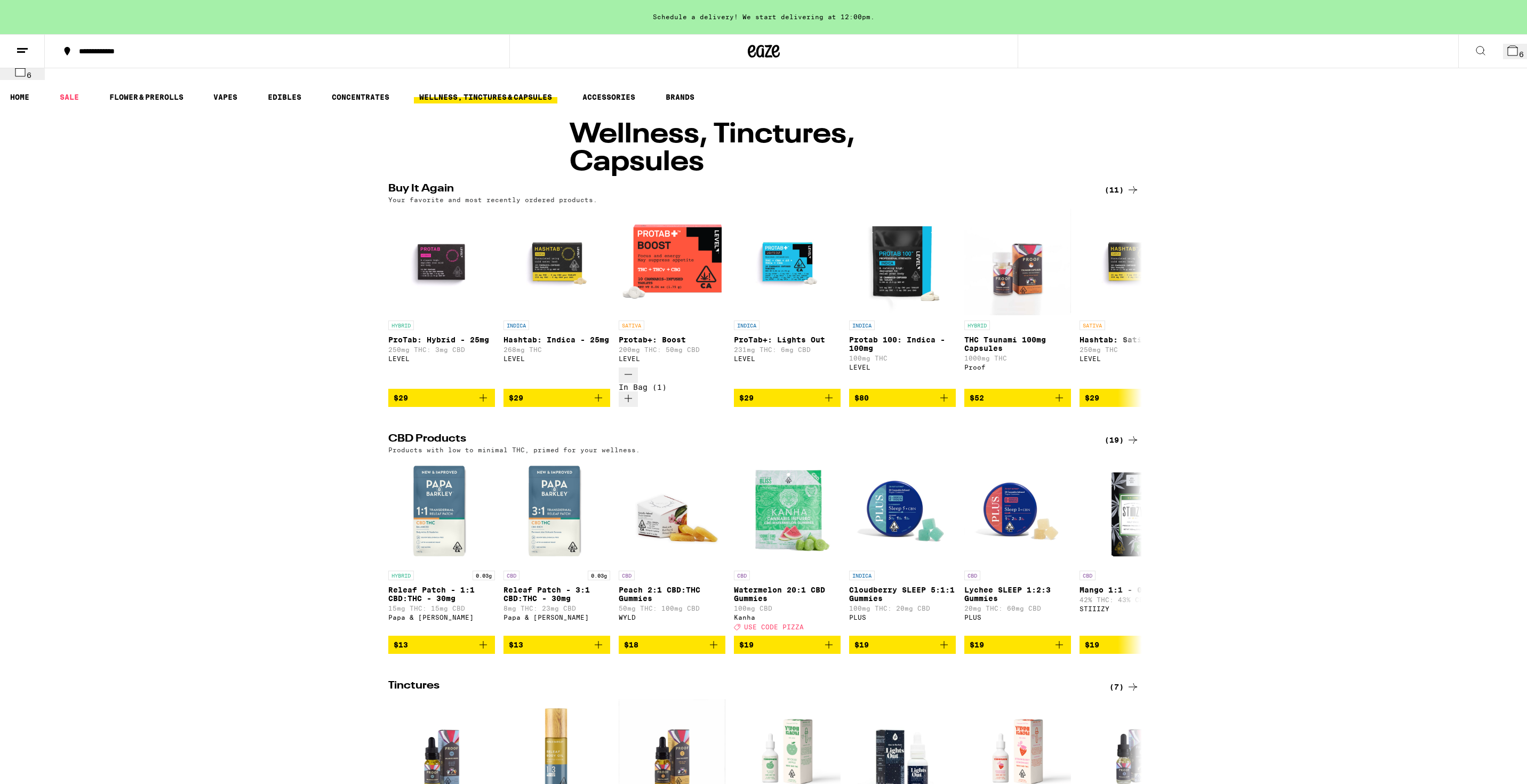
scroll to position [14, 0]
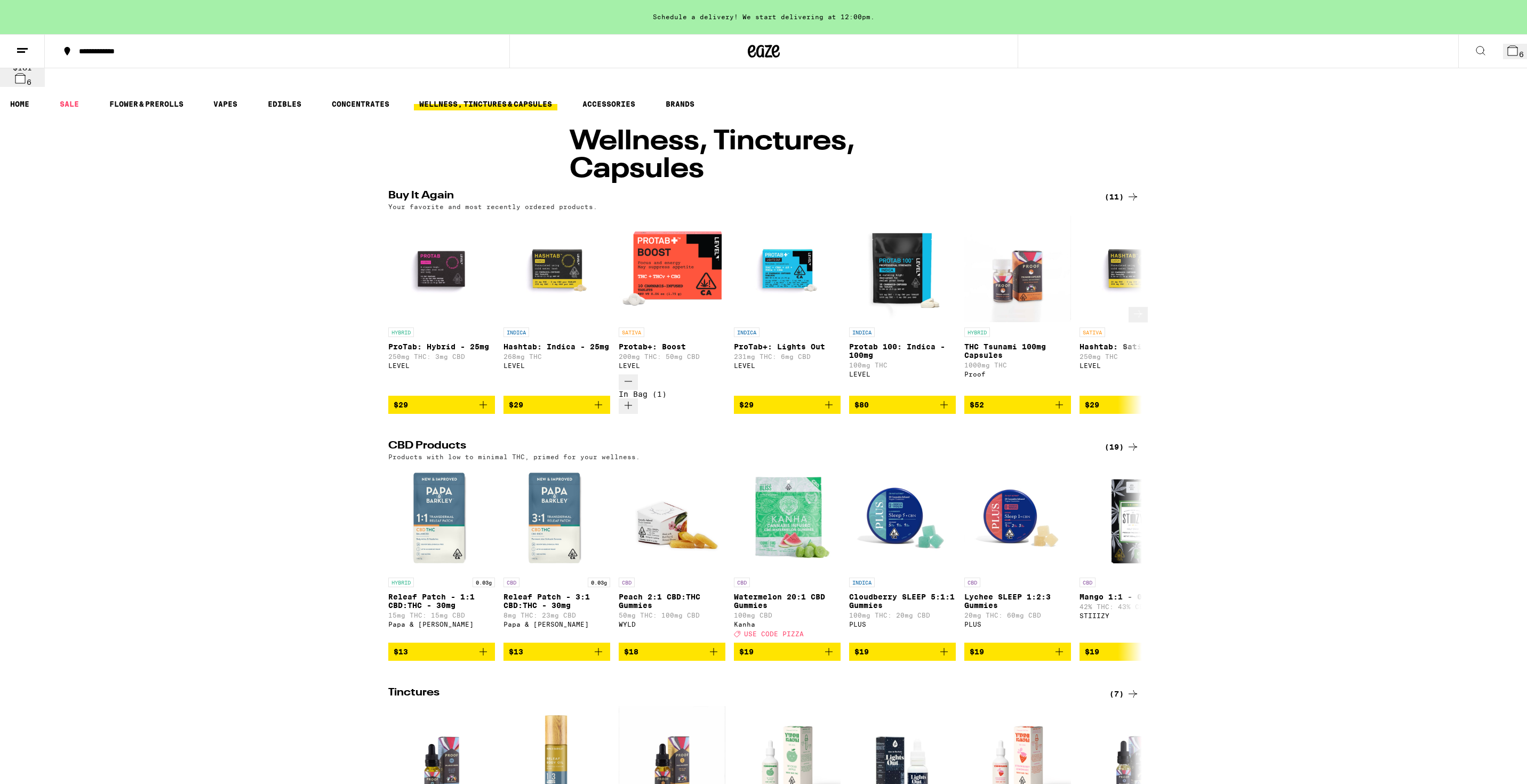
click at [1139, 307] on icon at bounding box center [1138, 314] width 13 height 13
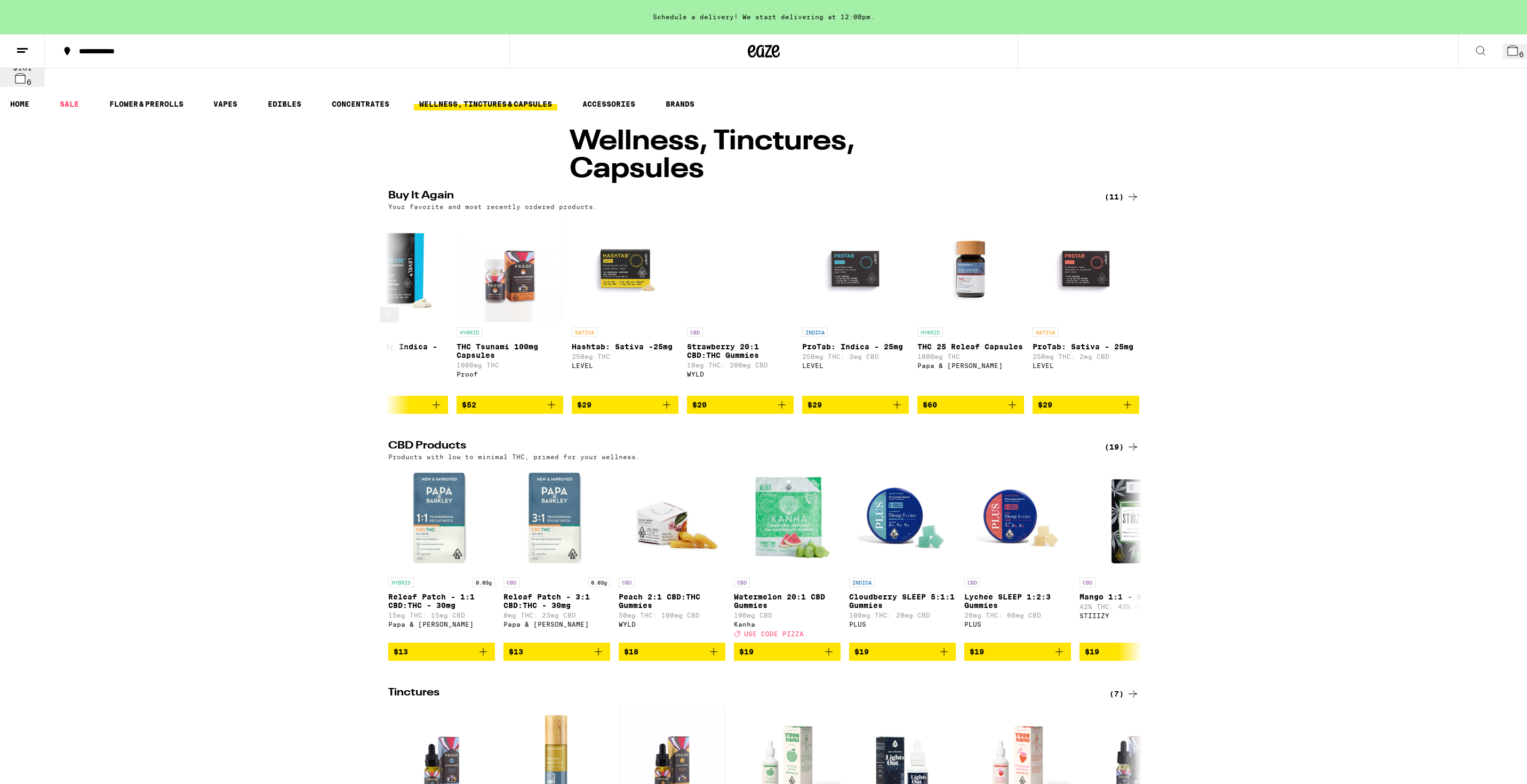
scroll to position [0, 517]
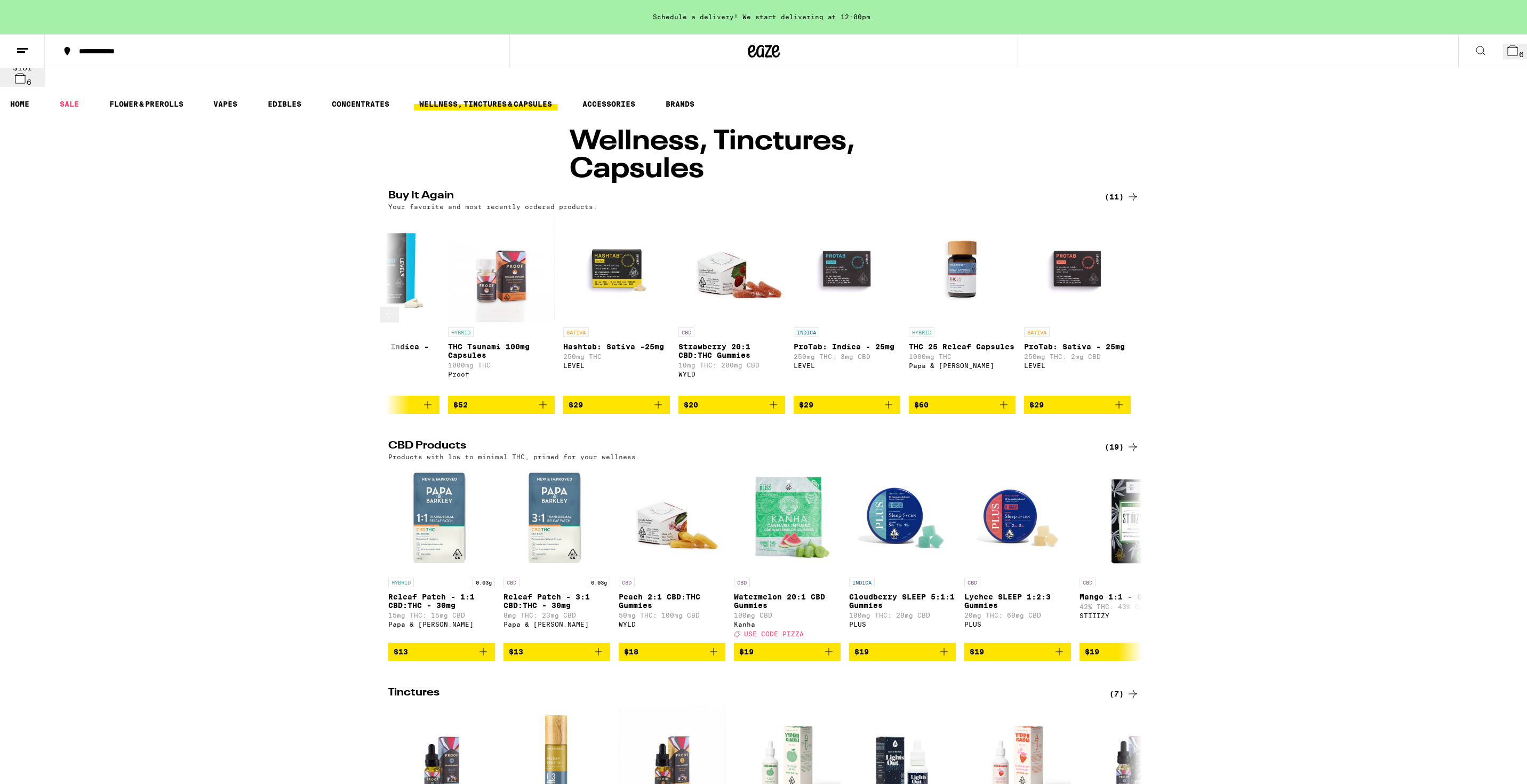
click at [493, 398] on span "$52" at bounding box center [501, 404] width 96 height 13
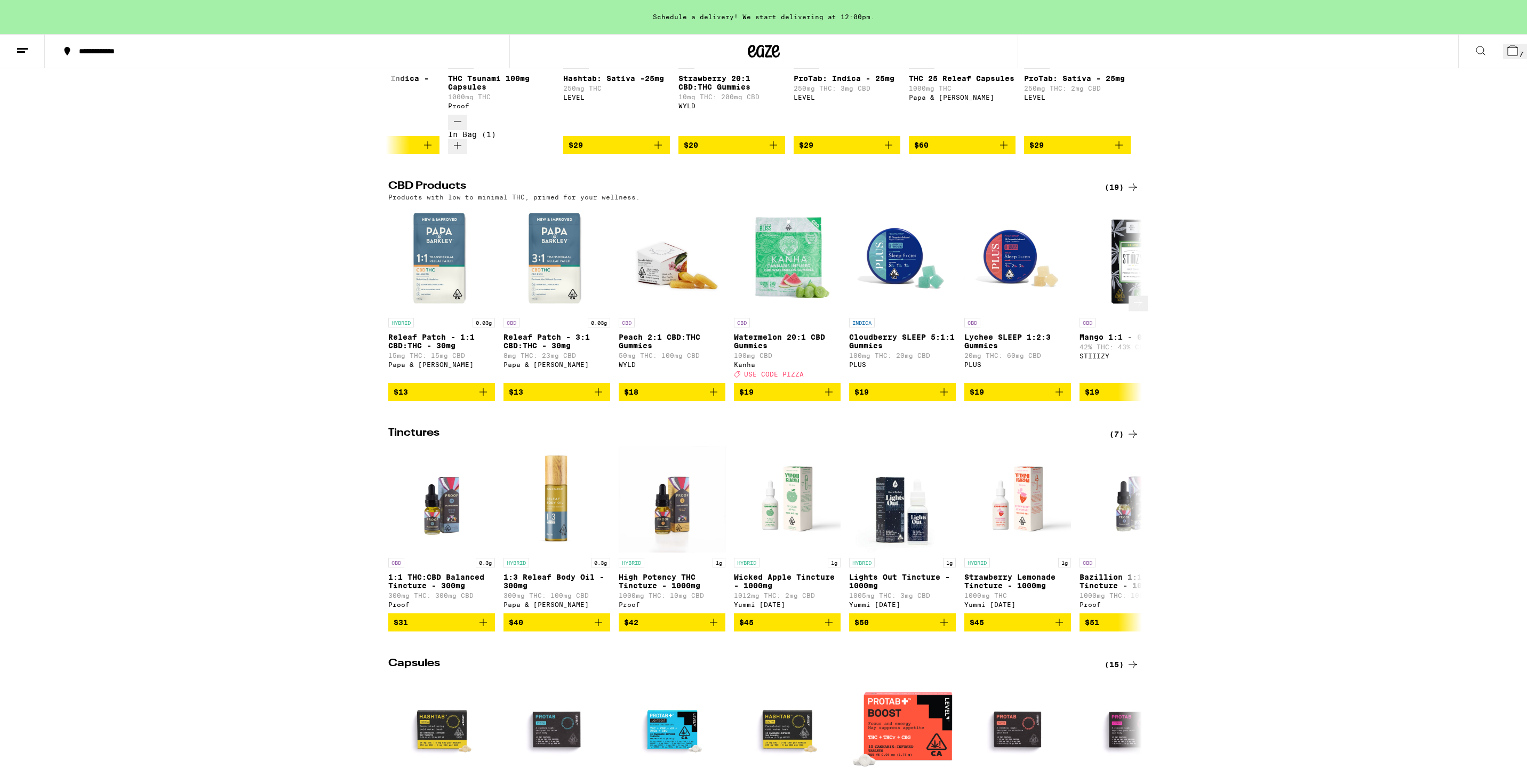
scroll to position [0, 0]
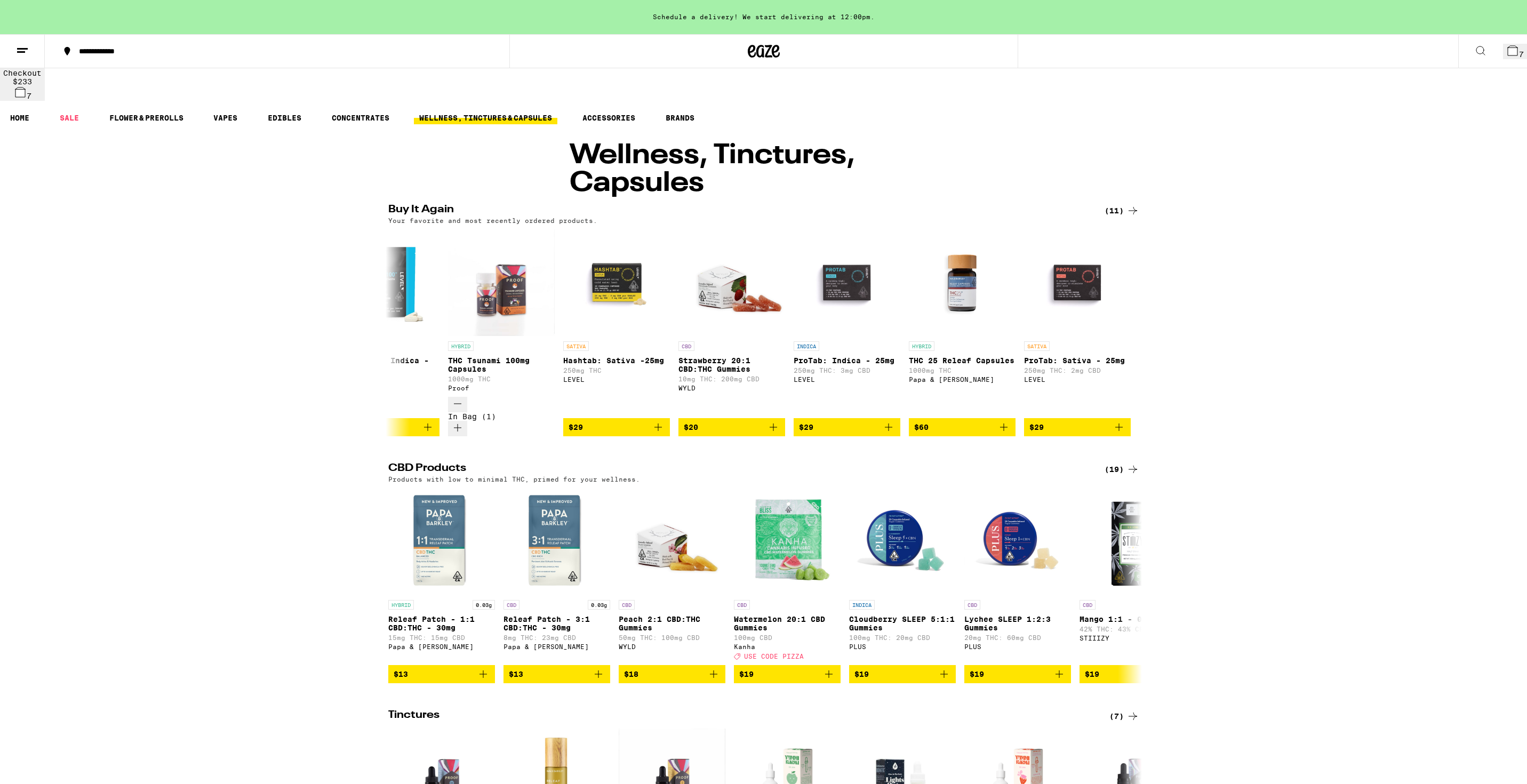
click at [1519, 53] on span "7" at bounding box center [1521, 55] width 5 height 9
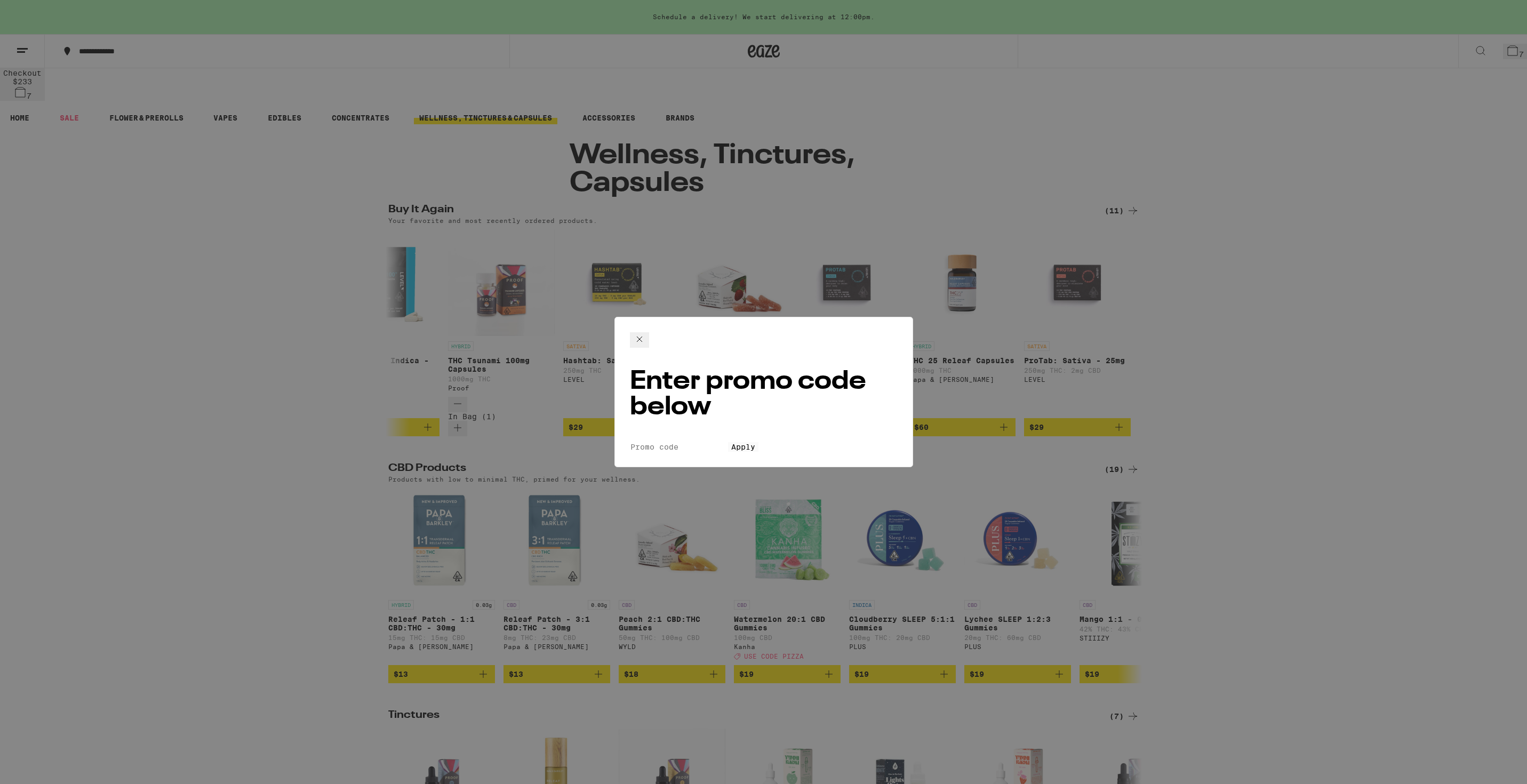
click at [672, 442] on input "Promo Code" at bounding box center [679, 447] width 98 height 10
type input "Pizza"
click at [752, 442] on span "Apply" at bounding box center [743, 447] width 24 height 9
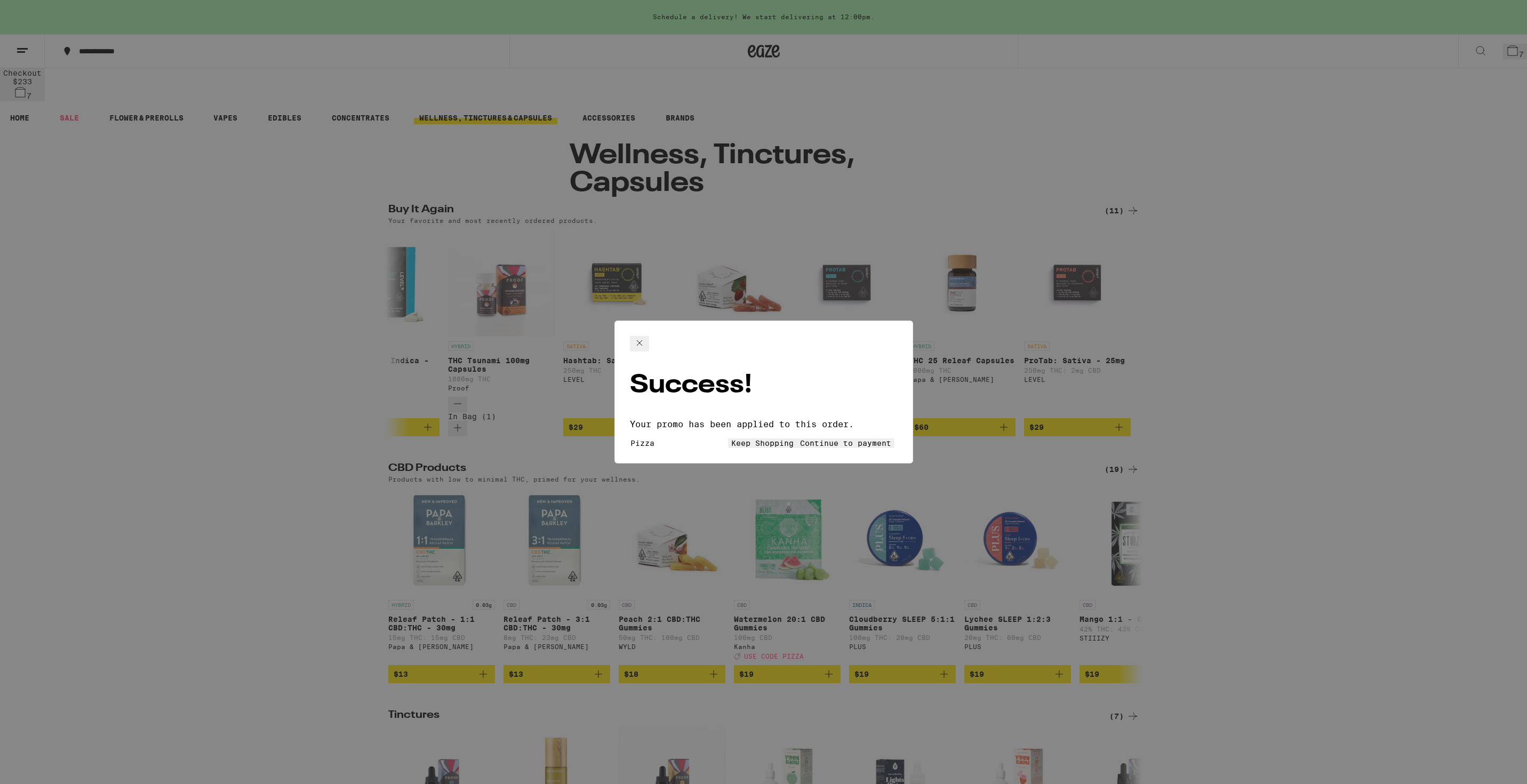
click at [839, 439] on span "Continue to payment" at bounding box center [846, 443] width 91 height 9
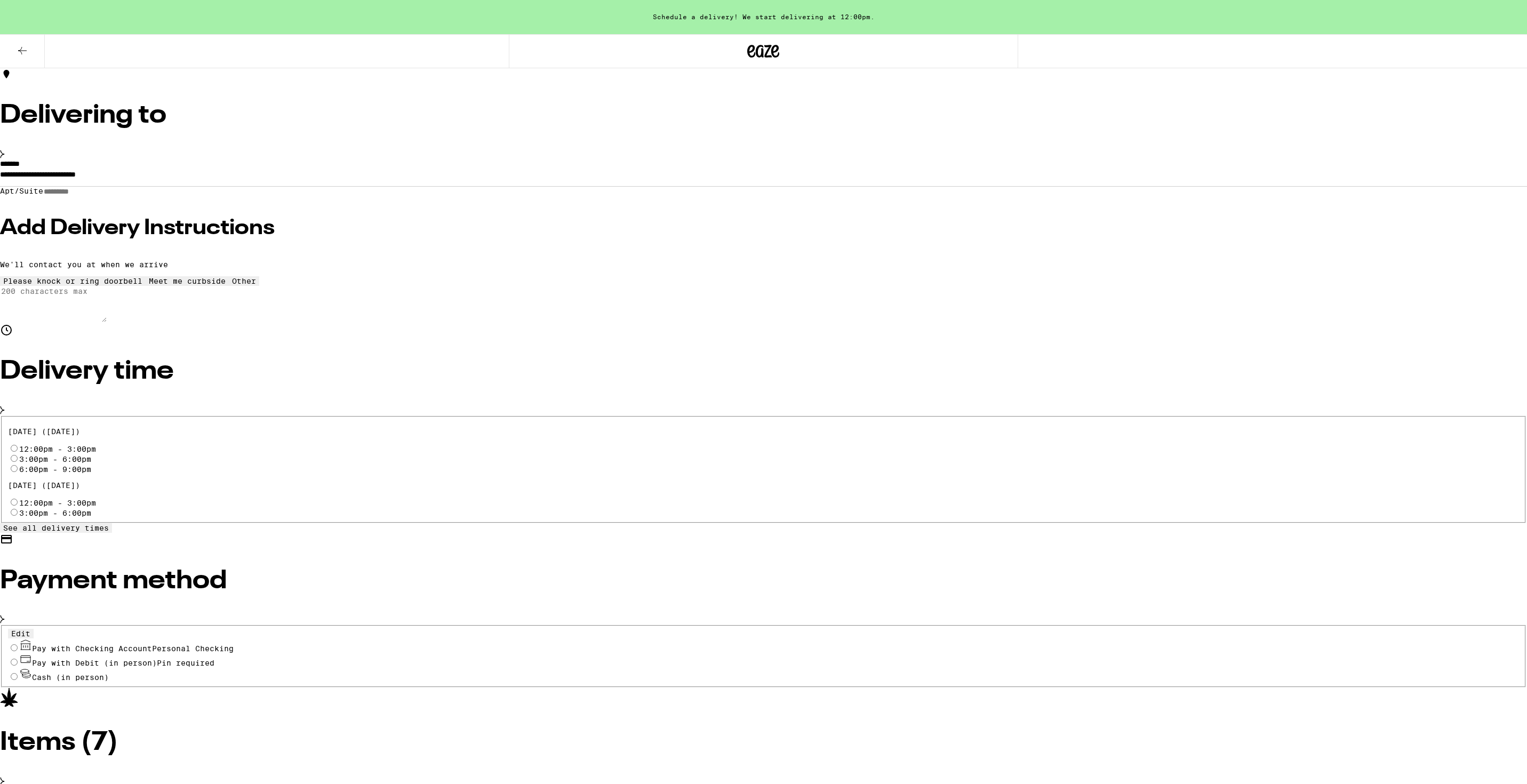
scroll to position [82, 0]
click at [18, 443] on input "12:00pm - 3:00pm" at bounding box center [13, 447] width 7 height 7
radio input "true"
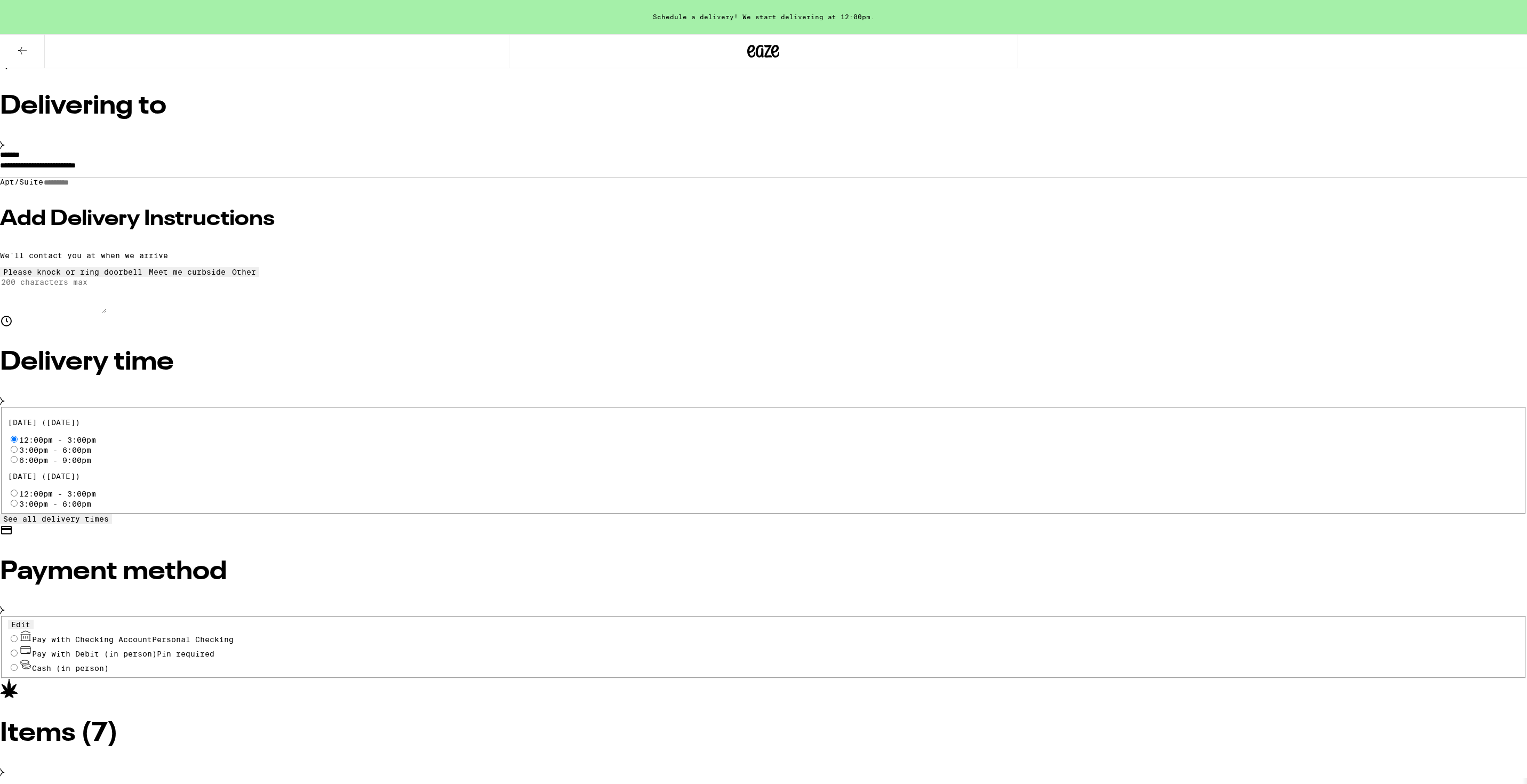
click at [119, 187] on input "Apt/Suite" at bounding box center [81, 183] width 76 height 9
type input "*****"
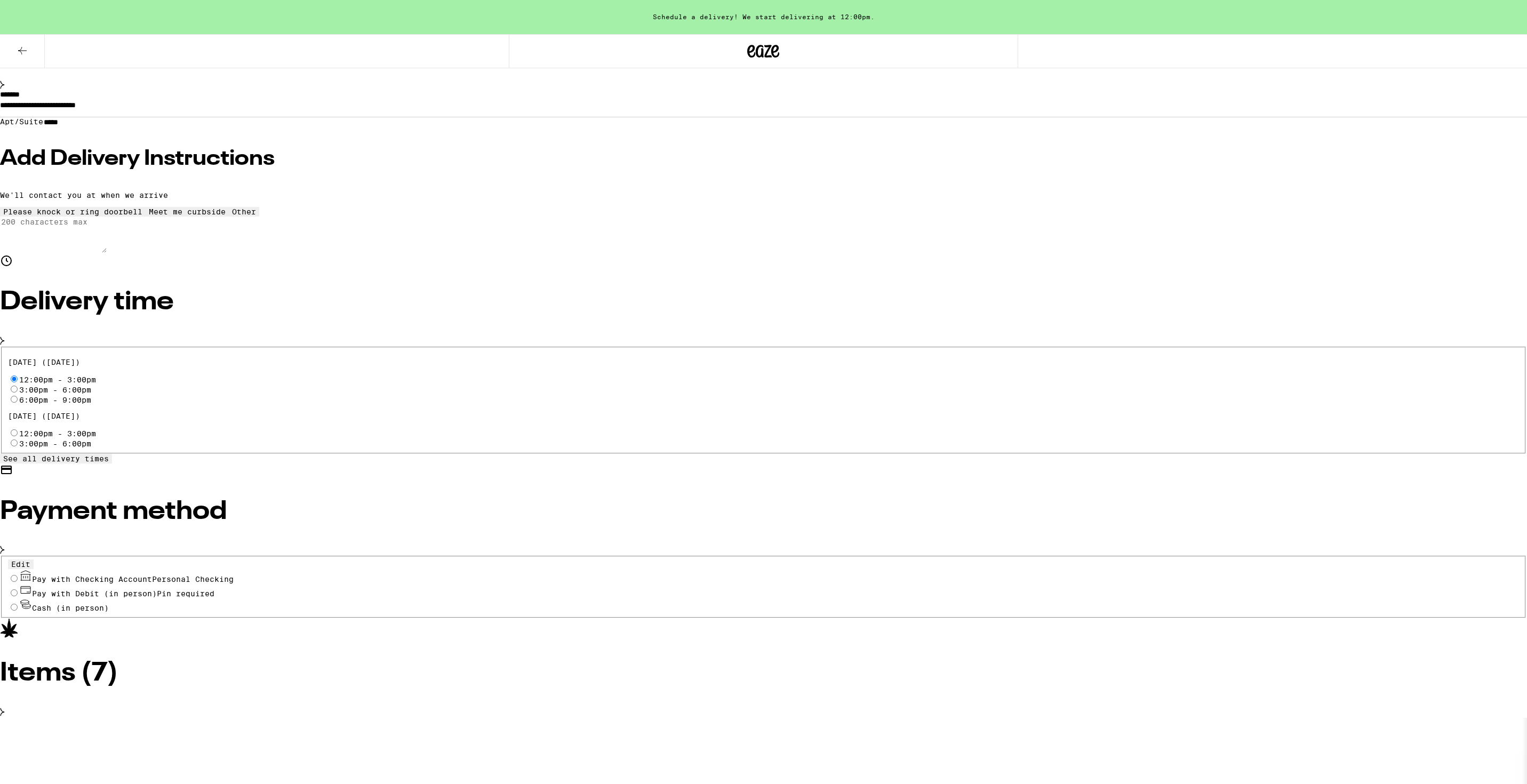
scroll to position [153, 0]
click at [18, 587] on input "Pay with Debit (in person) Pin required" at bounding box center [13, 590] width 7 height 7
radio input "true"
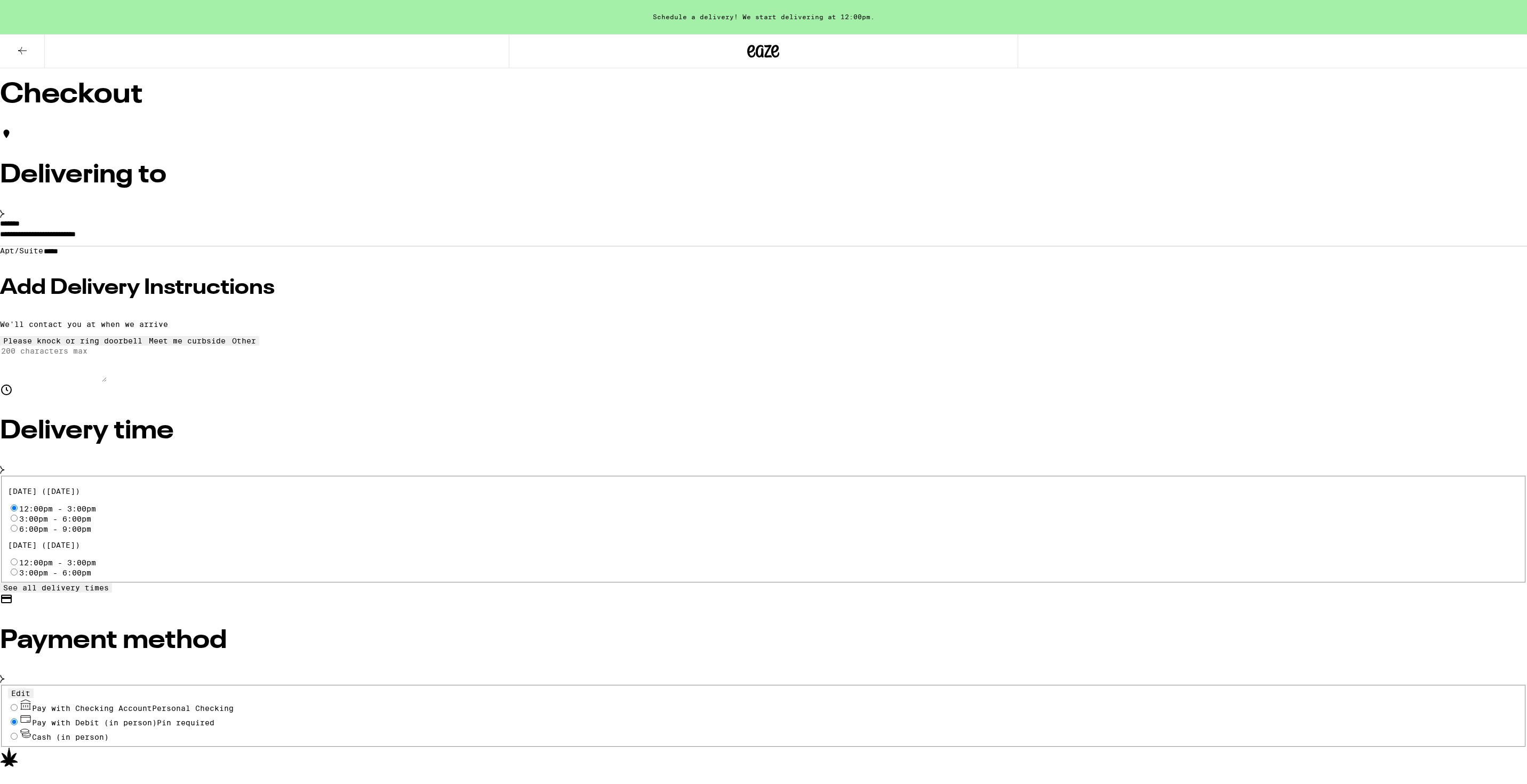
scroll to position [20, 0]
click at [142, 338] on div "Please knock or ring doorbell" at bounding box center [72, 342] width 139 height 9
click at [73, 338] on icon at bounding box center [73, 338] width 0 height 0
click at [142, 338] on div "Please knock or ring doorbell" at bounding box center [72, 342] width 139 height 9
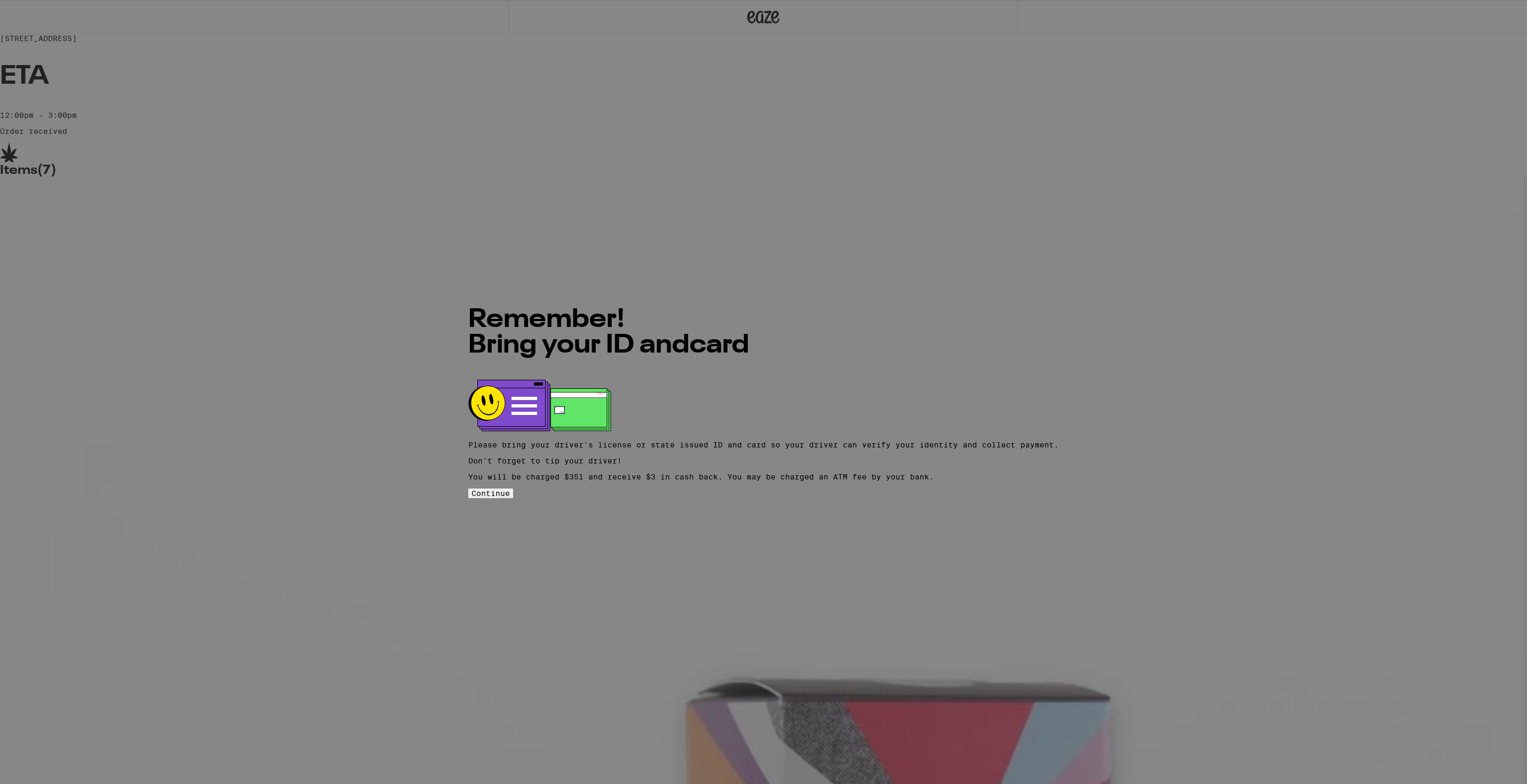
click at [513, 488] on button "Continue" at bounding box center [490, 493] width 45 height 10
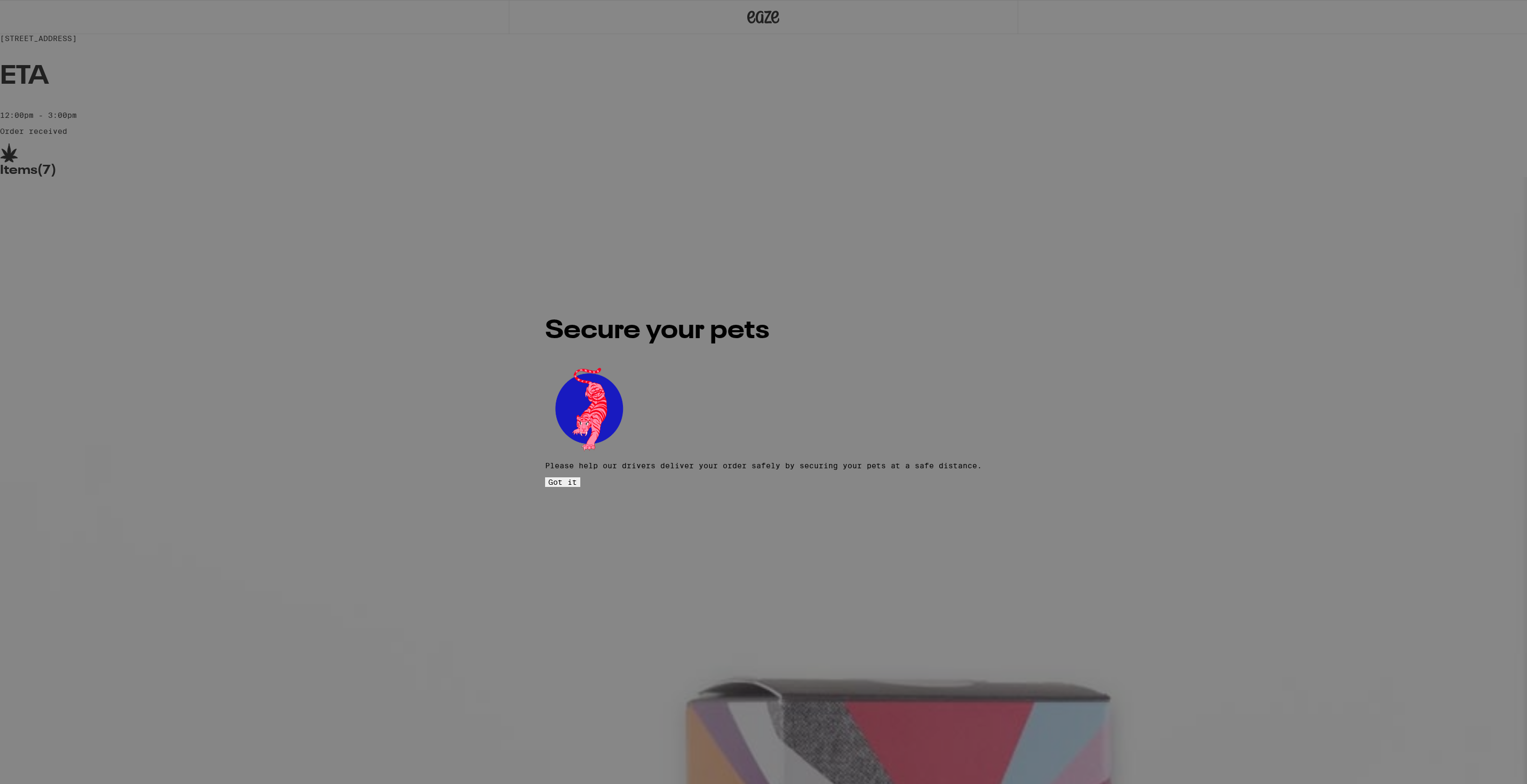
click at [577, 478] on span "Got it" at bounding box center [563, 482] width 29 height 9
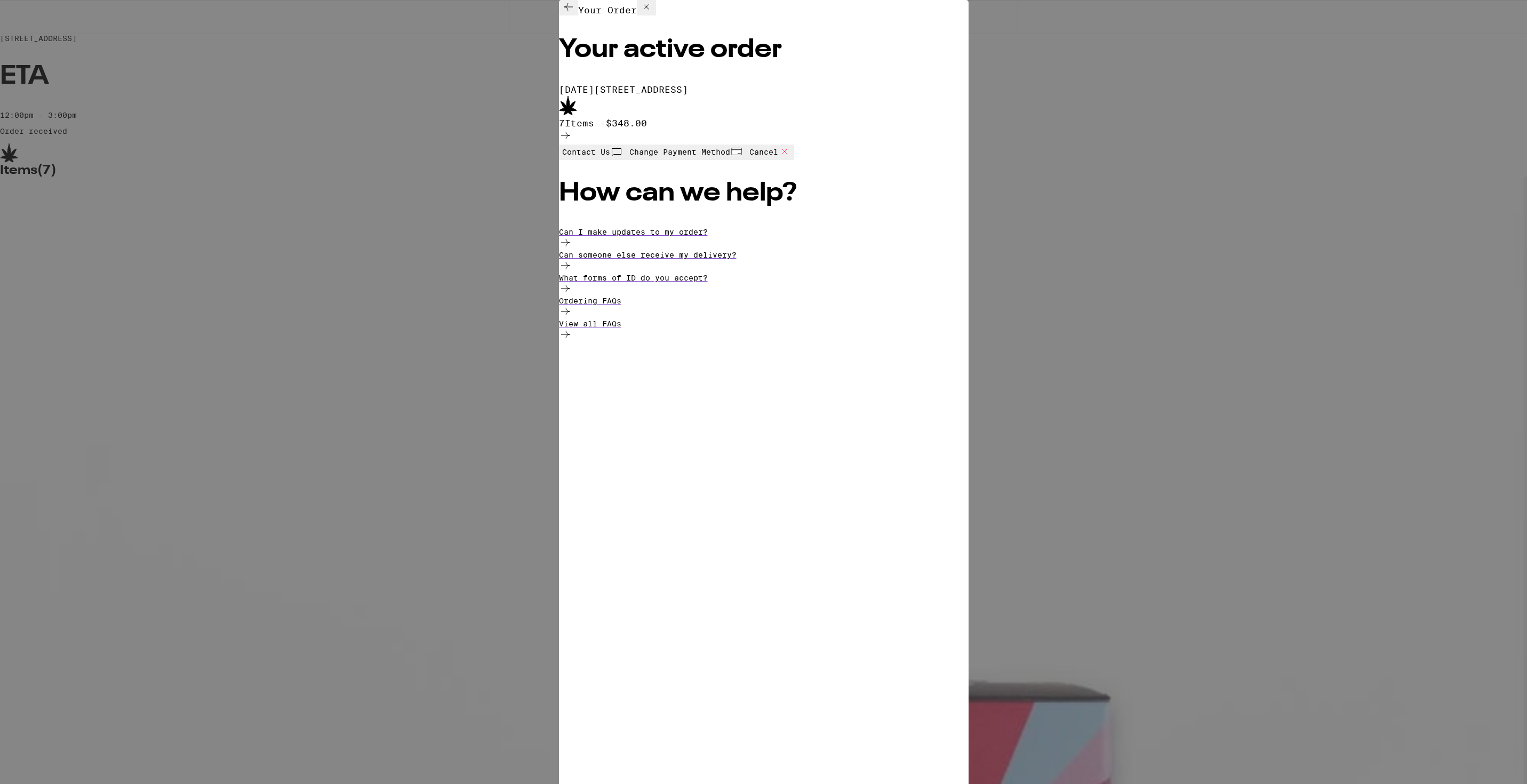
click at [610, 156] on span "Contact Us" at bounding box center [586, 152] width 48 height 9
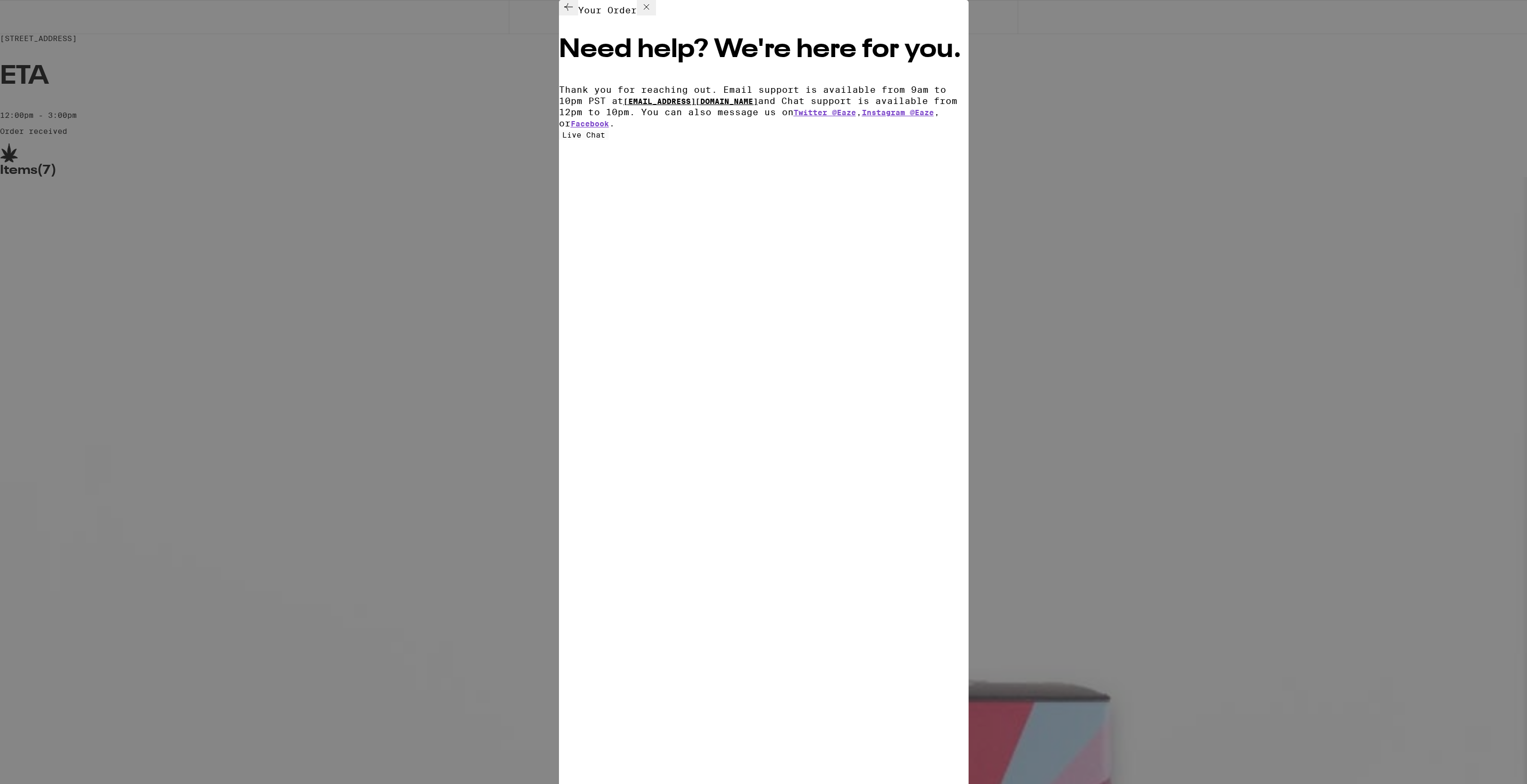
click at [624, 101] on link "[EMAIL_ADDRESS][DOMAIN_NAME]" at bounding box center [691, 101] width 134 height 9
click at [624, 104] on link "[EMAIL_ADDRESS][DOMAIN_NAME]" at bounding box center [691, 101] width 134 height 9
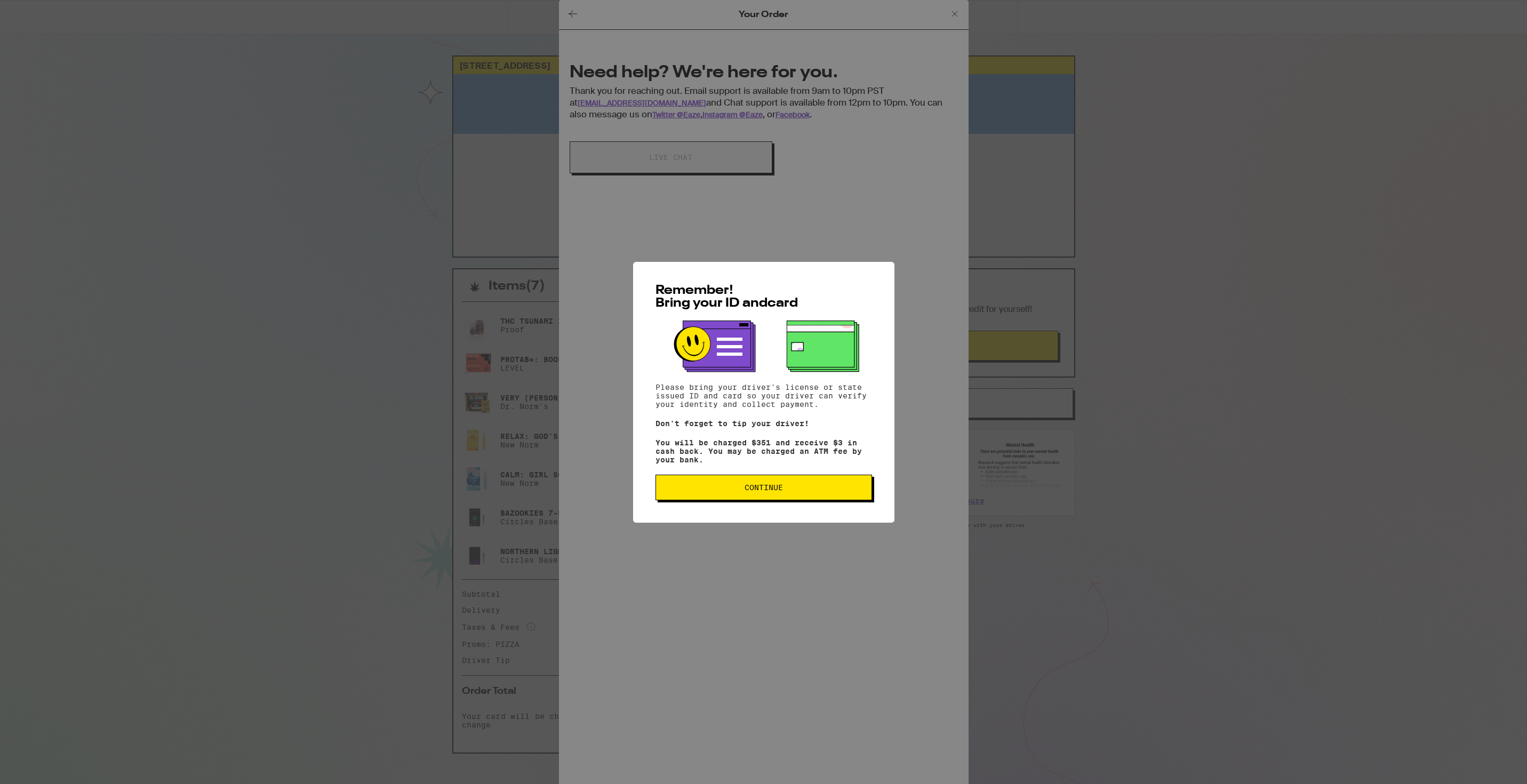
click at [760, 491] on span "Continue" at bounding box center [764, 487] width 39 height 7
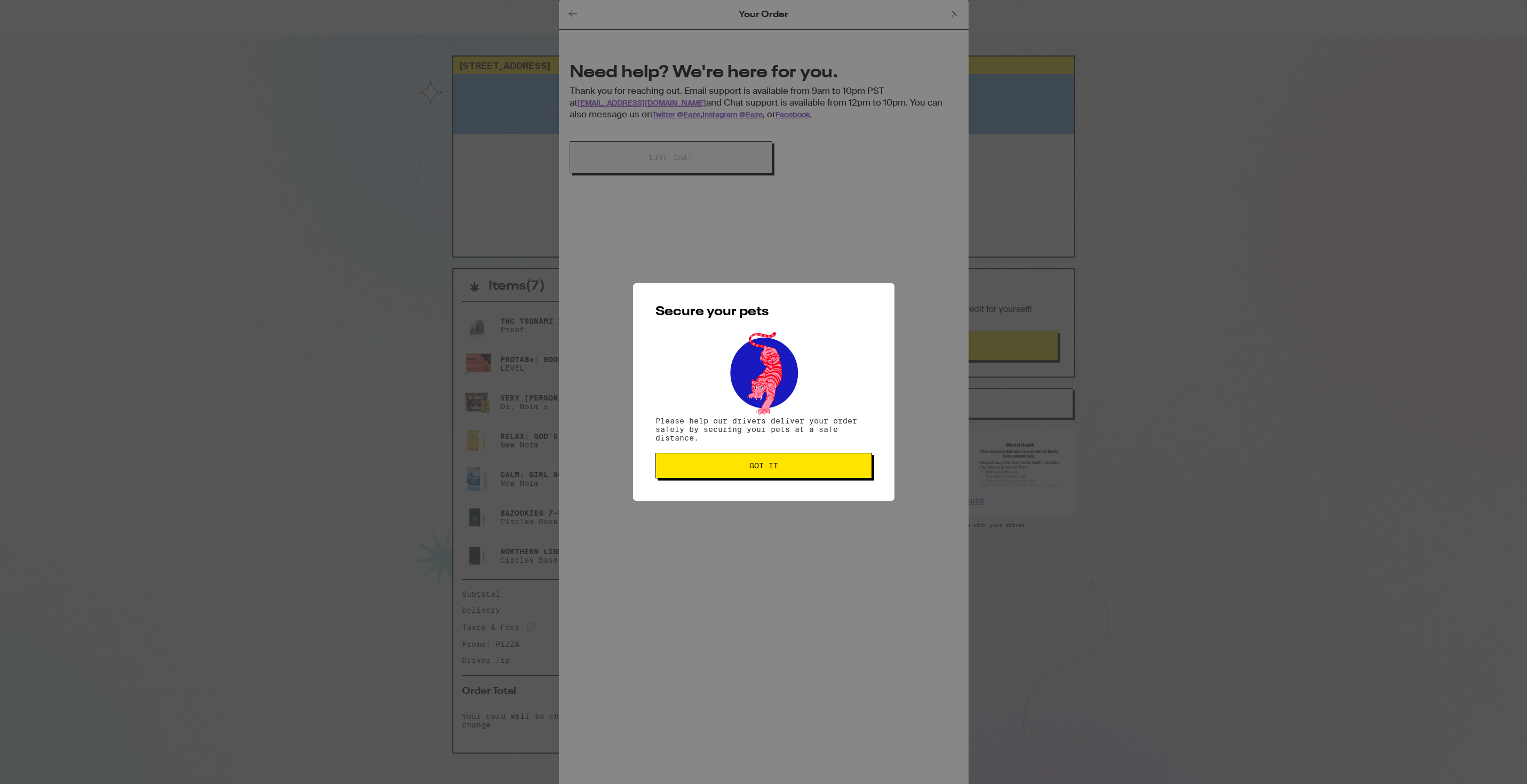
click at [740, 469] on span "Got it" at bounding box center [764, 466] width 199 height 7
